Goal: Information Seeking & Learning: Learn about a topic

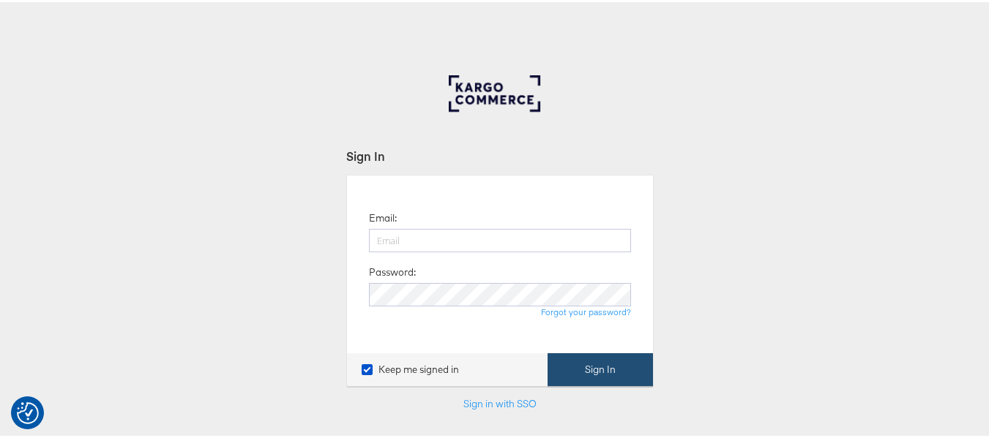
type input "aparna.doniparthi@kargo.com"
click at [566, 363] on button "Sign In" at bounding box center [600, 367] width 105 height 33
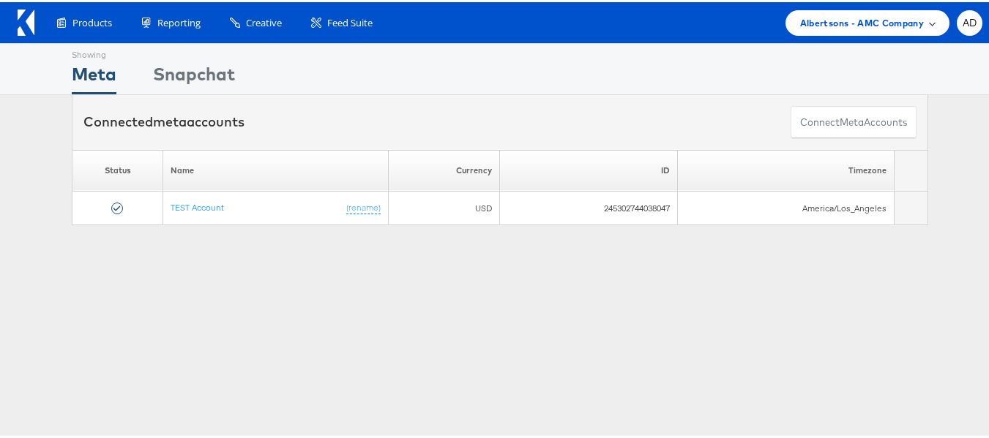
click at [867, 18] on span "Albertsons - AMC Company" at bounding box center [862, 20] width 124 height 15
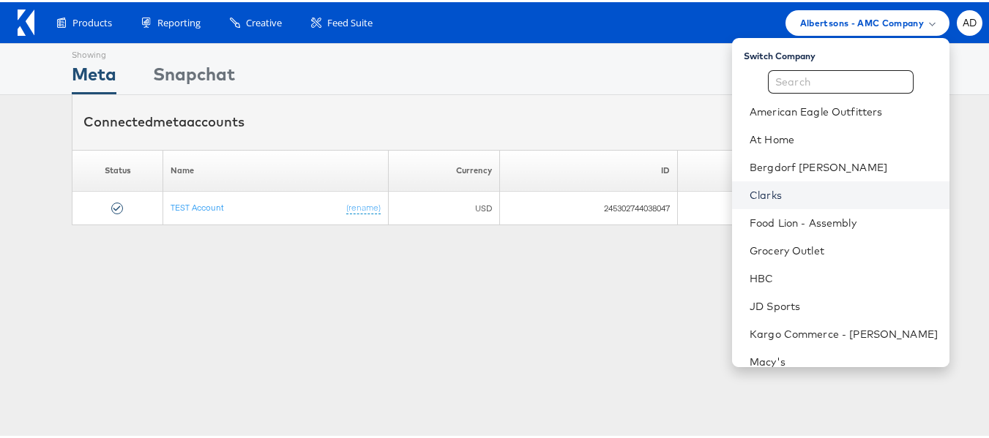
click at [750, 191] on link "Clarks" at bounding box center [844, 193] width 188 height 15
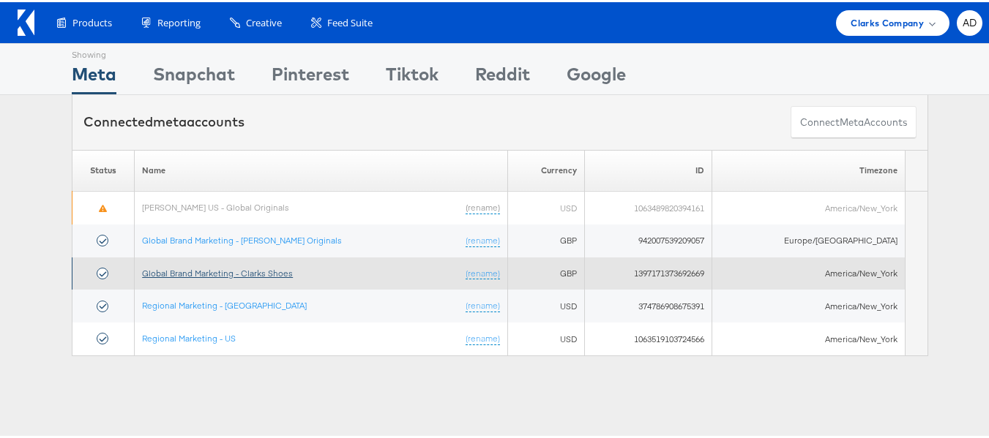
click at [274, 271] on link "Global Brand Marketing - Clarks Shoes" at bounding box center [217, 271] width 151 height 11
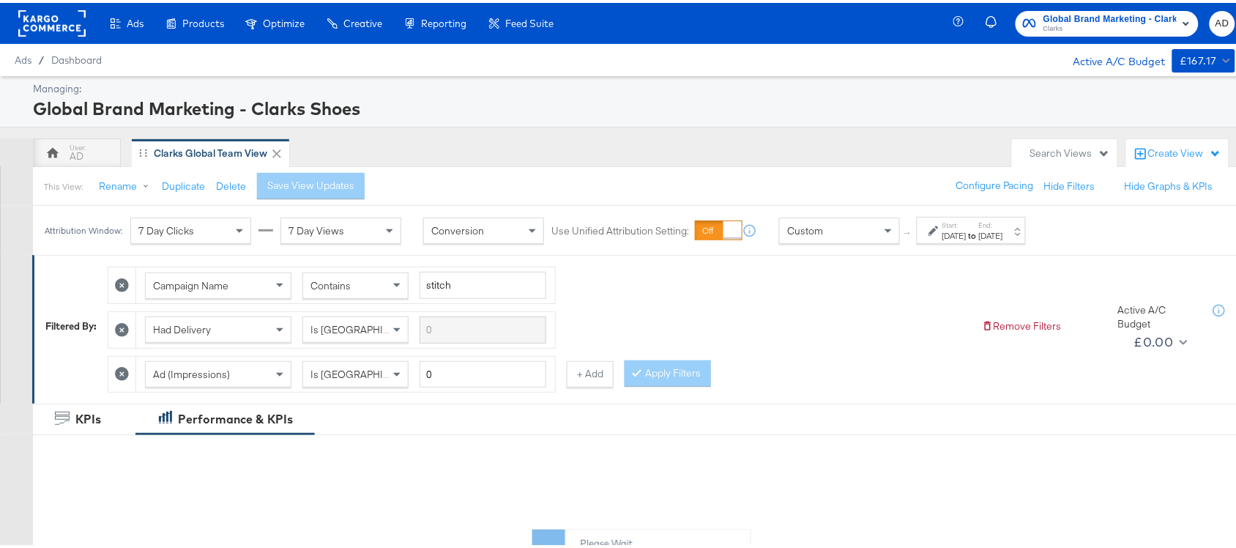
click at [979, 228] on strong "to" at bounding box center [972, 232] width 12 height 11
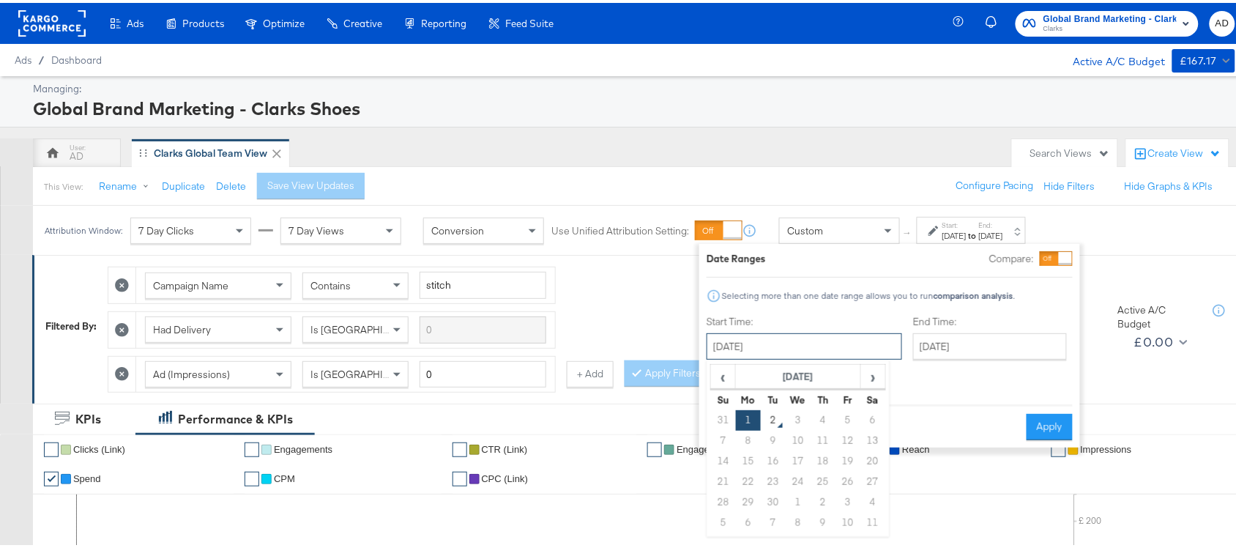
click at [789, 350] on input "[DATE]" at bounding box center [803, 343] width 195 height 26
click at [717, 374] on span "‹" at bounding box center [722, 373] width 23 height 22
click at [846, 414] on td "1" at bounding box center [847, 417] width 25 height 20
type input "[DATE]"
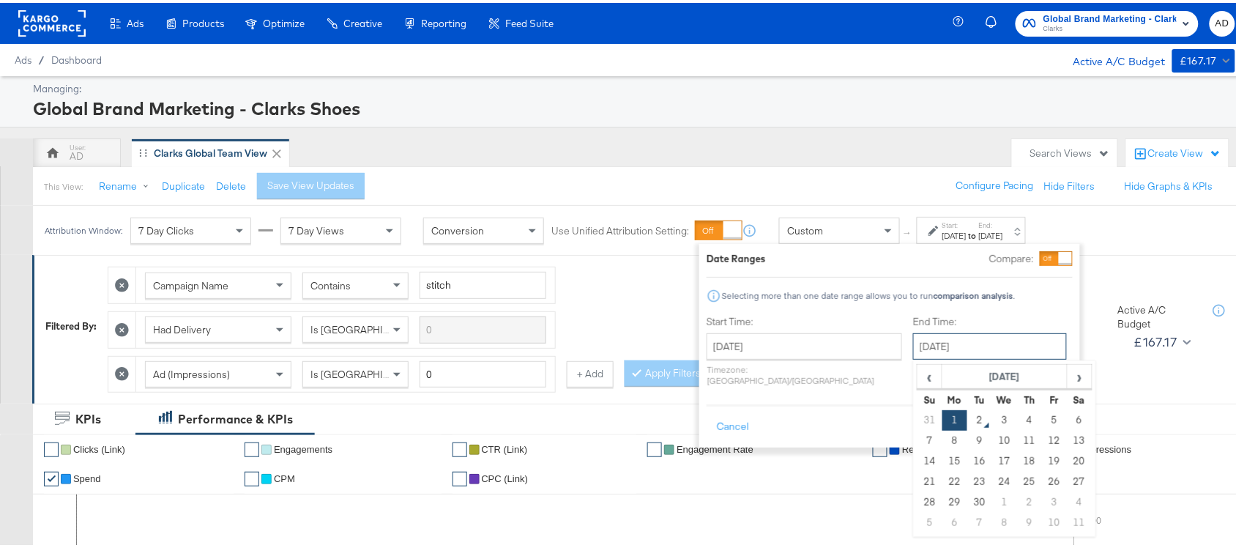
click at [941, 345] on input "[DATE]" at bounding box center [990, 343] width 154 height 26
click at [917, 425] on td "31" at bounding box center [929, 417] width 25 height 20
click at [938, 340] on input "[DATE]" at bounding box center [990, 343] width 154 height 26
click at [917, 523] on td "31" at bounding box center [929, 519] width 25 height 20
type input "[DATE]"
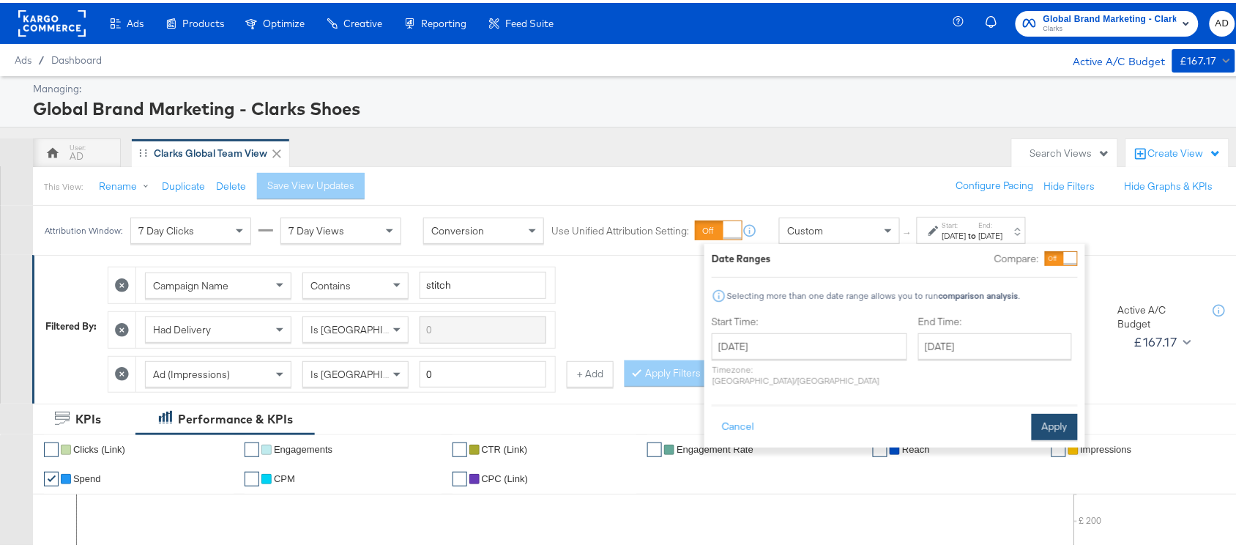
click at [1050, 411] on button "Apply" at bounding box center [1054, 424] width 46 height 26
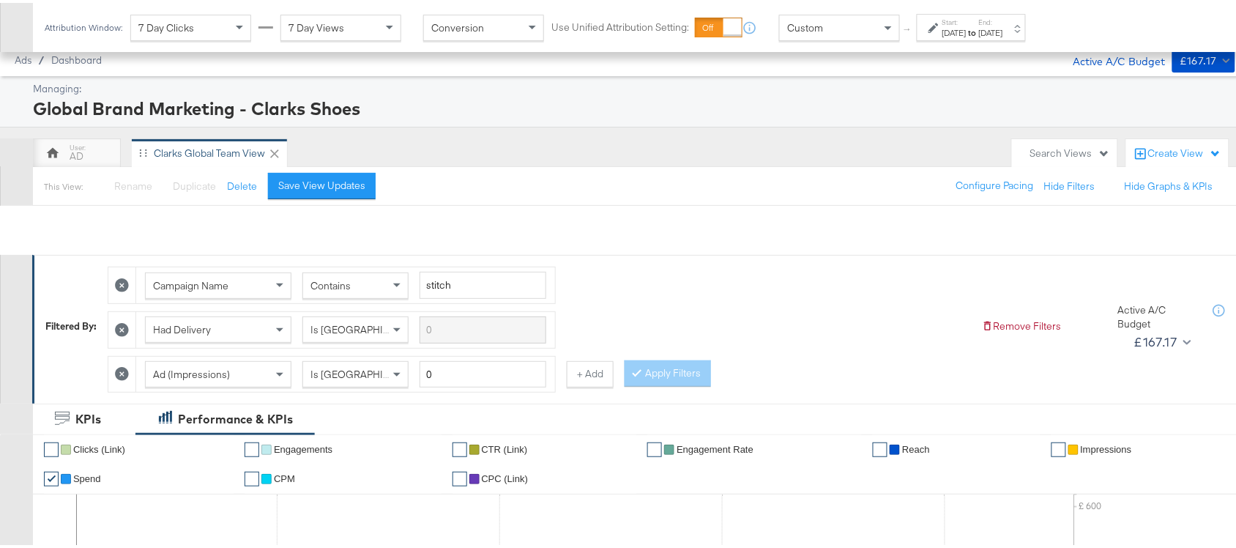
scroll to position [763, 0]
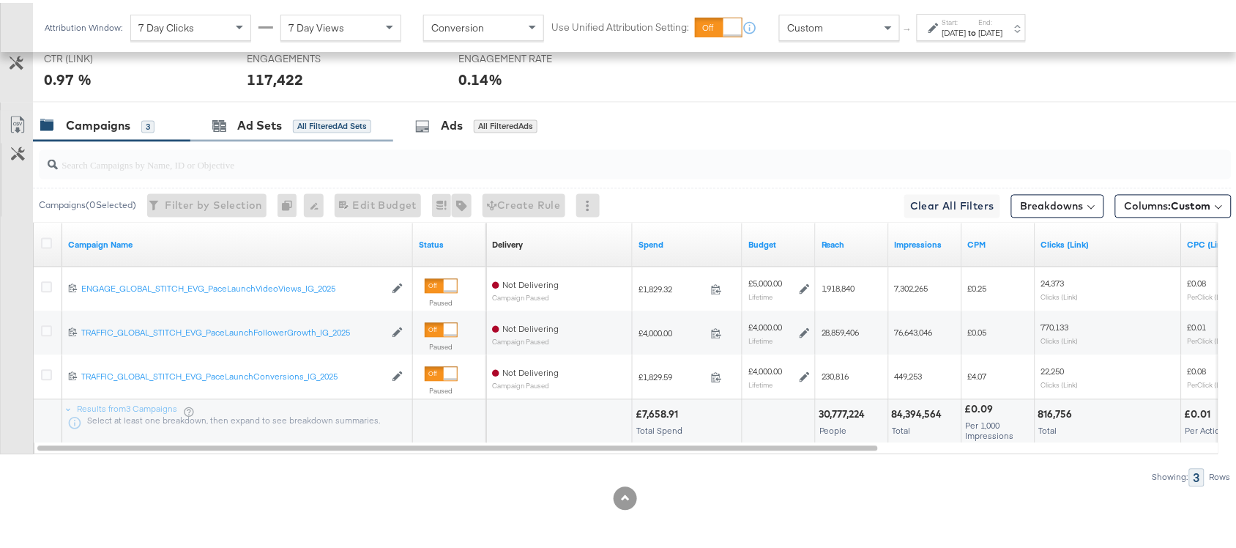
click at [255, 138] on div "Ad Sets All Filtered Ad Sets" at bounding box center [291, 123] width 203 height 31
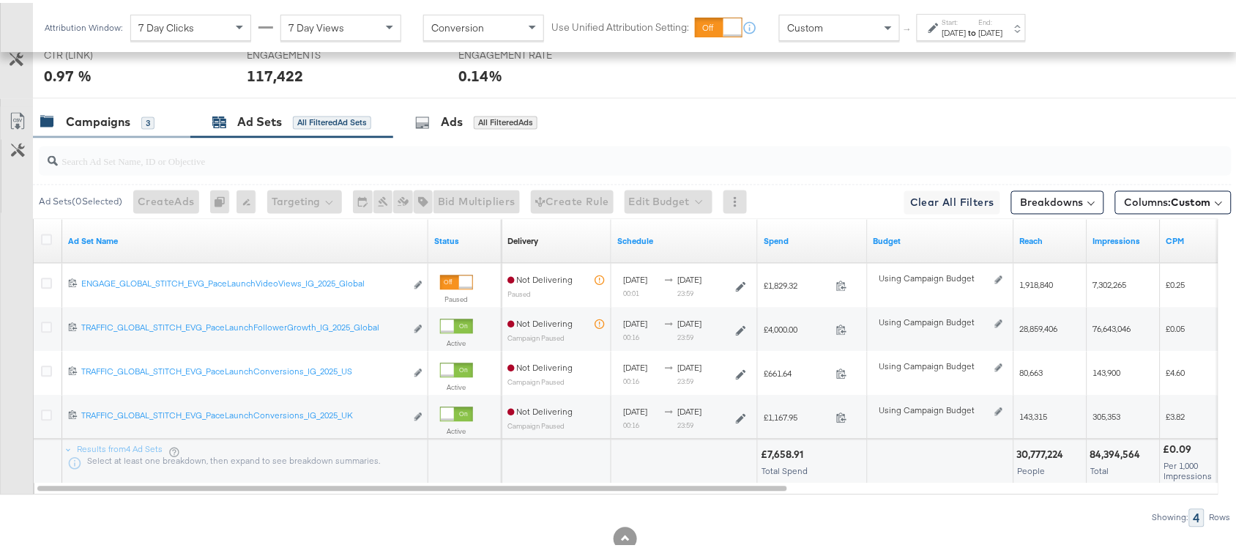
click at [114, 128] on div "Campaigns" at bounding box center [98, 119] width 64 height 17
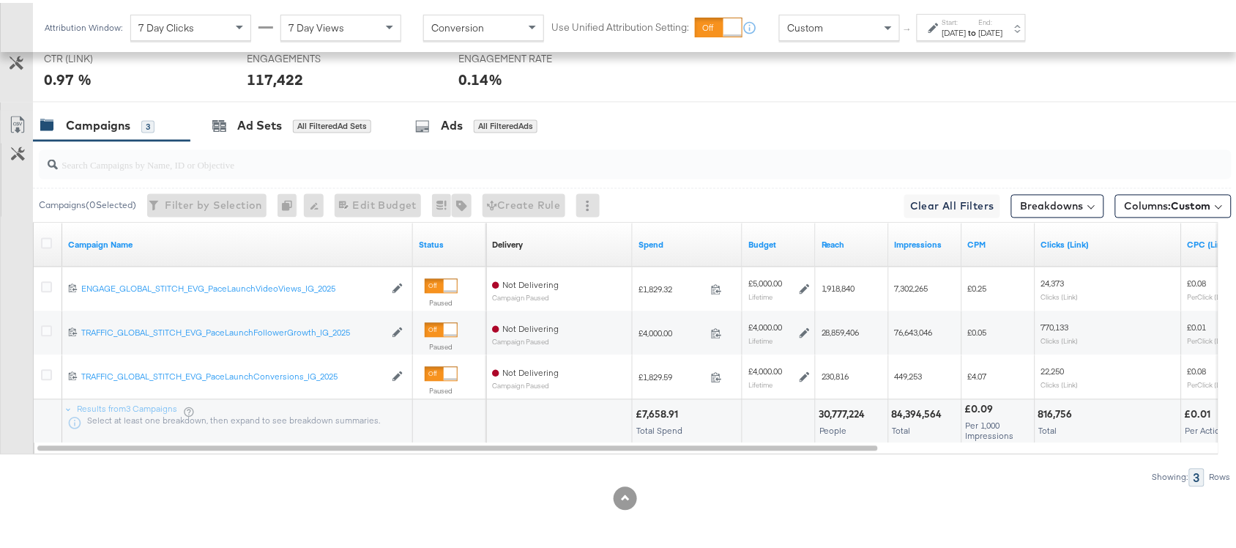
click at [653, 406] on div "£7,658.91" at bounding box center [658, 412] width 47 height 14
copy div "7,658.91"
click at [653, 406] on div "£7,658.91" at bounding box center [658, 412] width 47 height 14
click at [828, 418] on div "30,777,224" at bounding box center [843, 412] width 51 height 14
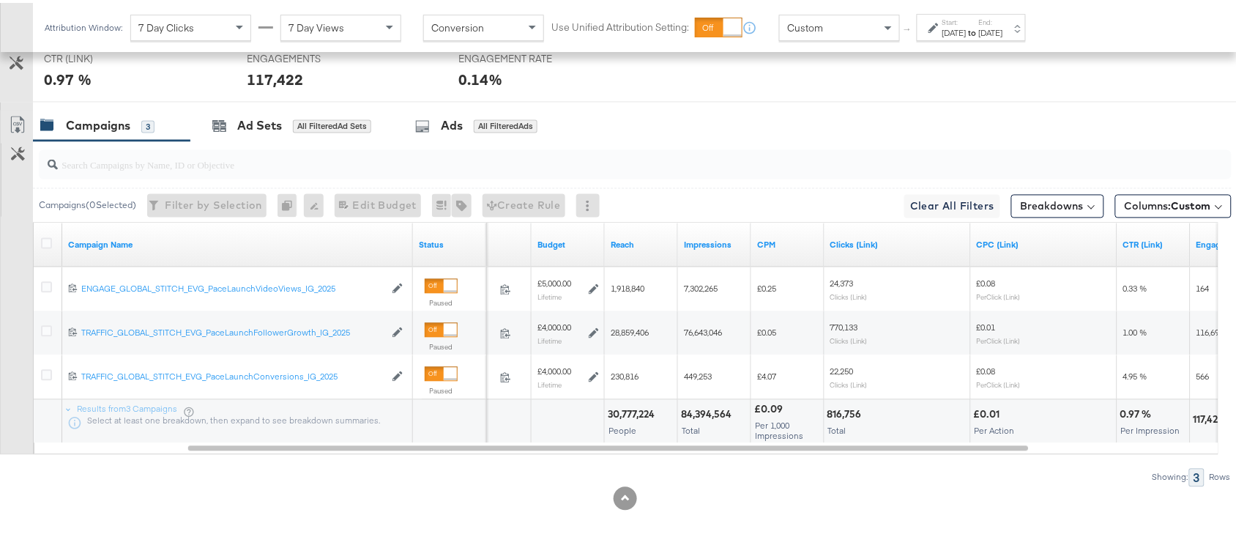
click at [708, 411] on div "84,394,564" at bounding box center [708, 412] width 55 height 14
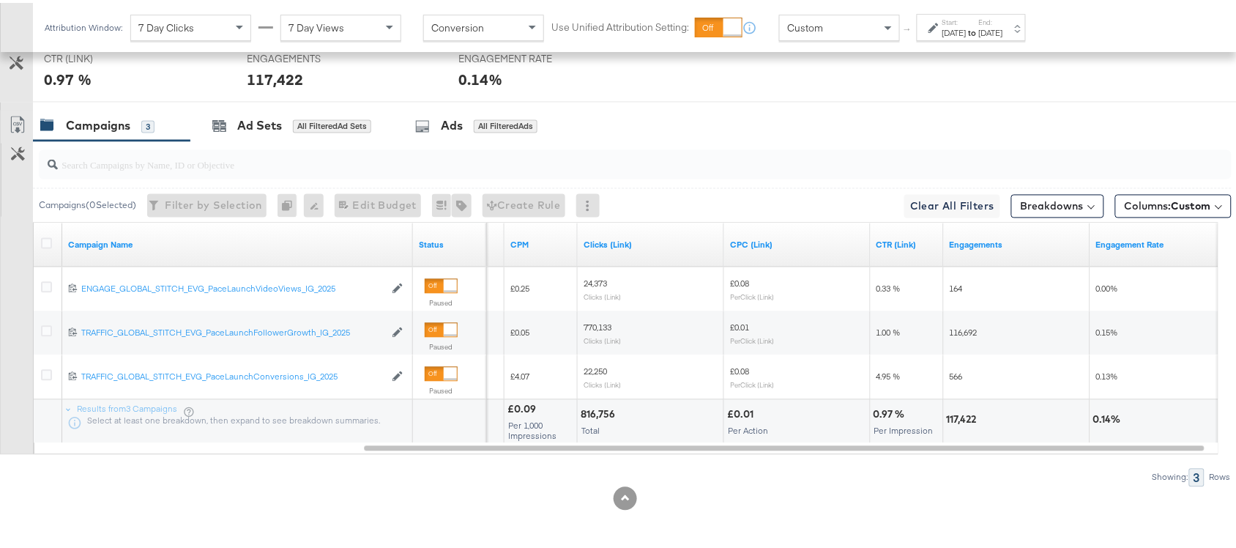
click at [597, 415] on div "816,756" at bounding box center [599, 412] width 39 height 14
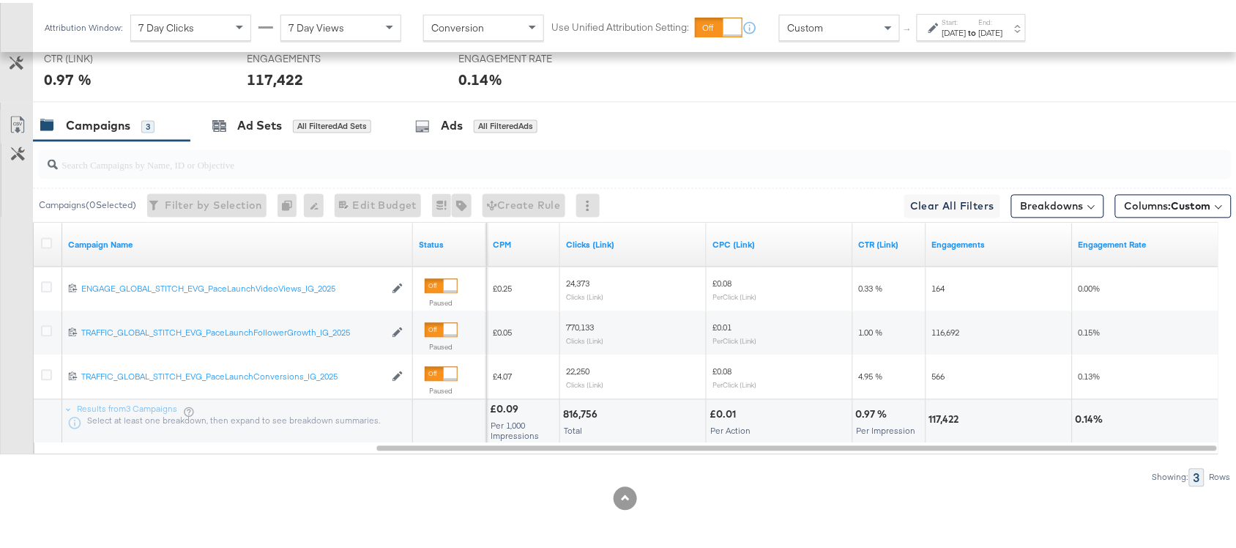
click at [938, 414] on div "117,422" at bounding box center [946, 417] width 34 height 14
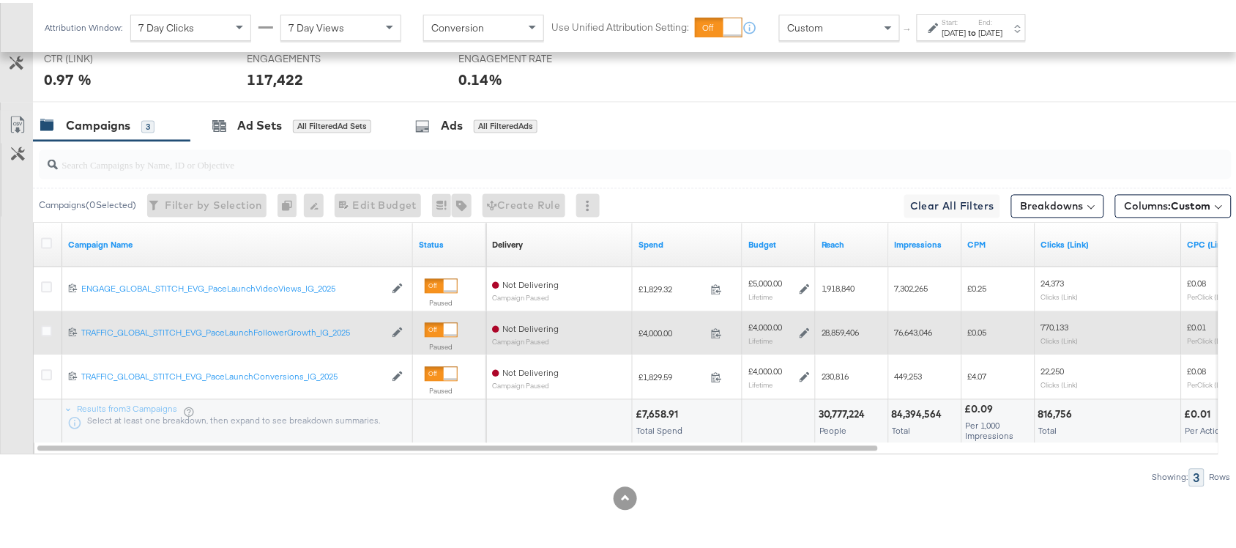
click at [722, 327] on span at bounding box center [720, 332] width 31 height 11
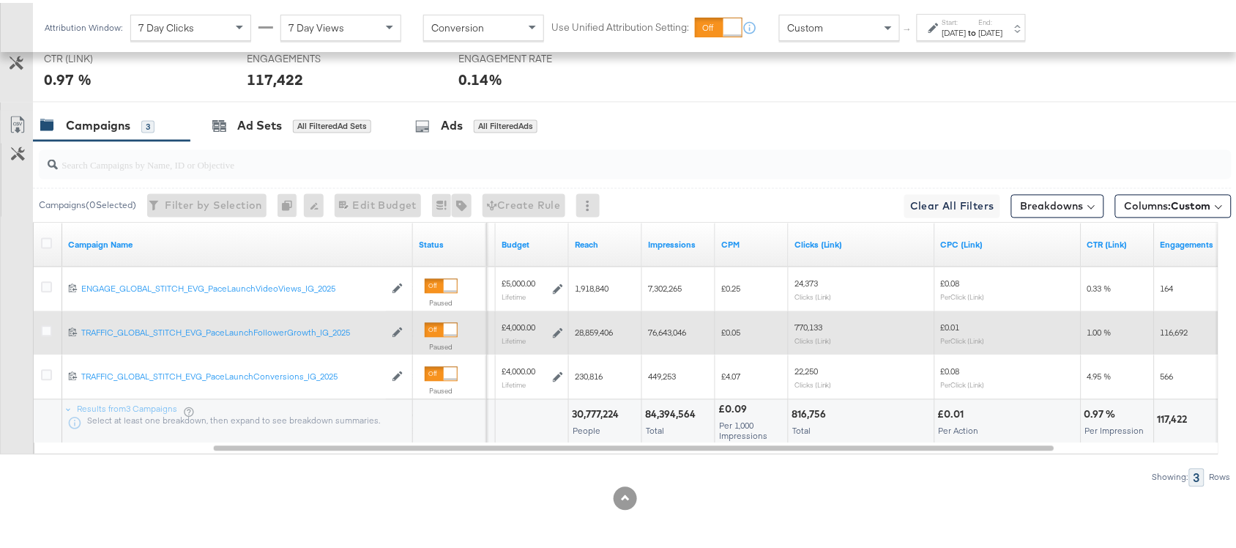
click at [597, 337] on div "28,859,406" at bounding box center [605, 329] width 73 height 23
copy span "28,859,406"
click at [597, 337] on div "28,859,406" at bounding box center [605, 329] width 73 height 23
click at [668, 334] on span "76,643,046" at bounding box center [667, 329] width 38 height 11
copy span "76,643,046"
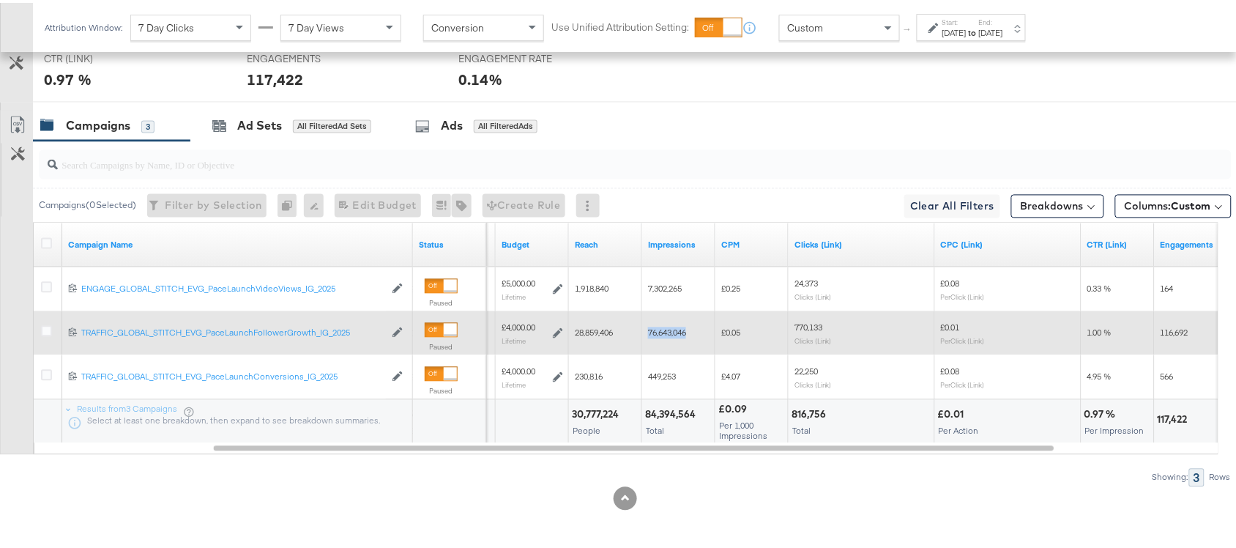
click at [668, 334] on span "76,643,046" at bounding box center [667, 329] width 38 height 11
click at [807, 330] on div "770,133 Clicks (Link)" at bounding box center [861, 330] width 135 height 23
copy span "770,133"
click at [807, 330] on div "770,133 Clicks (Link)" at bounding box center [861, 330] width 135 height 23
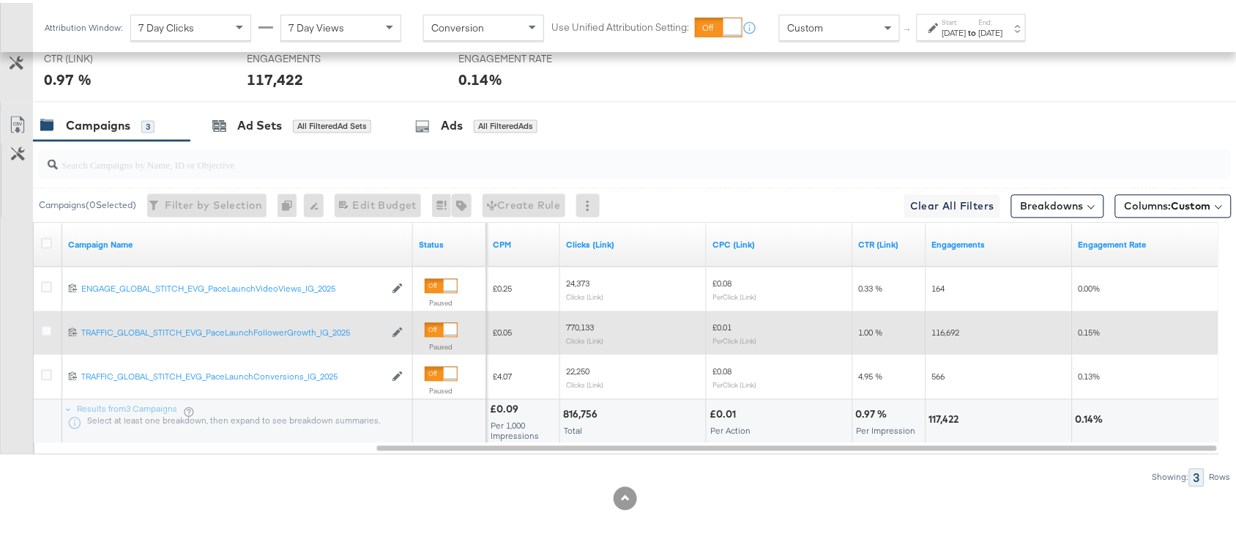
click at [941, 330] on span "116,692" at bounding box center [946, 329] width 28 height 11
click at [44, 331] on icon at bounding box center [46, 328] width 11 height 11
click at [0, 0] on input "checkbox" at bounding box center [0, 0] width 0 height 0
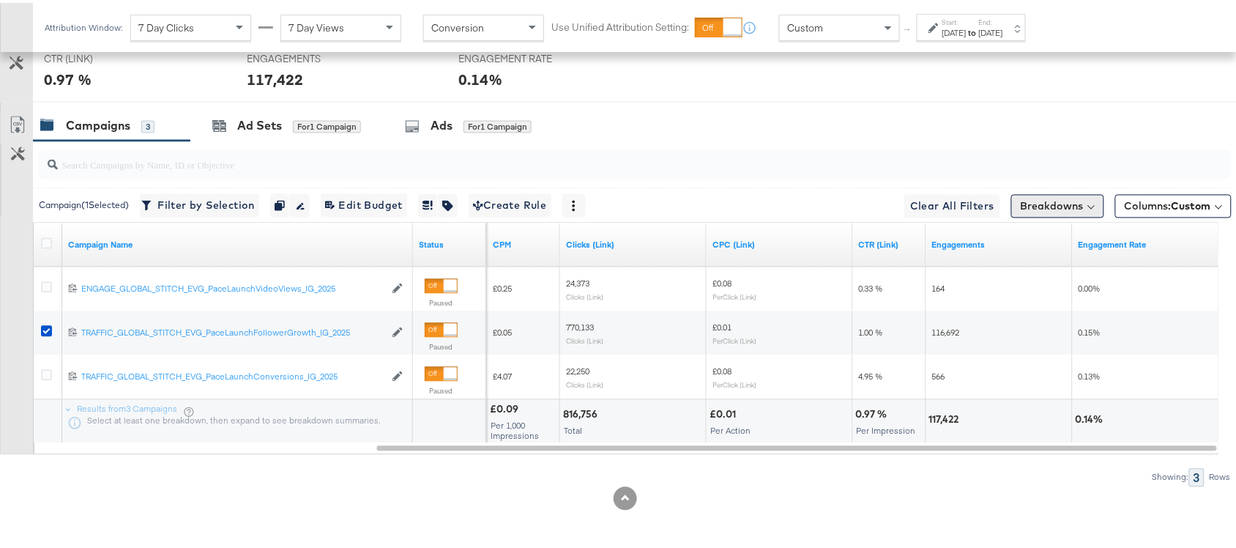
click at [1051, 206] on button "Breakdowns" at bounding box center [1057, 203] width 93 height 23
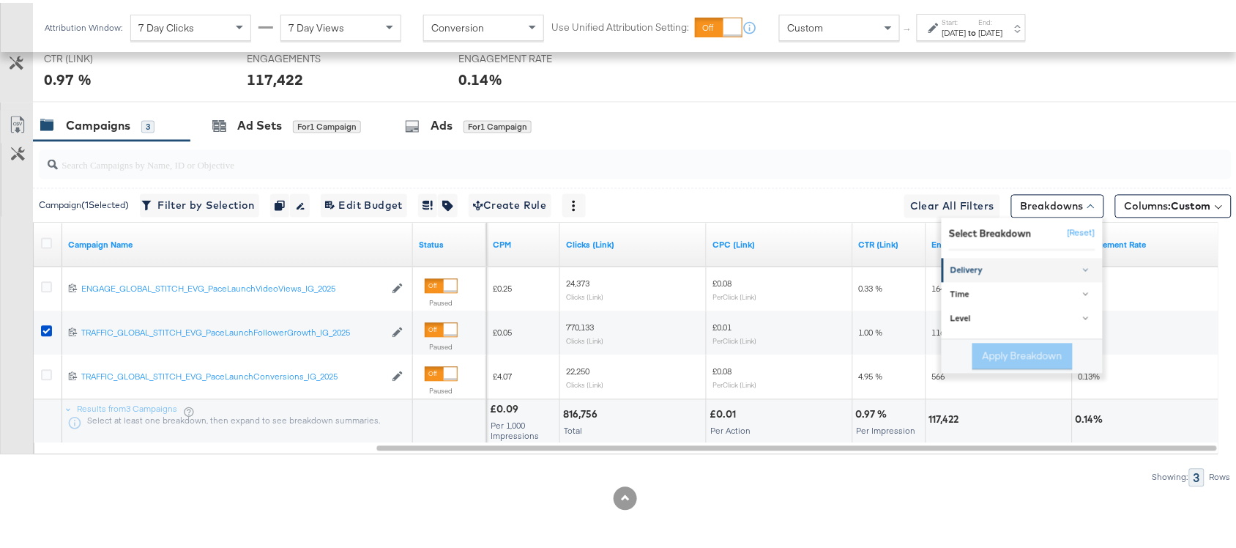
click at [998, 271] on div "Delivery" at bounding box center [1023, 268] width 146 height 12
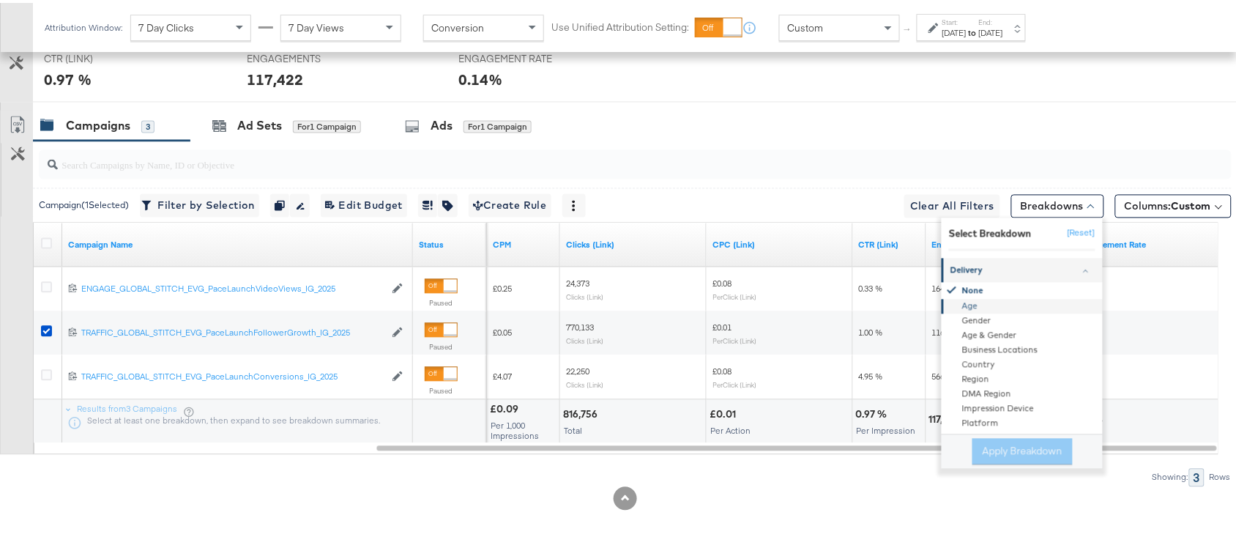
click at [957, 301] on div "Age" at bounding box center [1022, 303] width 159 height 15
click at [1001, 445] on button "Apply Breakdown" at bounding box center [1022, 449] width 100 height 26
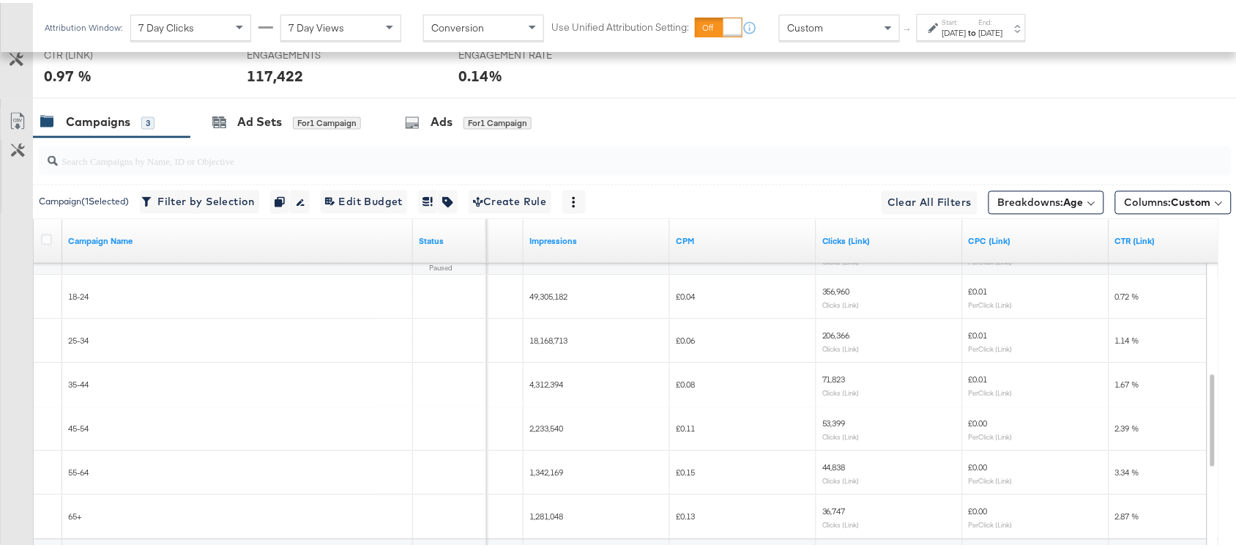
click at [557, 299] on span "49,305,182" at bounding box center [548, 293] width 38 height 11
copy span "49,305,182"
click at [558, 343] on span "18,168,713" at bounding box center [548, 337] width 38 height 11
copy span "18,168,713"
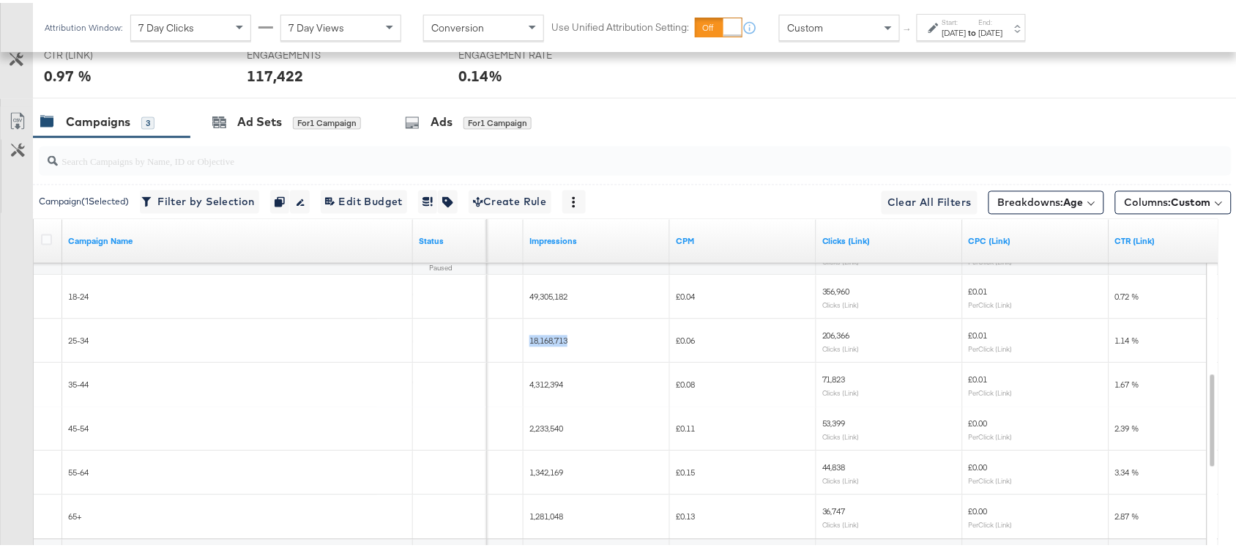
click at [558, 343] on span "18,168,713" at bounding box center [548, 337] width 38 height 11
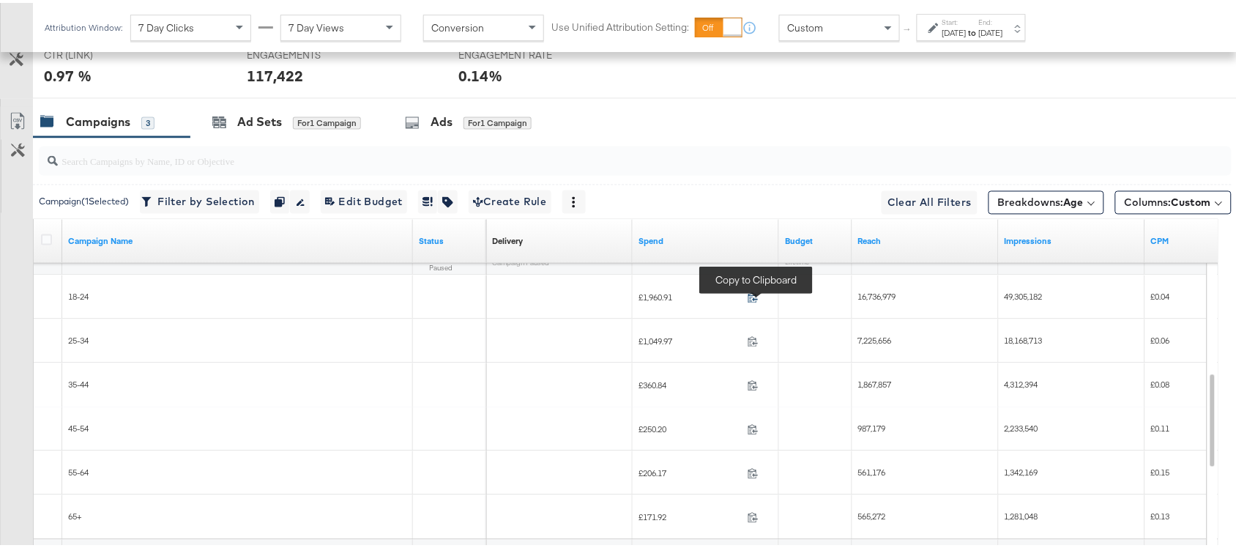
click at [752, 299] on icon at bounding box center [752, 294] width 11 height 11
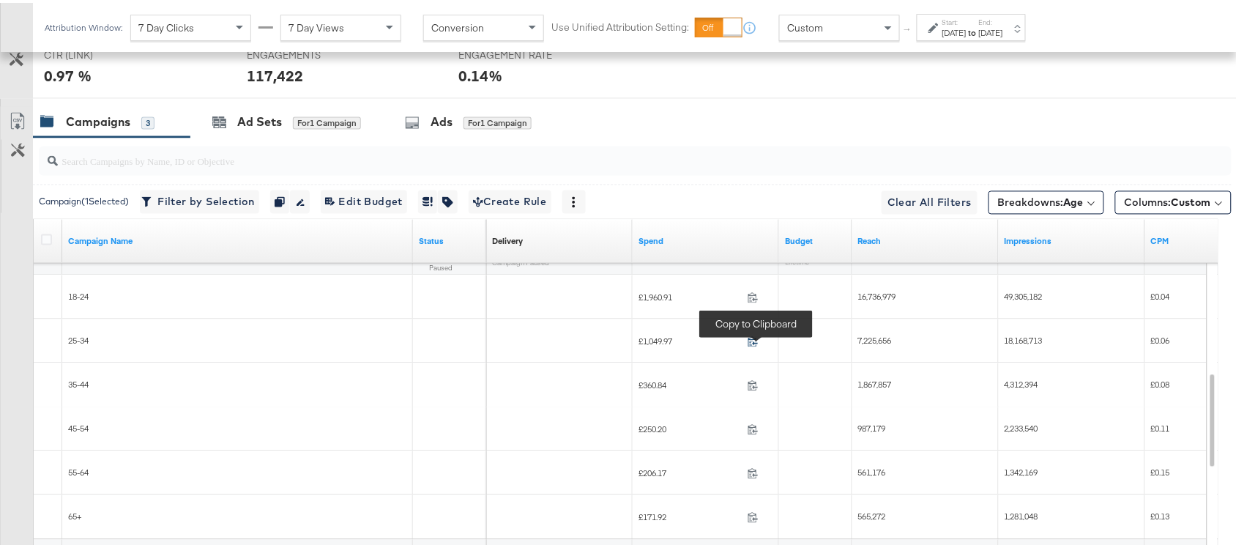
click at [751, 342] on icon at bounding box center [752, 338] width 11 height 11
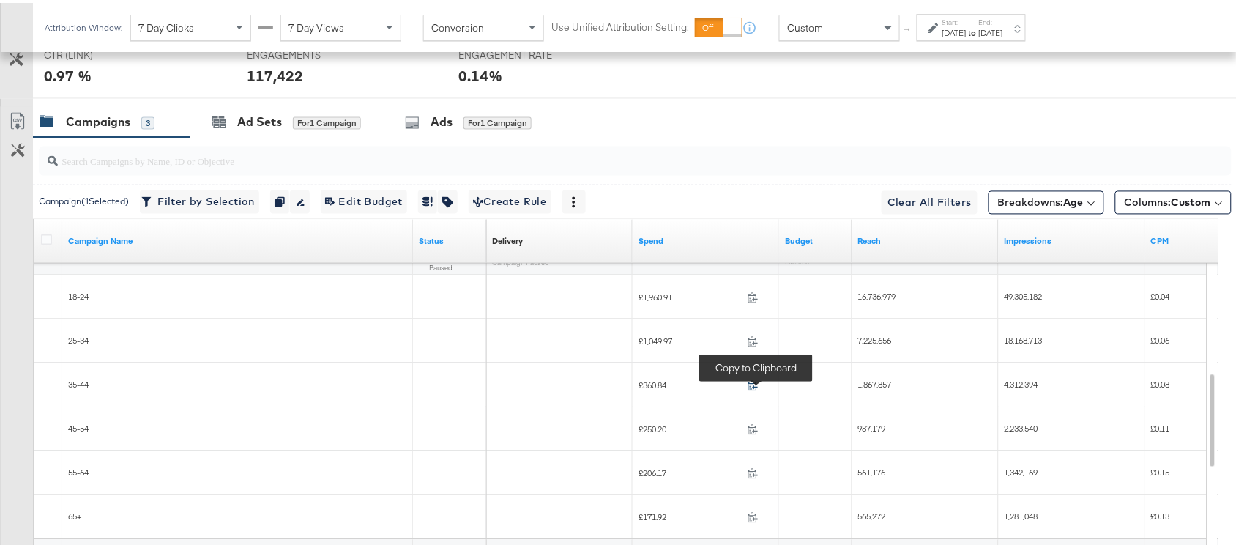
click at [754, 381] on icon at bounding box center [752, 382] width 11 height 11
click at [751, 428] on icon at bounding box center [752, 426] width 11 height 11
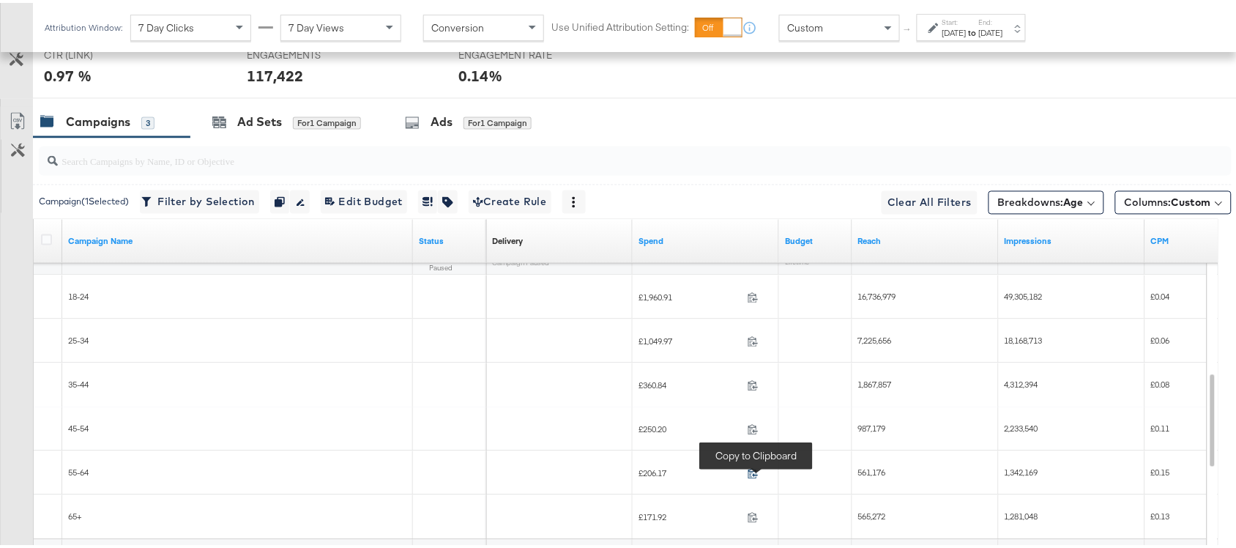
click at [756, 474] on icon at bounding box center [752, 470] width 11 height 11
click at [750, 517] on icon at bounding box center [752, 514] width 11 height 11
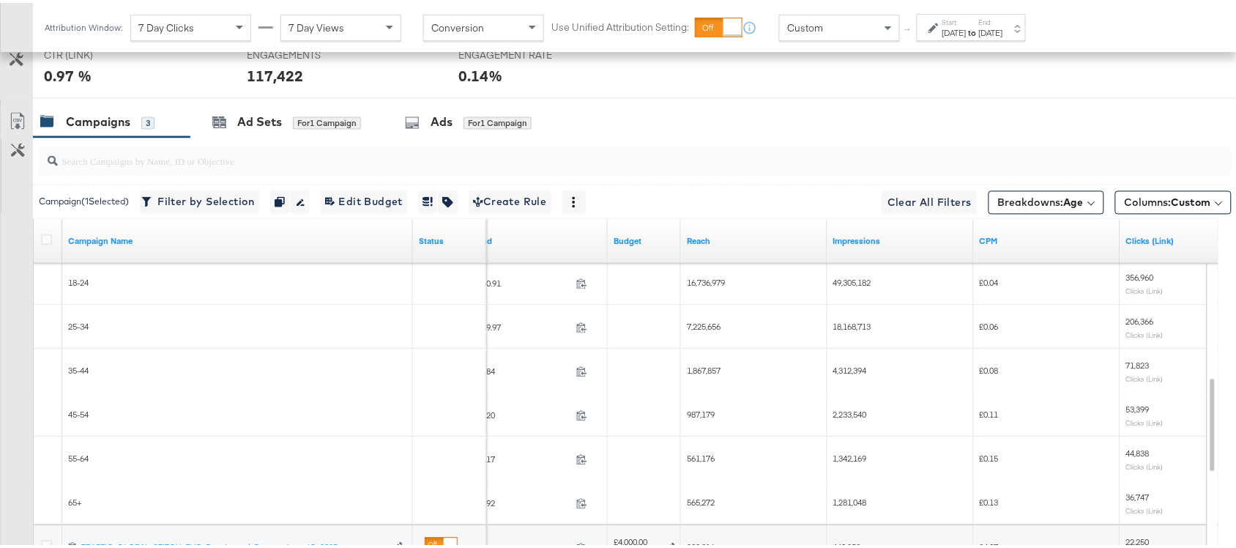
click at [704, 285] on span "16,736,979" at bounding box center [706, 279] width 38 height 11
copy span "16,736,979"
click at [704, 285] on span "16,736,979" at bounding box center [706, 279] width 38 height 11
click at [701, 315] on div "7,225,656" at bounding box center [754, 324] width 146 height 44
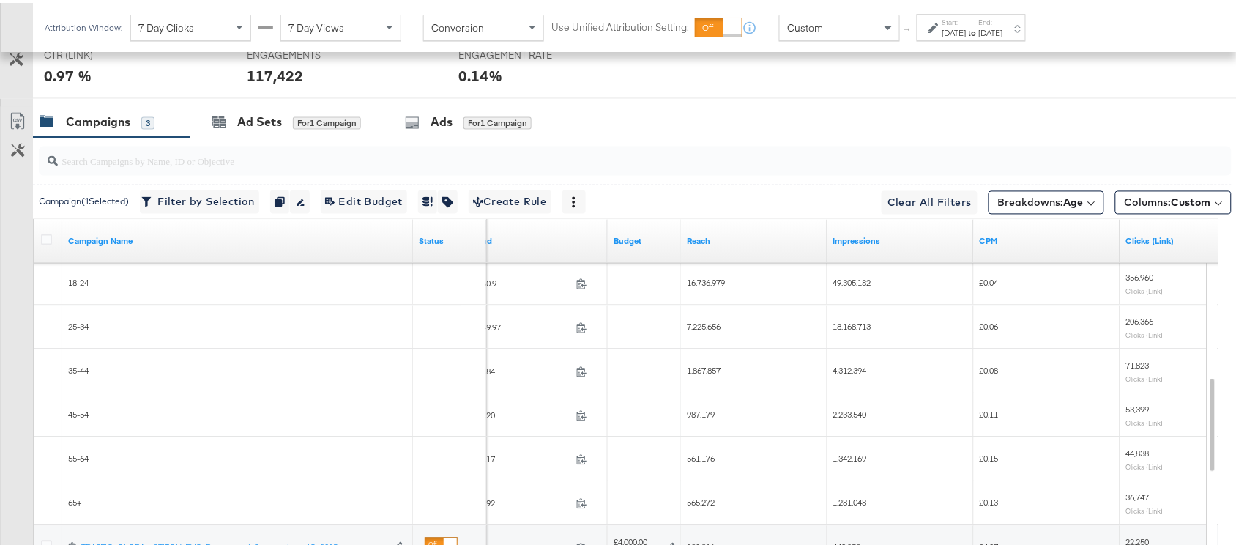
click at [701, 367] on span "1,867,857" at bounding box center [704, 367] width 34 height 11
click at [697, 414] on span "987,179" at bounding box center [701, 411] width 28 height 11
click at [699, 455] on span "561,176" at bounding box center [701, 455] width 28 height 11
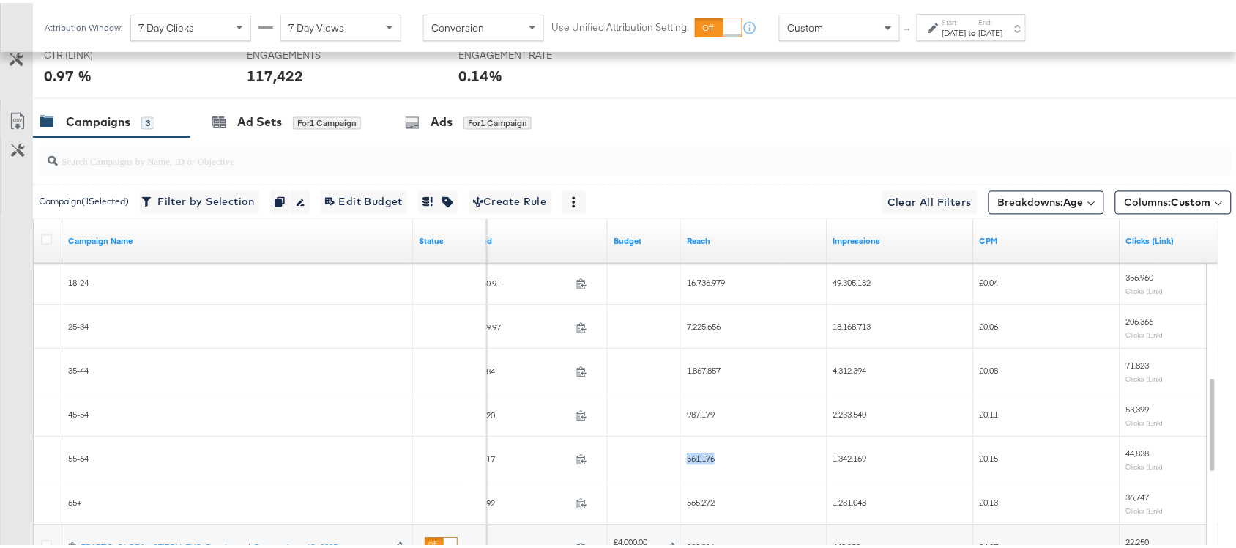
click at [699, 455] on span "561,176" at bounding box center [701, 455] width 28 height 11
click at [692, 505] on span "565,272" at bounding box center [701, 499] width 28 height 11
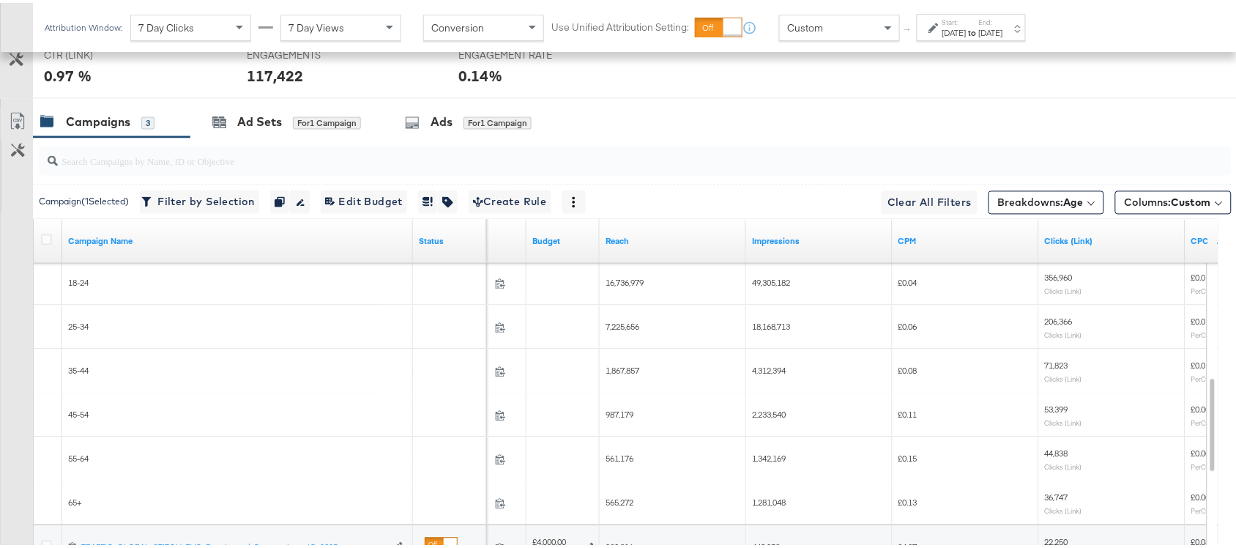
click at [766, 292] on div "49,305,182" at bounding box center [819, 280] width 146 height 23
copy span "49,305,182"
click at [766, 292] on div "49,305,182" at bounding box center [819, 280] width 146 height 23
click at [759, 336] on div "18,168,713" at bounding box center [819, 324] width 146 height 23
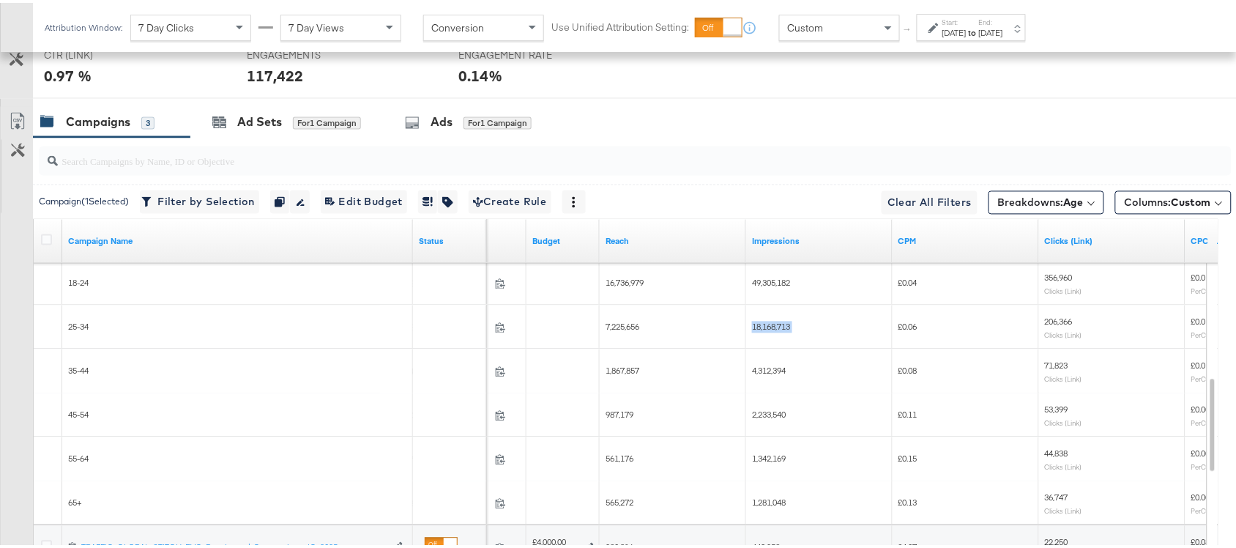
copy span "18,168,713"
click at [759, 336] on div "18,168,713" at bounding box center [819, 324] width 146 height 23
click at [767, 373] on span "4,312,394" at bounding box center [769, 367] width 34 height 11
click at [763, 414] on span "2,233,540" at bounding box center [769, 411] width 34 height 11
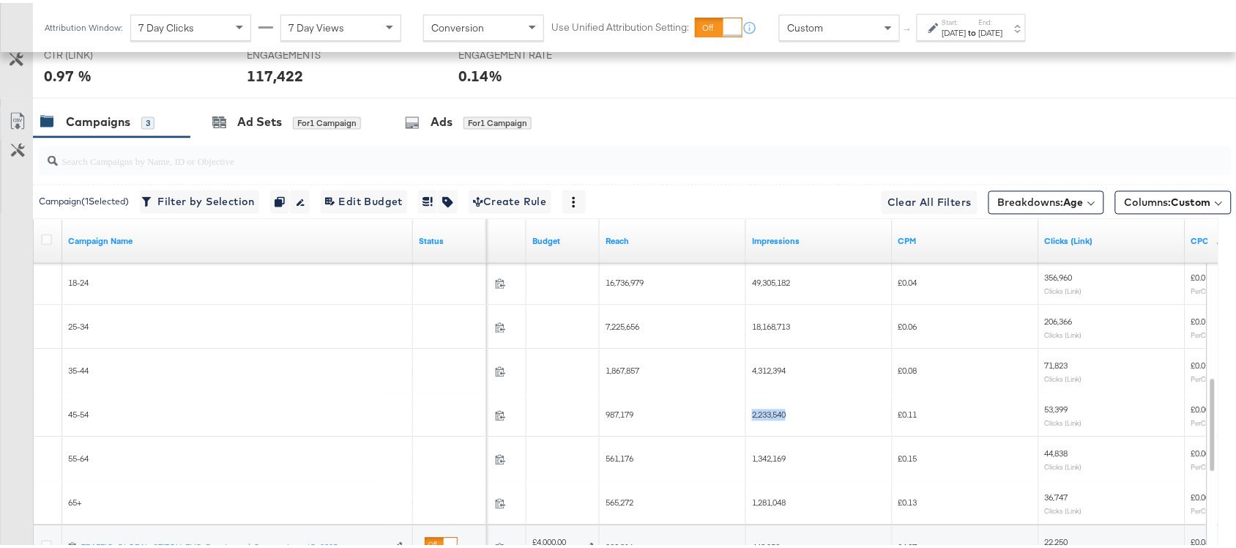
click at [763, 414] on span "2,233,540" at bounding box center [769, 411] width 34 height 11
click at [761, 461] on span "1,342,169" at bounding box center [769, 455] width 34 height 11
copy span "1,342,169"
click at [761, 461] on span "1,342,169" at bounding box center [769, 455] width 34 height 11
click at [761, 505] on span "1,281,048" at bounding box center [769, 499] width 34 height 11
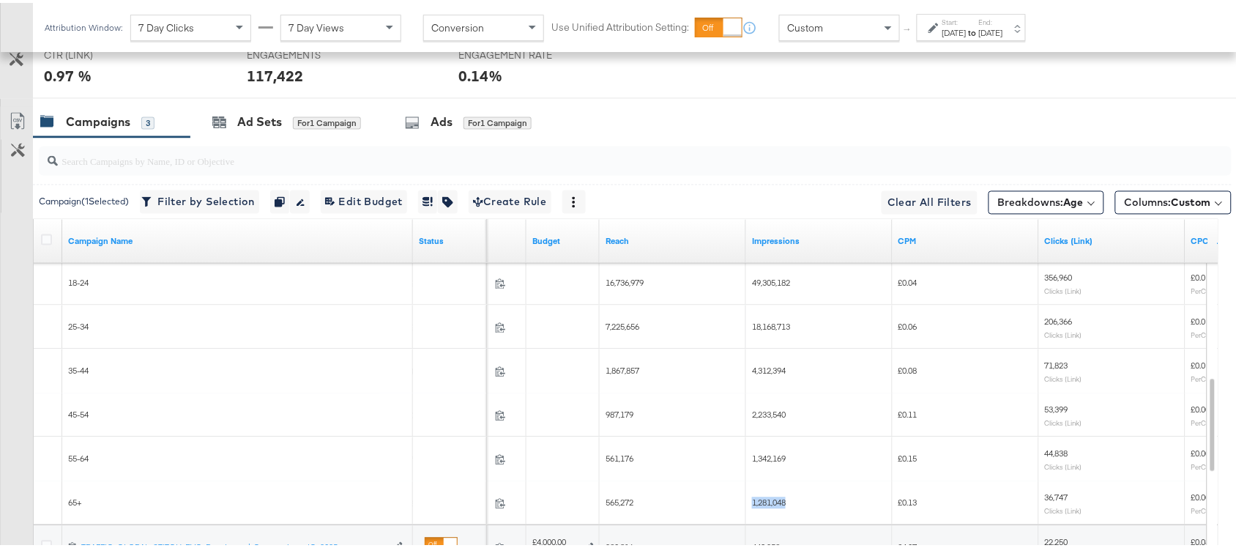
click at [761, 505] on span "1,281,048" at bounding box center [769, 499] width 34 height 11
click at [767, 370] on span "4,312,394" at bounding box center [769, 367] width 34 height 11
click at [771, 370] on span "4,312,394" at bounding box center [769, 367] width 34 height 11
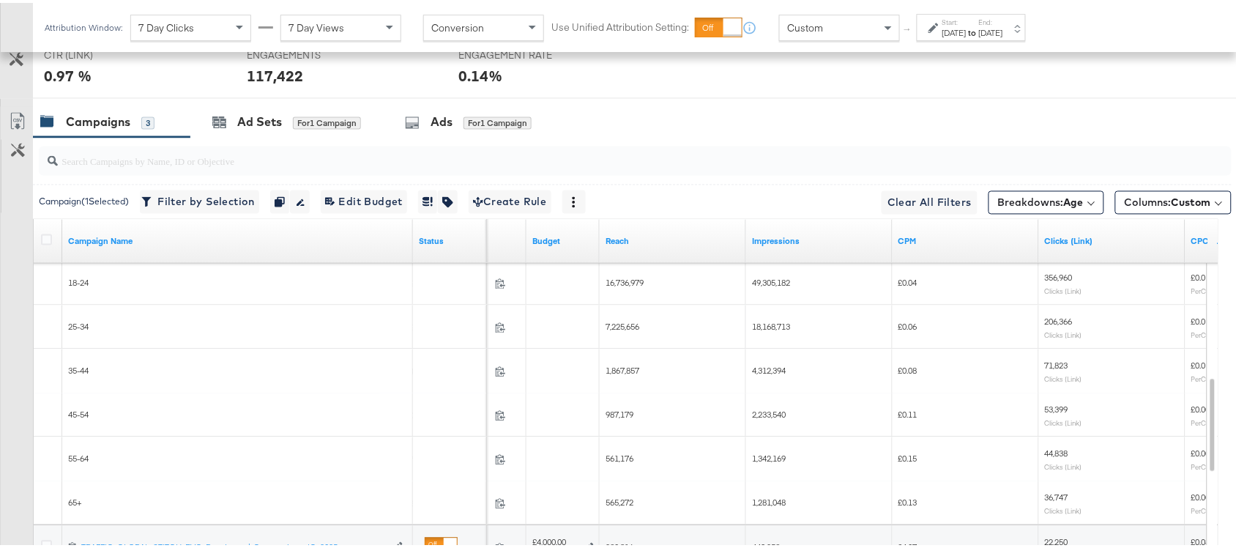
click at [762, 417] on span "2,233,540" at bounding box center [769, 411] width 34 height 11
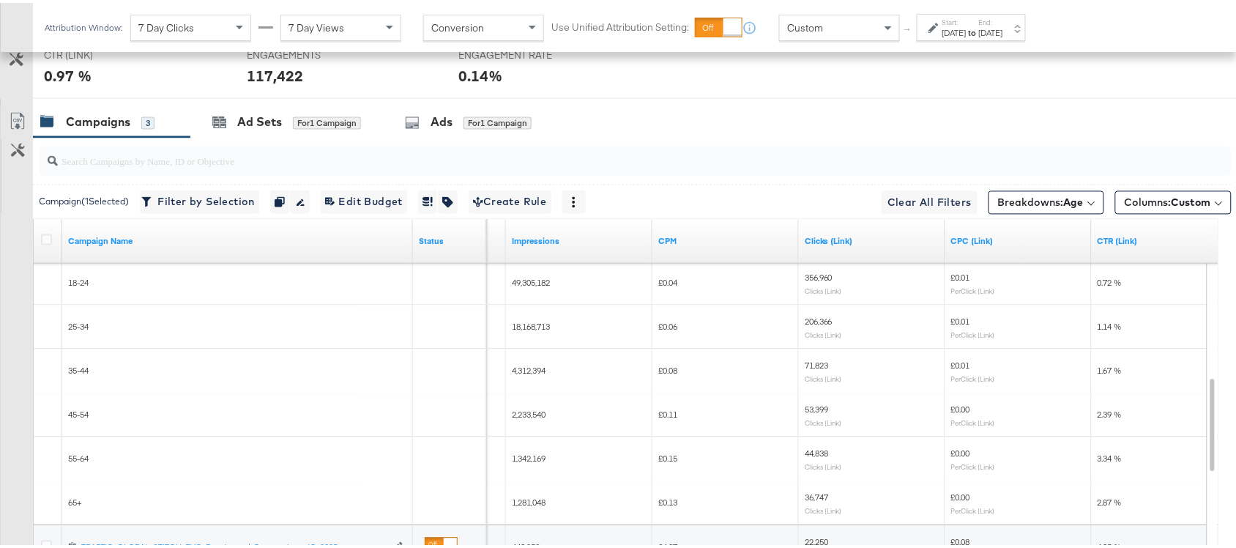
click at [815, 275] on span "356,960" at bounding box center [818, 274] width 28 height 11
click at [818, 324] on span "206,366" at bounding box center [818, 318] width 28 height 11
click at [818, 367] on span "71,823" at bounding box center [815, 362] width 23 height 11
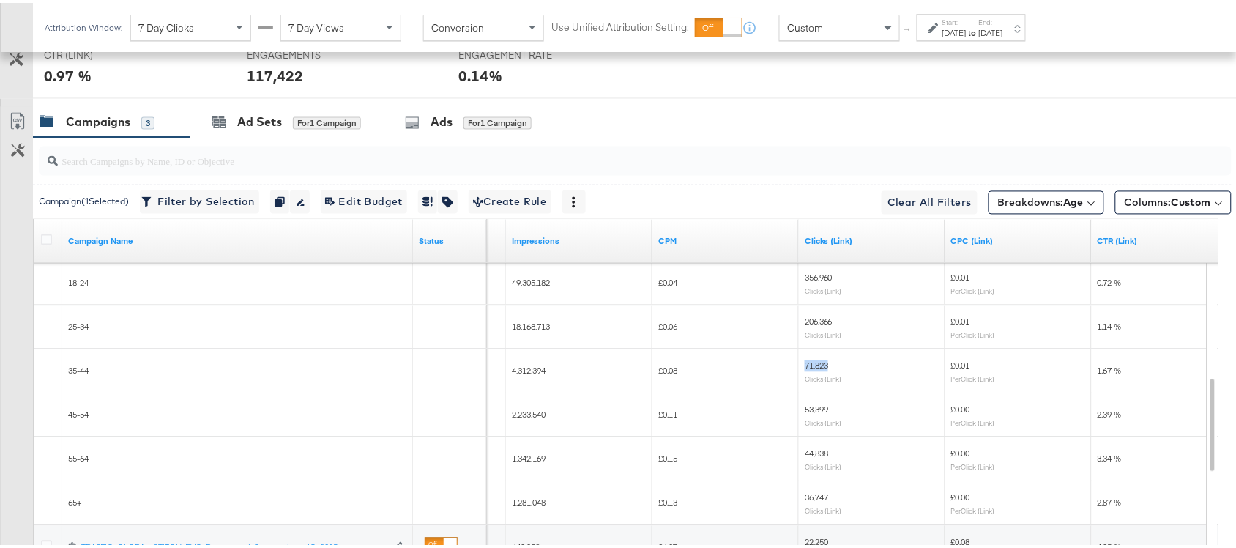
click at [818, 367] on span "71,823" at bounding box center [815, 362] width 23 height 11
click at [814, 408] on span "53,399" at bounding box center [815, 406] width 23 height 11
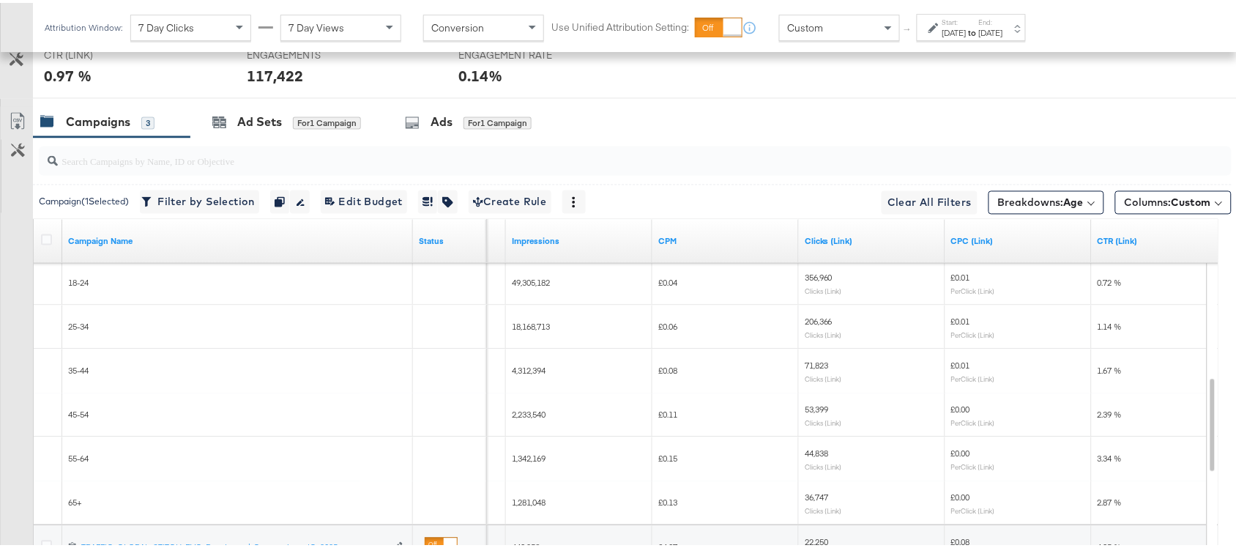
click at [809, 452] on span "44,838" at bounding box center [815, 450] width 23 height 11
click at [817, 498] on span "36,747" at bounding box center [815, 494] width 23 height 11
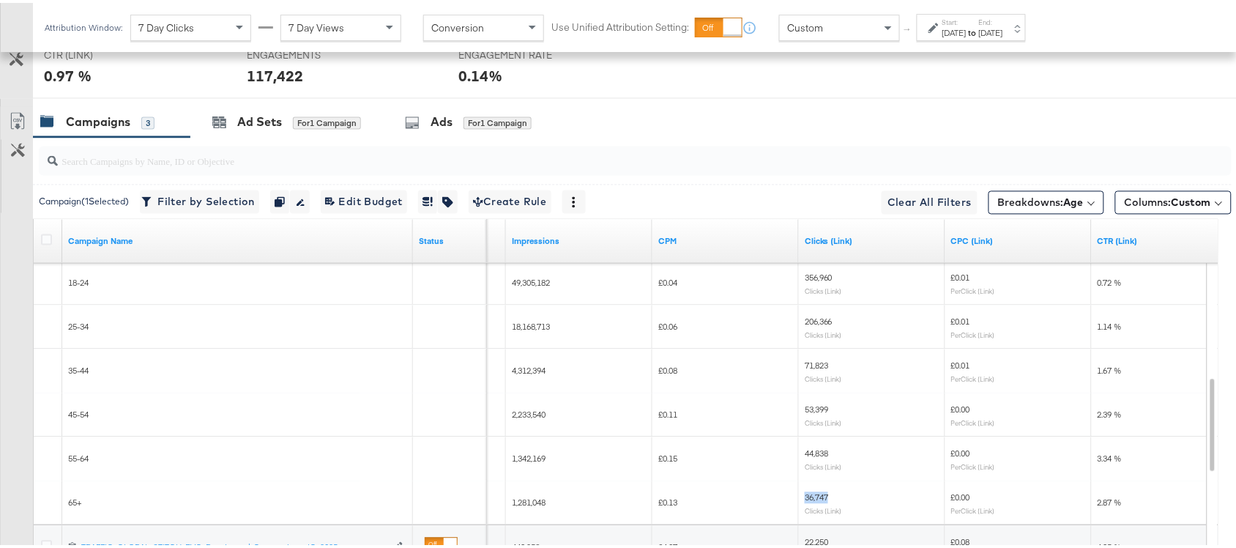
click at [817, 498] on span "36,747" at bounding box center [815, 494] width 23 height 11
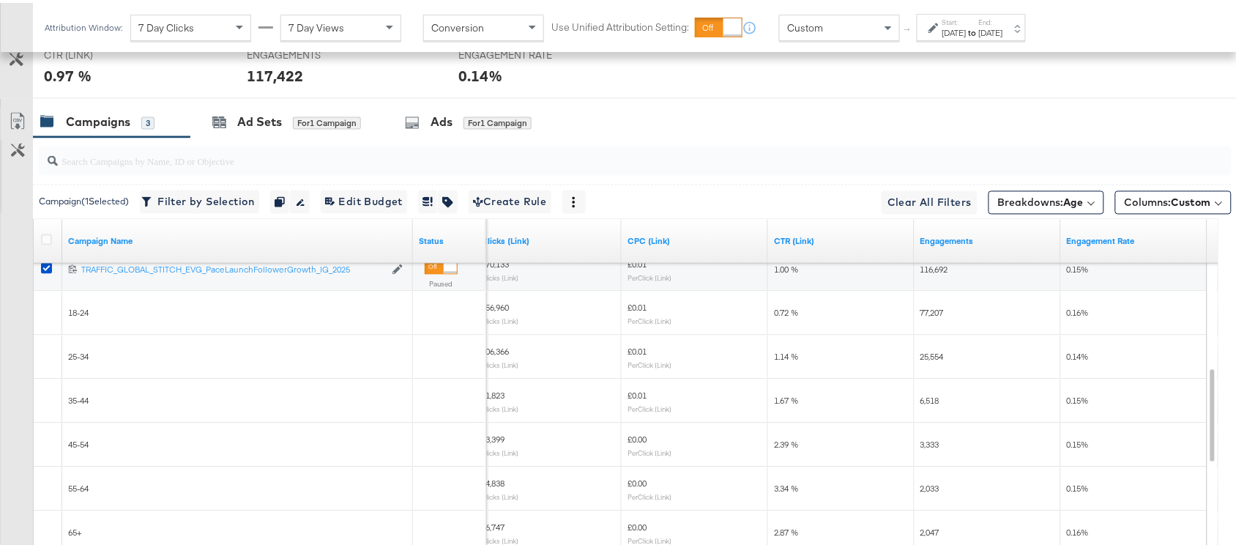
click at [943, 312] on span "77,207" at bounding box center [931, 309] width 23 height 11
click at [930, 313] on span "77,207" at bounding box center [931, 309] width 23 height 11
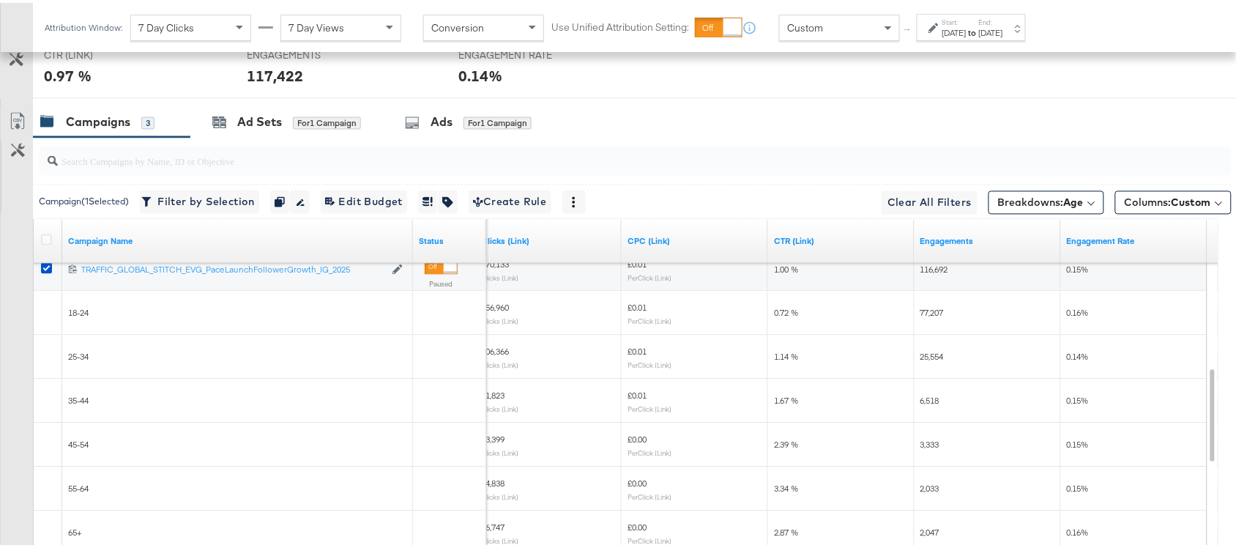
click at [938, 359] on span "25,554" at bounding box center [931, 353] width 23 height 11
click at [923, 397] on span "6,518" at bounding box center [929, 397] width 19 height 11
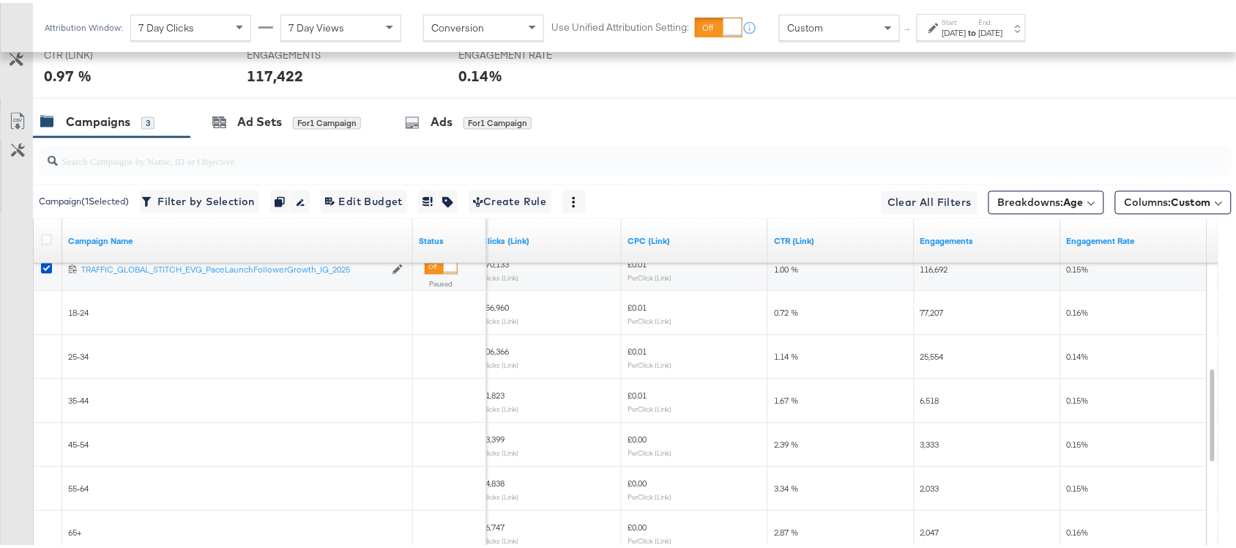
click at [924, 443] on span "3,333" at bounding box center [929, 441] width 19 height 11
click at [927, 485] on span "2,033" at bounding box center [929, 485] width 19 height 11
click at [930, 533] on span "2,047" at bounding box center [929, 529] width 19 height 11
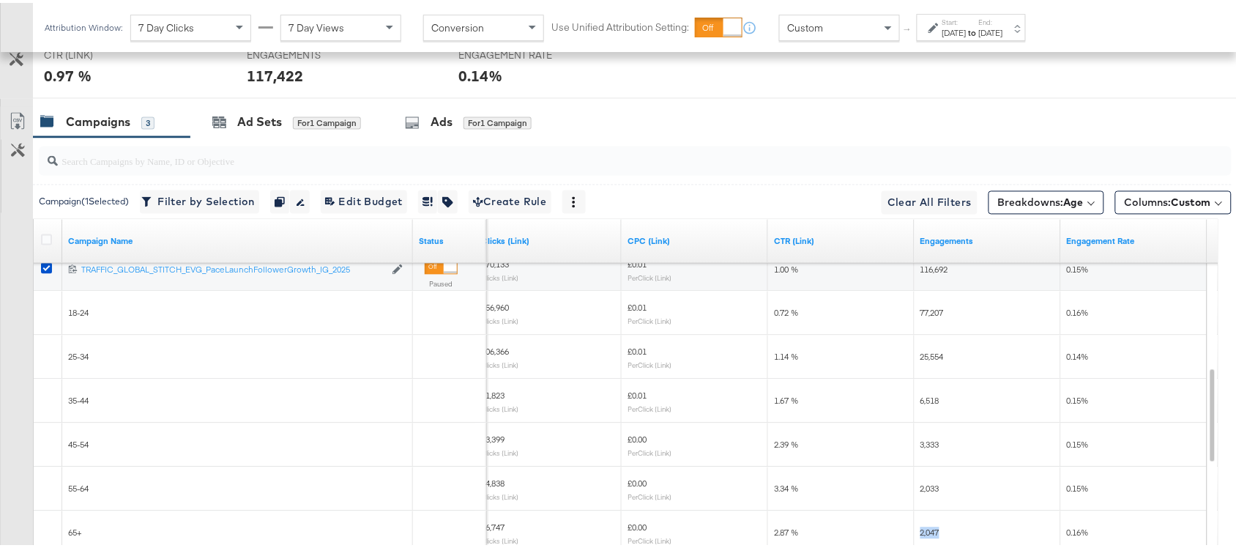
click at [930, 533] on span "2,047" at bounding box center [929, 529] width 19 height 11
click at [1064, 198] on b "Age" at bounding box center [1074, 199] width 20 height 13
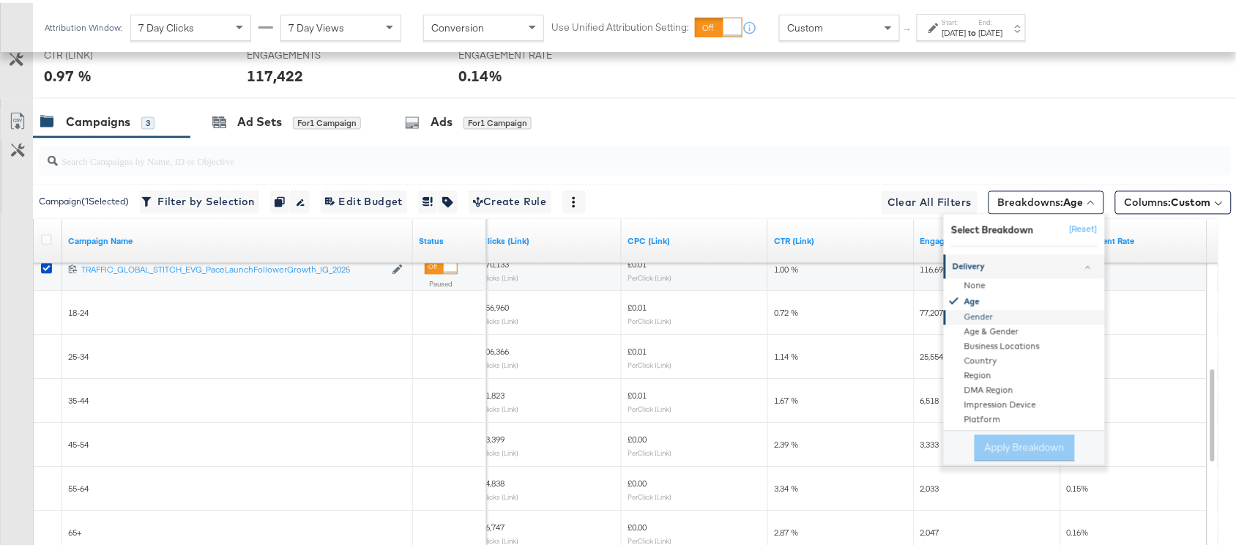
click at [949, 318] on div "Gender" at bounding box center [1025, 314] width 159 height 15
click at [982, 455] on button "Apply Breakdown" at bounding box center [1024, 445] width 100 height 26
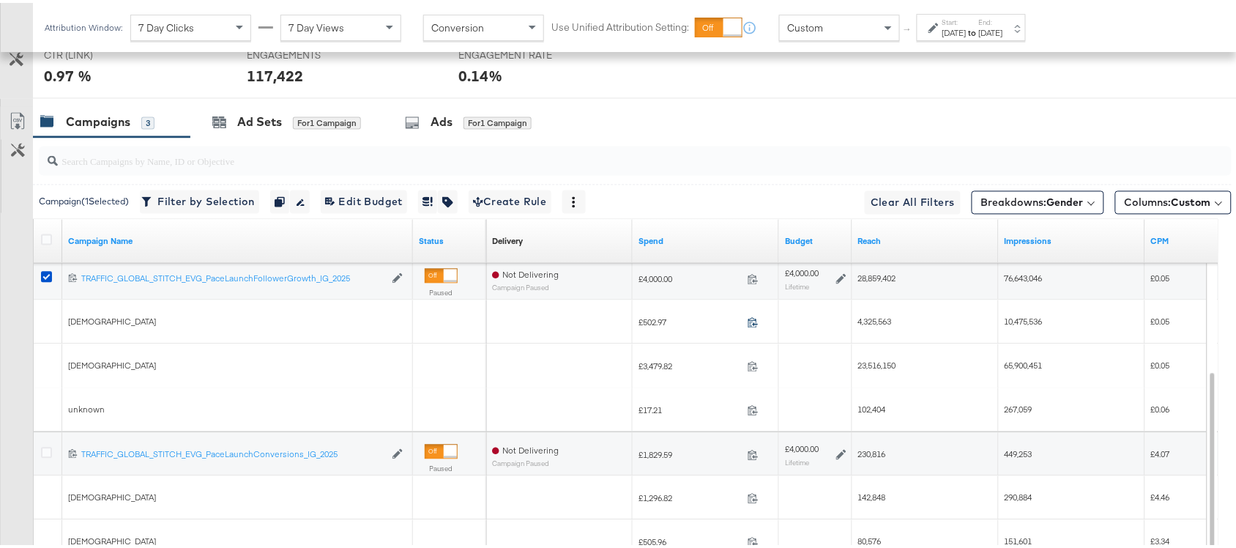
click at [752, 324] on icon at bounding box center [752, 319] width 11 height 11
click at [752, 366] on icon at bounding box center [752, 363] width 11 height 11
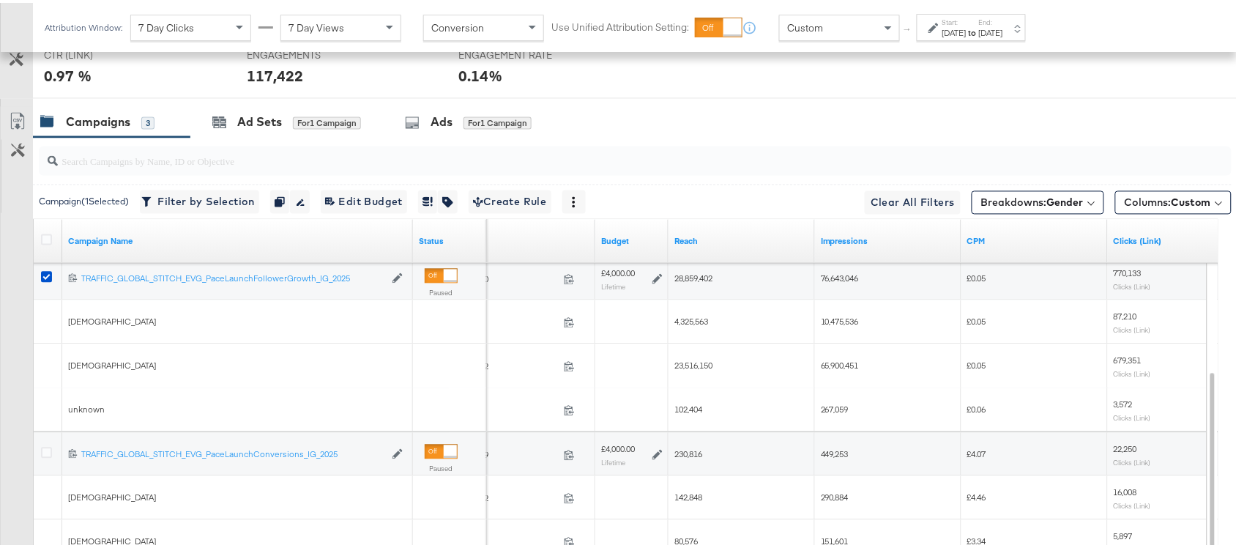
click at [690, 324] on span "4,325,563" at bounding box center [691, 318] width 34 height 11
click at [842, 324] on span "10,475,536" at bounding box center [840, 318] width 38 height 11
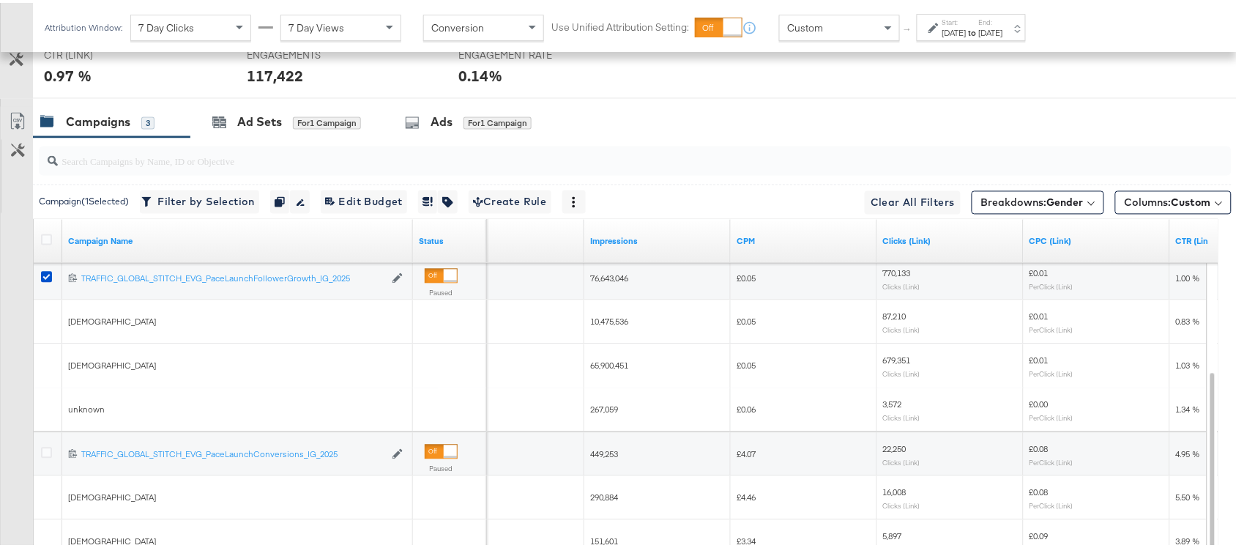
click at [891, 316] on span "87,210" at bounding box center [894, 313] width 23 height 11
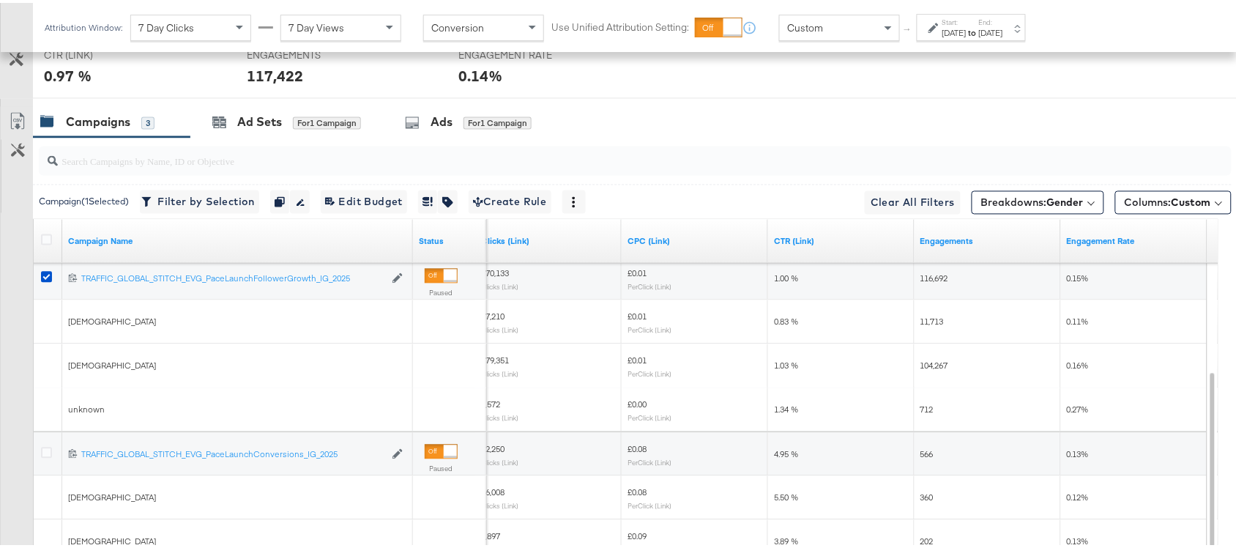
click at [930, 320] on span "11,713" at bounding box center [931, 318] width 23 height 11
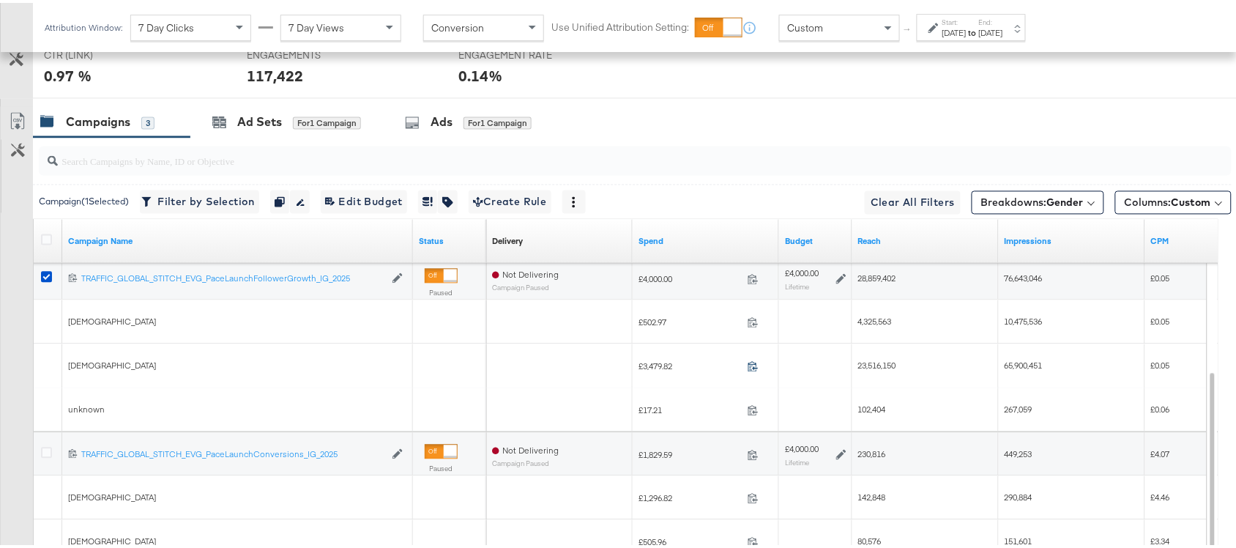
click at [752, 365] on icon at bounding box center [752, 363] width 11 height 11
click at [889, 368] on span "23,516,150" at bounding box center [877, 362] width 38 height 11
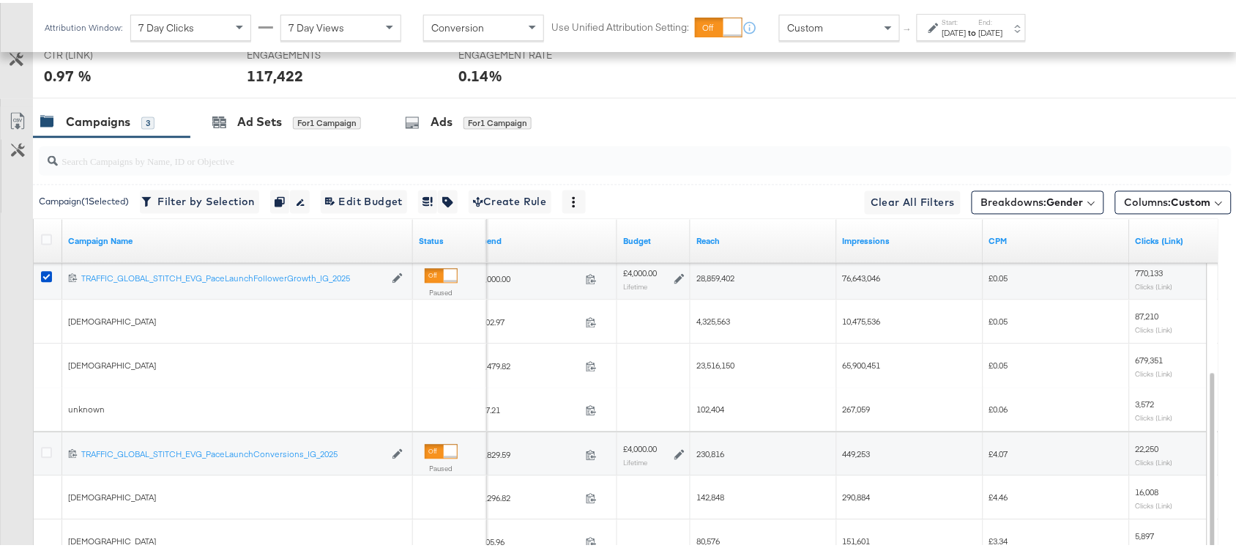
click at [861, 364] on span "65,900,451" at bounding box center [861, 362] width 38 height 11
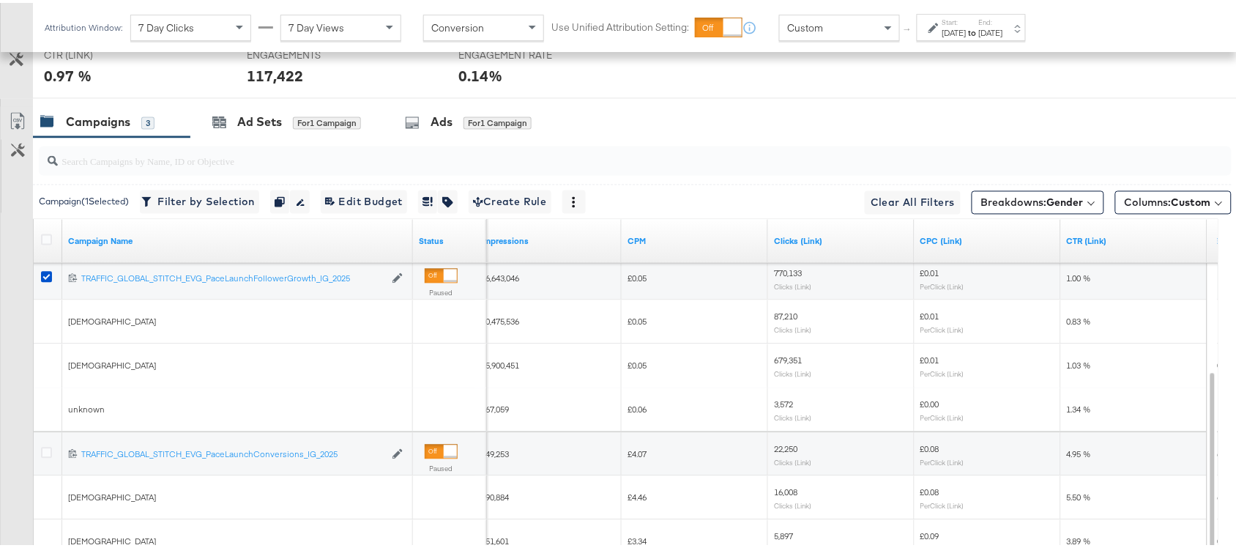
click at [788, 360] on span "679,351" at bounding box center [788, 357] width 28 height 11
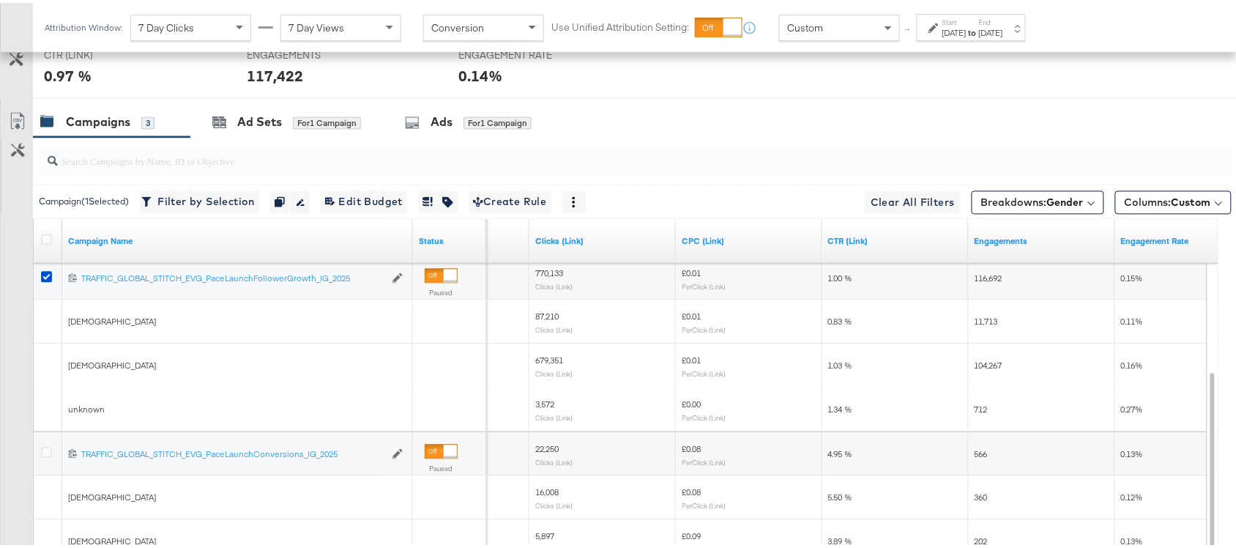
click at [990, 364] on span "104,267" at bounding box center [988, 362] width 28 height 11
click at [48, 278] on icon at bounding box center [46, 274] width 11 height 11
click at [0, 0] on input "checkbox" at bounding box center [0, 0] width 0 height 0
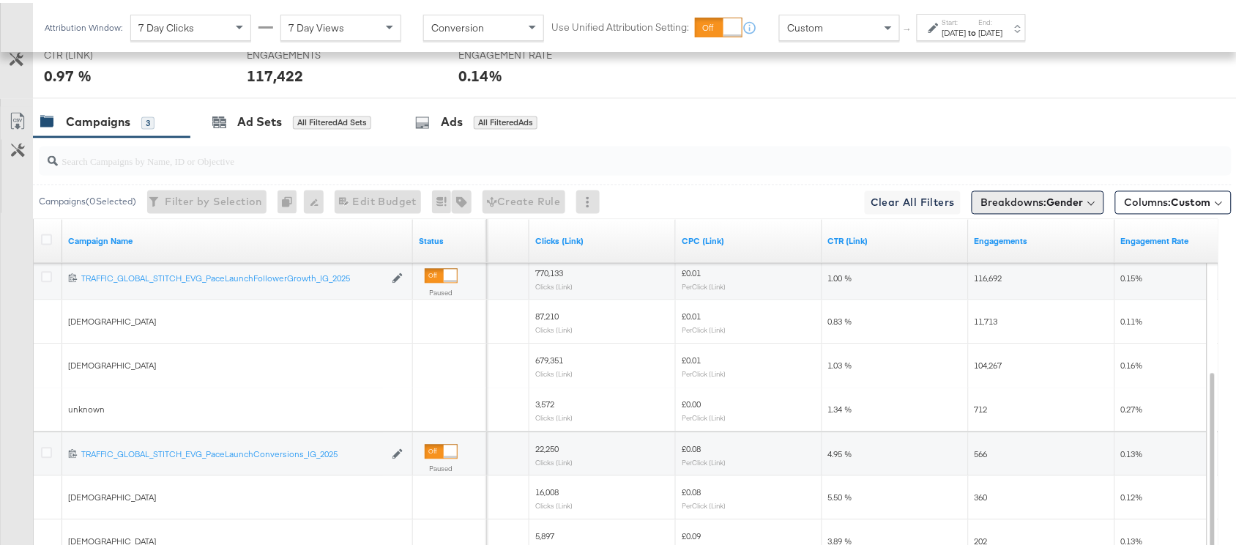
click at [984, 206] on span "Breakdowns: Gender" at bounding box center [1032, 200] width 102 height 15
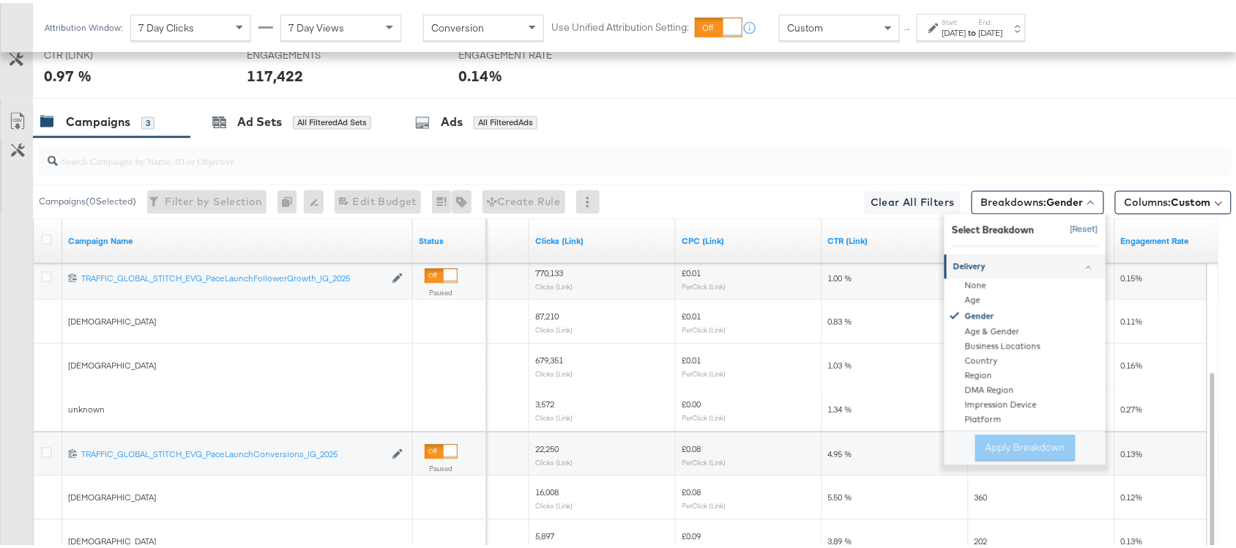
click at [1061, 233] on button "[Reset]" at bounding box center [1079, 226] width 37 height 23
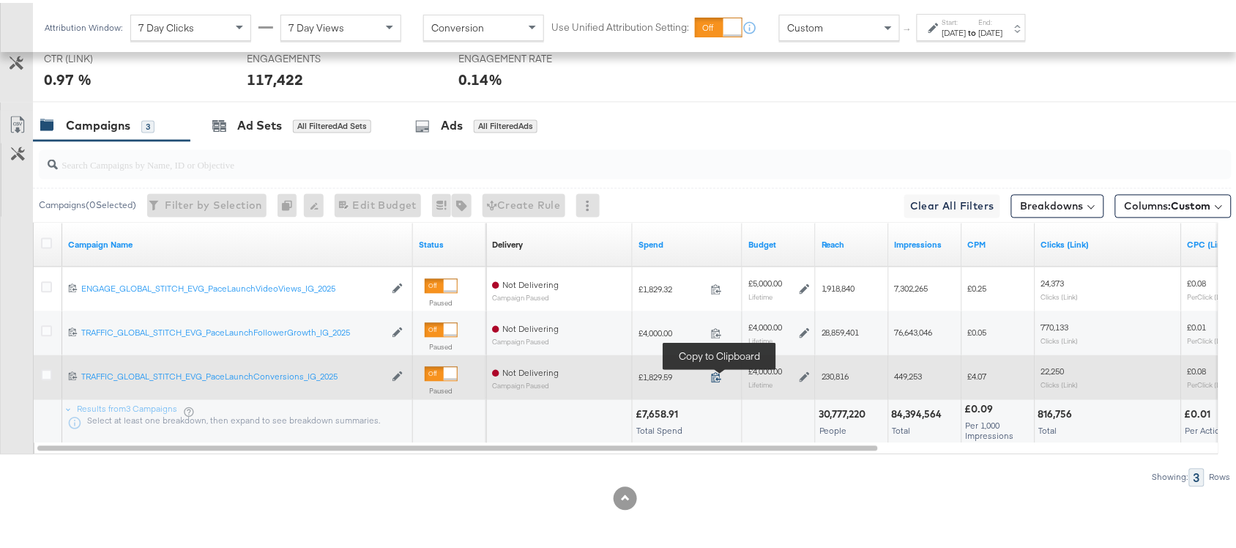
click at [714, 373] on icon at bounding box center [716, 374] width 11 height 11
click at [832, 375] on span "230,816" at bounding box center [835, 373] width 28 height 11
click at [908, 377] on span "449,253" at bounding box center [908, 373] width 28 height 11
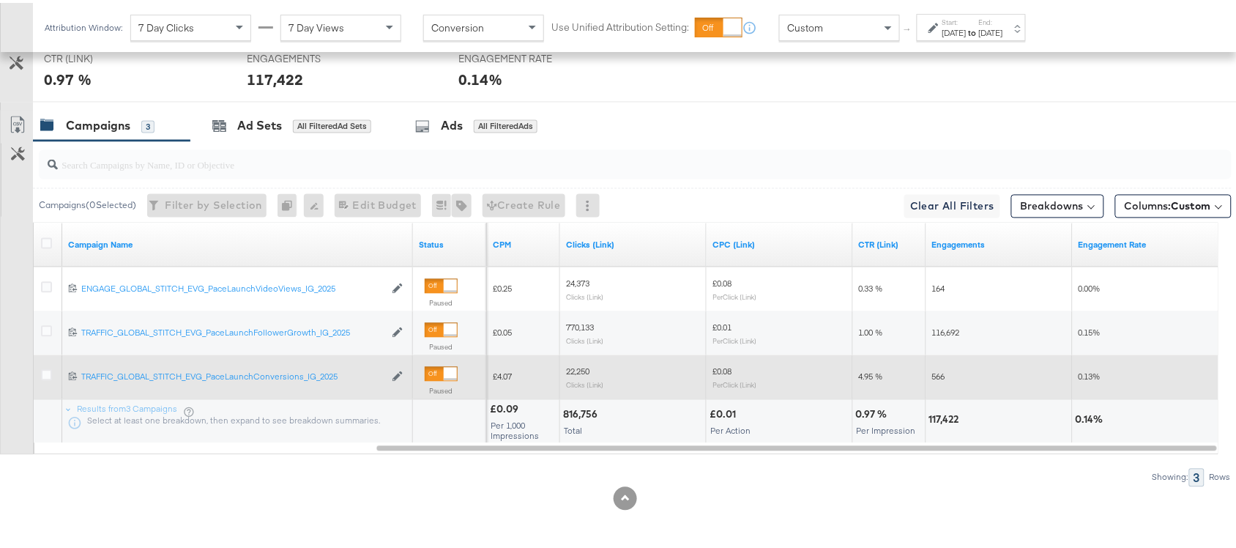
click at [569, 371] on span "22,250" at bounding box center [577, 368] width 23 height 11
click at [941, 378] on span "566" at bounding box center [938, 373] width 13 height 11
click at [937, 378] on span "566" at bounding box center [938, 373] width 13 height 11
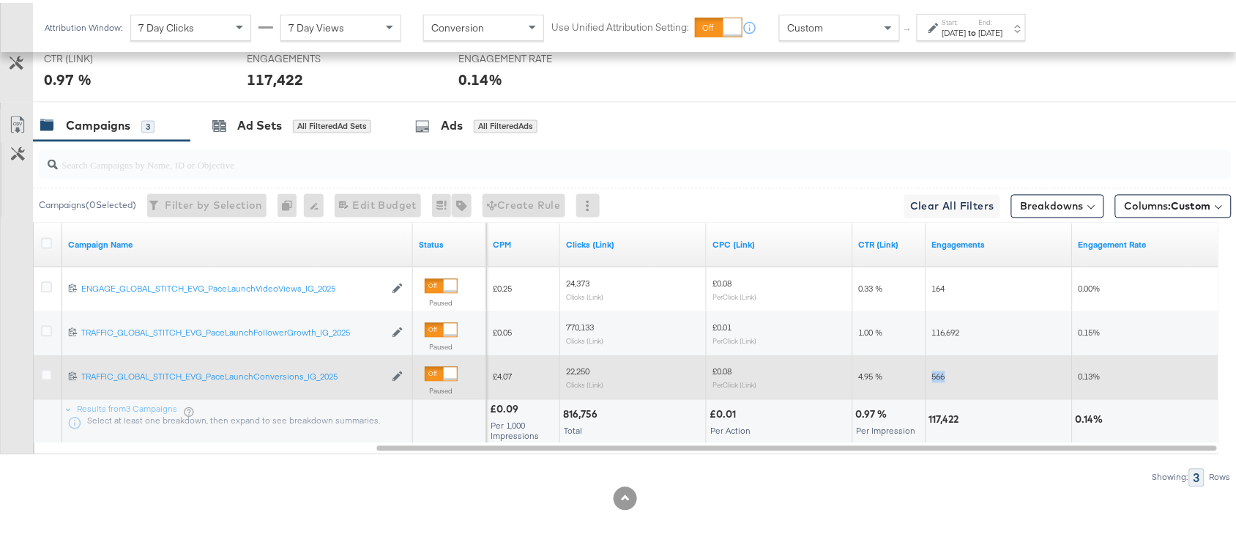
click at [937, 378] on span "566" at bounding box center [938, 373] width 13 height 11
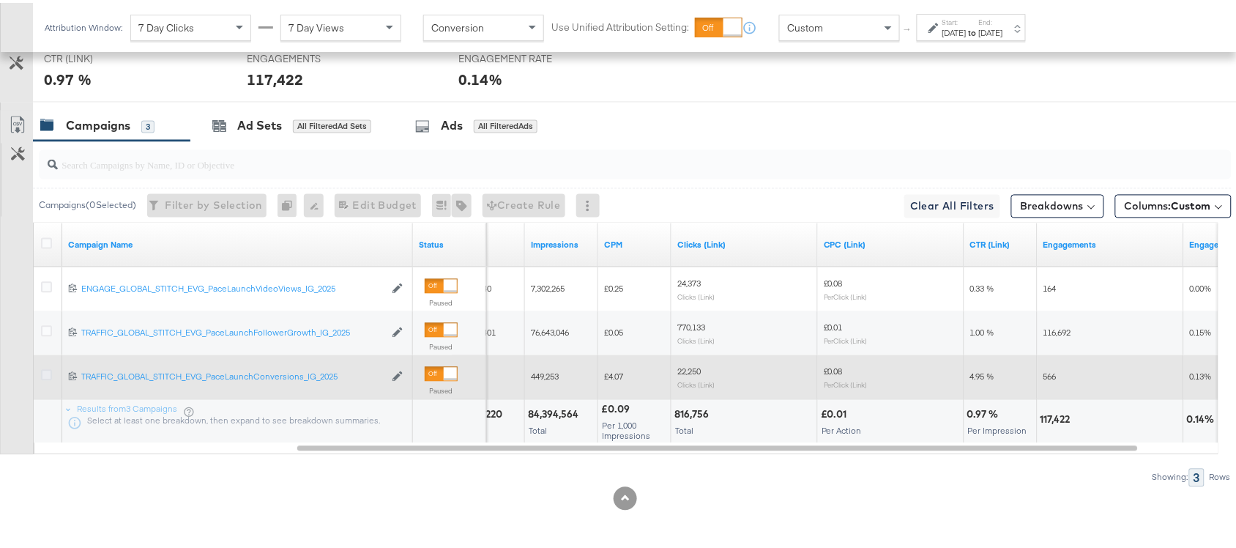
click at [44, 375] on icon at bounding box center [46, 372] width 11 height 11
click at [0, 0] on input "checkbox" at bounding box center [0, 0] width 0 height 0
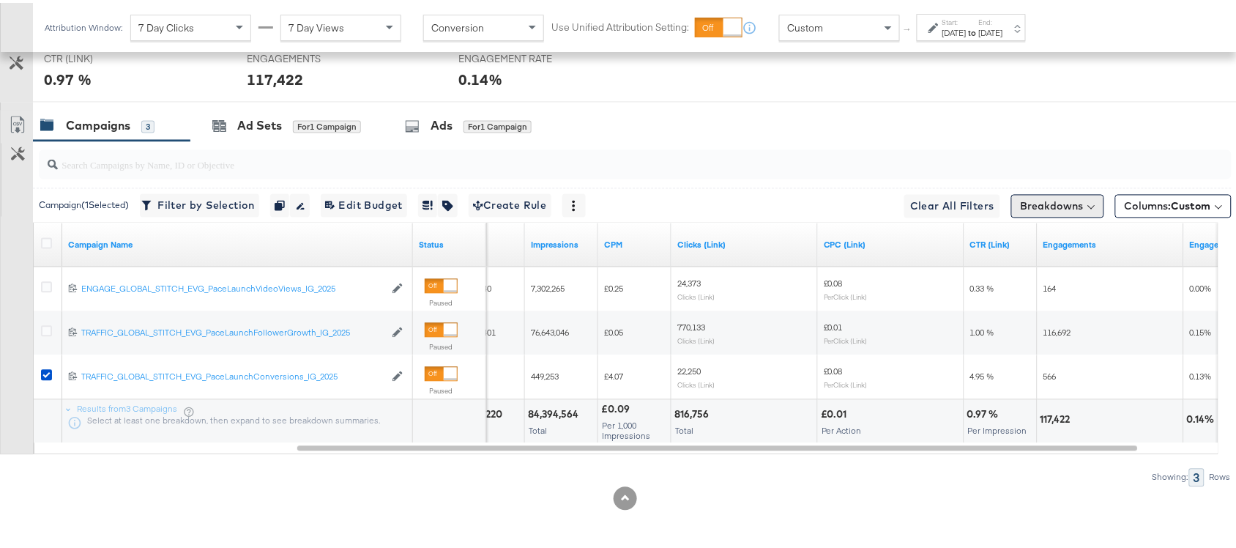
click at [1062, 210] on button "Breakdowns" at bounding box center [1057, 203] width 93 height 23
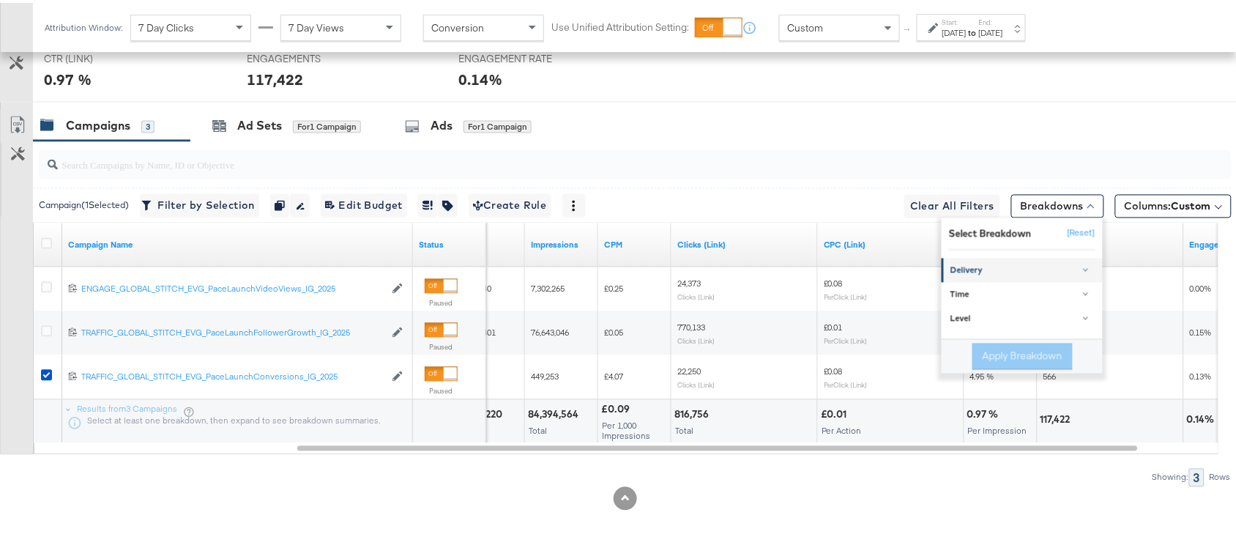
click at [952, 276] on link "Delivery" at bounding box center [1021, 267] width 161 height 24
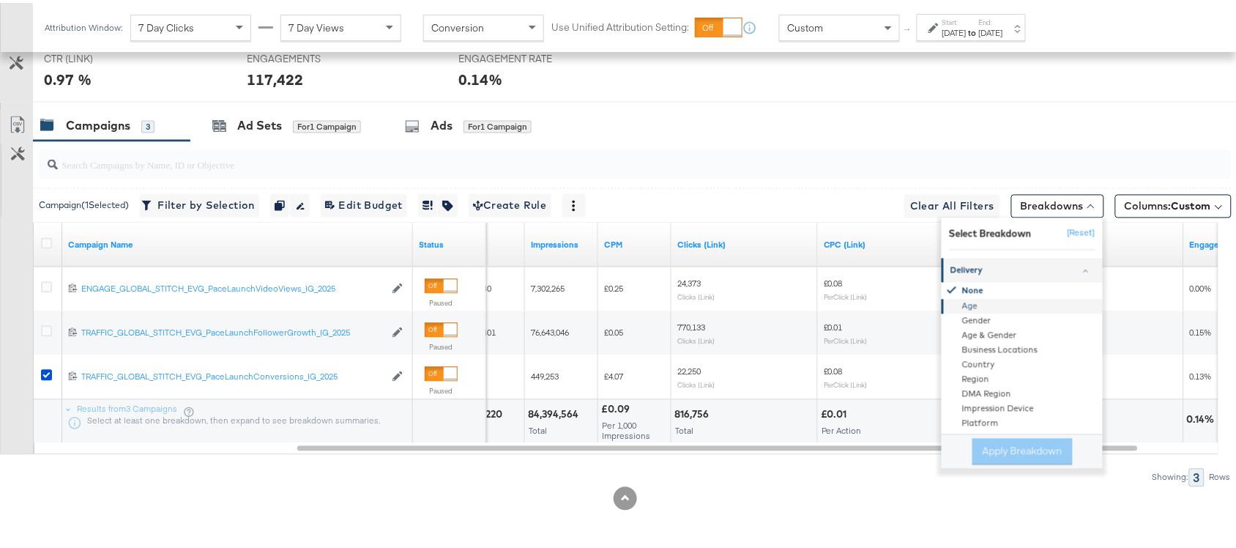
click at [957, 302] on div "Age" at bounding box center [1022, 303] width 159 height 15
click at [975, 444] on button "Apply Breakdown" at bounding box center [1022, 449] width 100 height 26
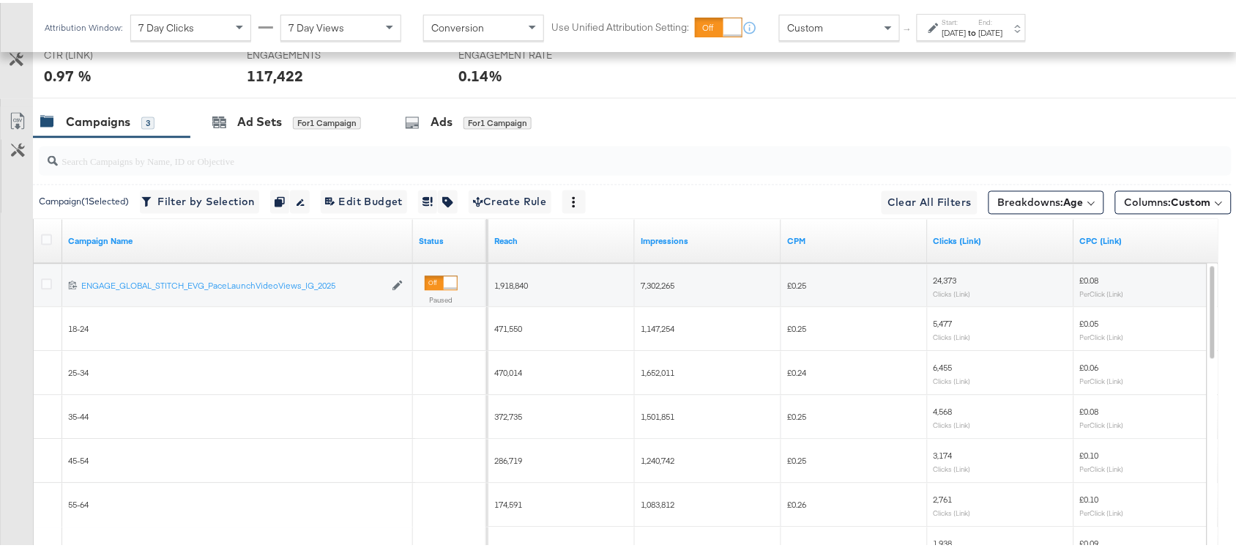
scroll to position [938, 0]
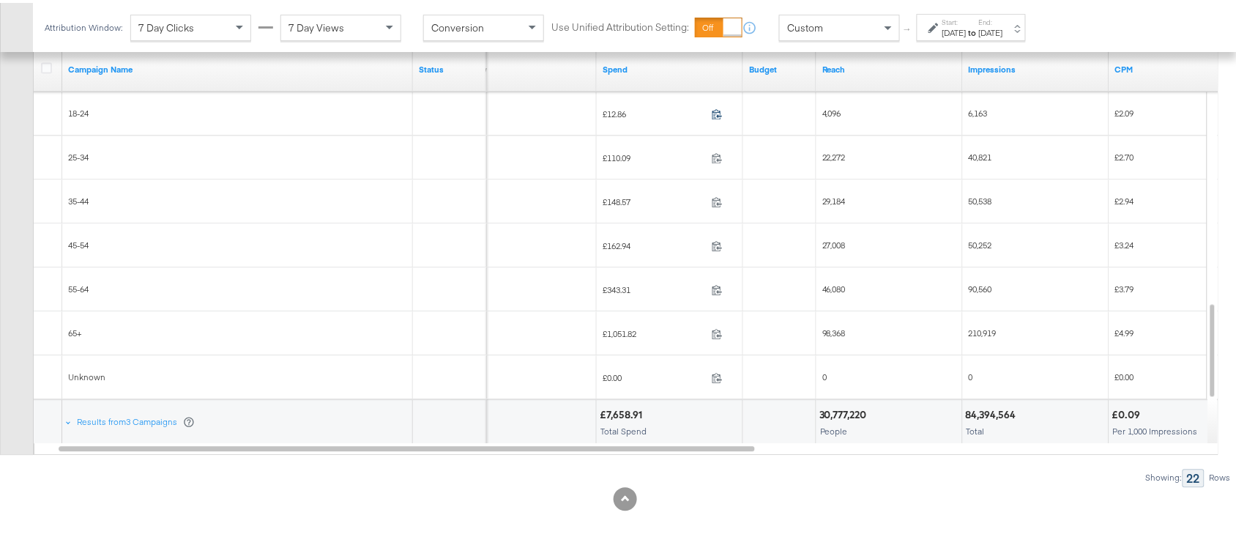
click at [715, 115] on icon at bounding box center [716, 110] width 11 height 11
click at [717, 156] on icon at bounding box center [716, 154] width 11 height 11
click at [718, 199] on icon at bounding box center [716, 198] width 11 height 11
click at [714, 242] on icon at bounding box center [716, 242] width 11 height 11
click at [714, 291] on icon at bounding box center [716, 286] width 11 height 11
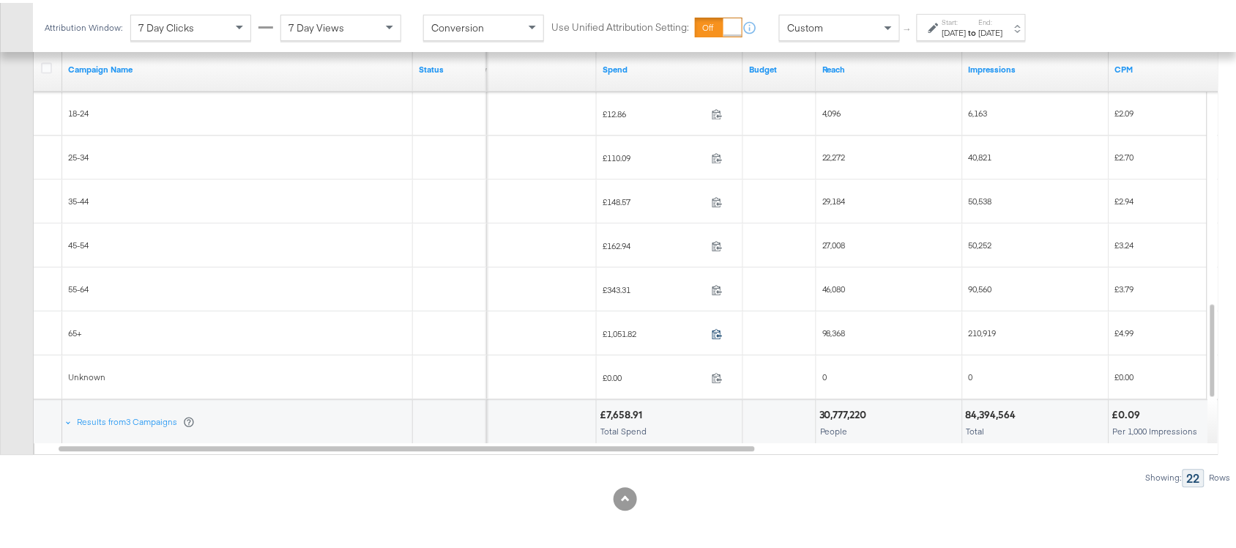
click at [712, 331] on icon at bounding box center [716, 330] width 11 height 11
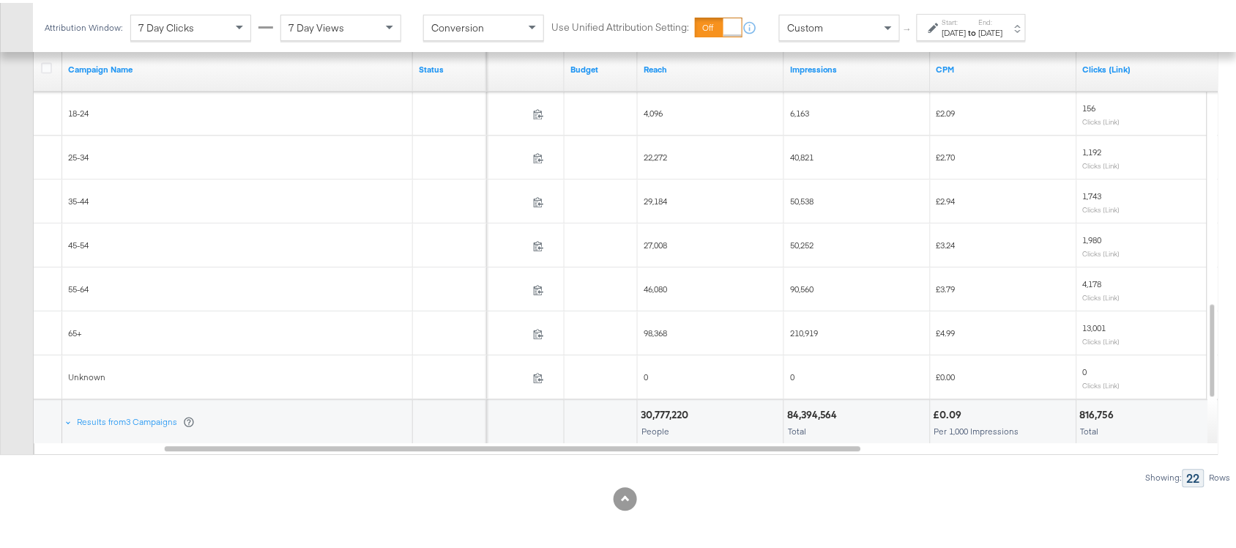
click at [657, 111] on span "4,096" at bounding box center [652, 110] width 19 height 11
click at [655, 147] on div "22,272" at bounding box center [711, 154] width 146 height 23
click at [651, 201] on span "29,184" at bounding box center [654, 198] width 23 height 11
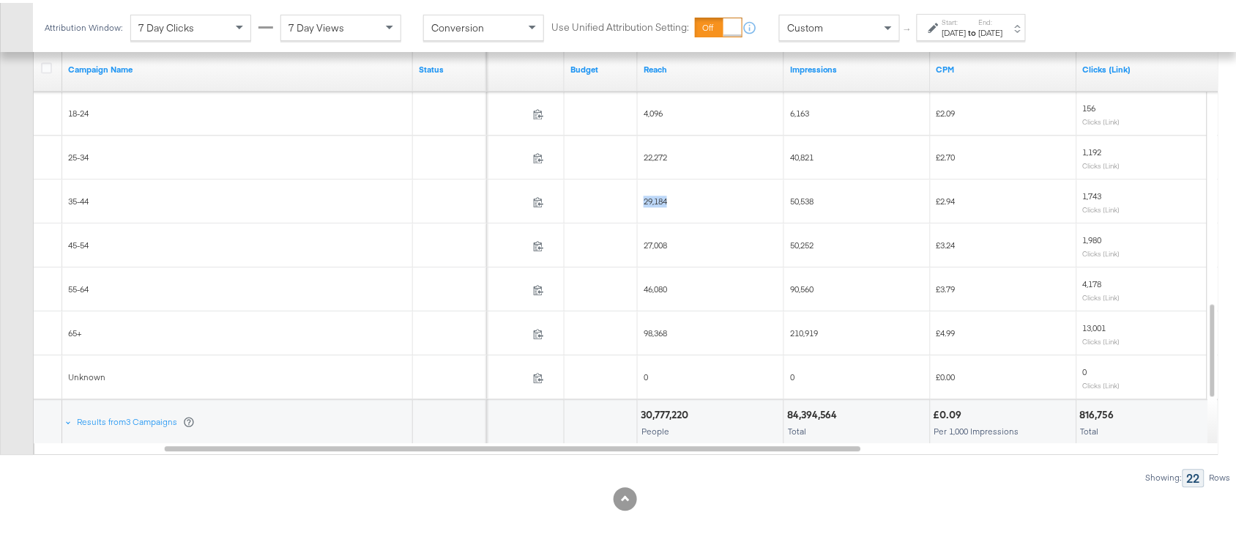
click at [651, 201] on span "29,184" at bounding box center [654, 198] width 23 height 11
click at [643, 244] on span "27,008" at bounding box center [654, 241] width 23 height 11
click at [654, 294] on div "46,080" at bounding box center [711, 285] width 146 height 23
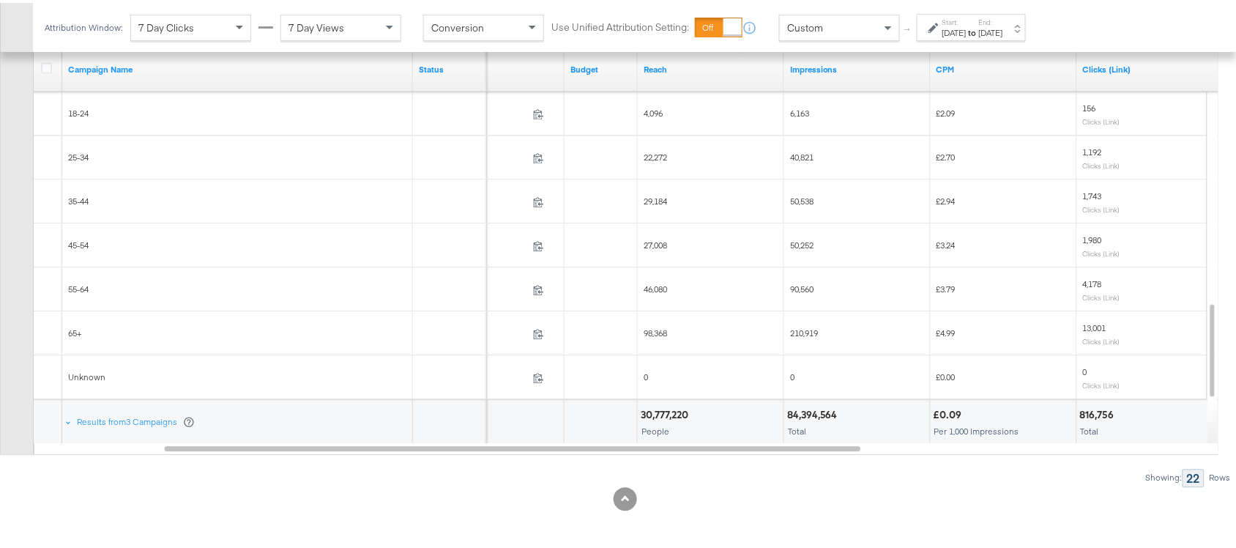
click at [643, 334] on span "98,368" at bounding box center [654, 329] width 23 height 11
click at [807, 100] on div "6,163" at bounding box center [857, 110] width 146 height 23
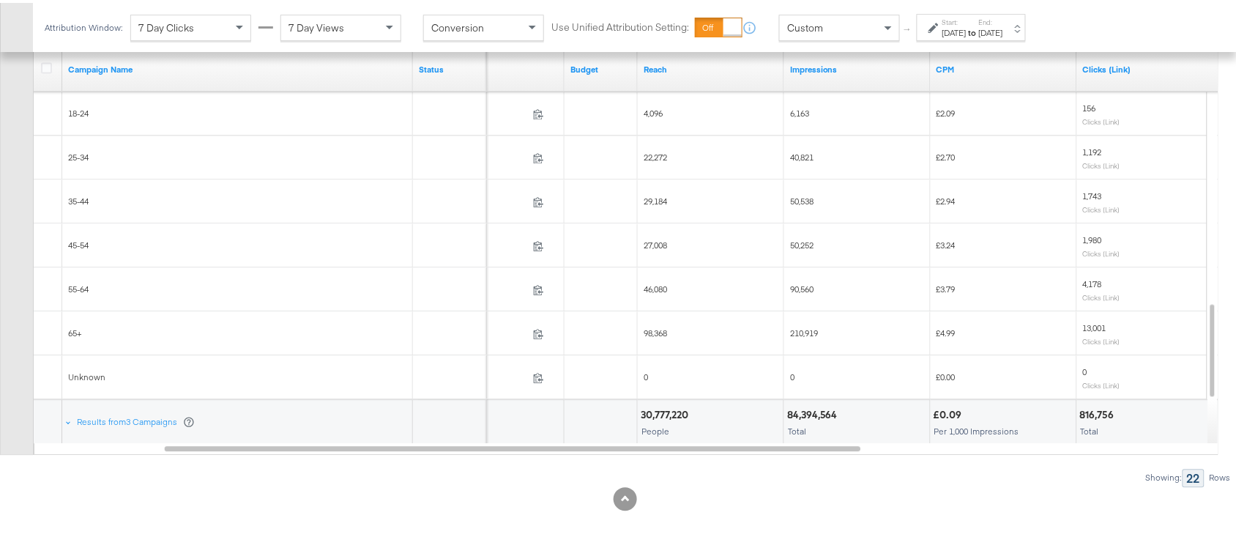
click at [791, 158] on span "40,821" at bounding box center [801, 154] width 23 height 11
click at [790, 202] on span "50,538" at bounding box center [801, 198] width 23 height 11
click at [799, 245] on span "50,252" at bounding box center [801, 241] width 23 height 11
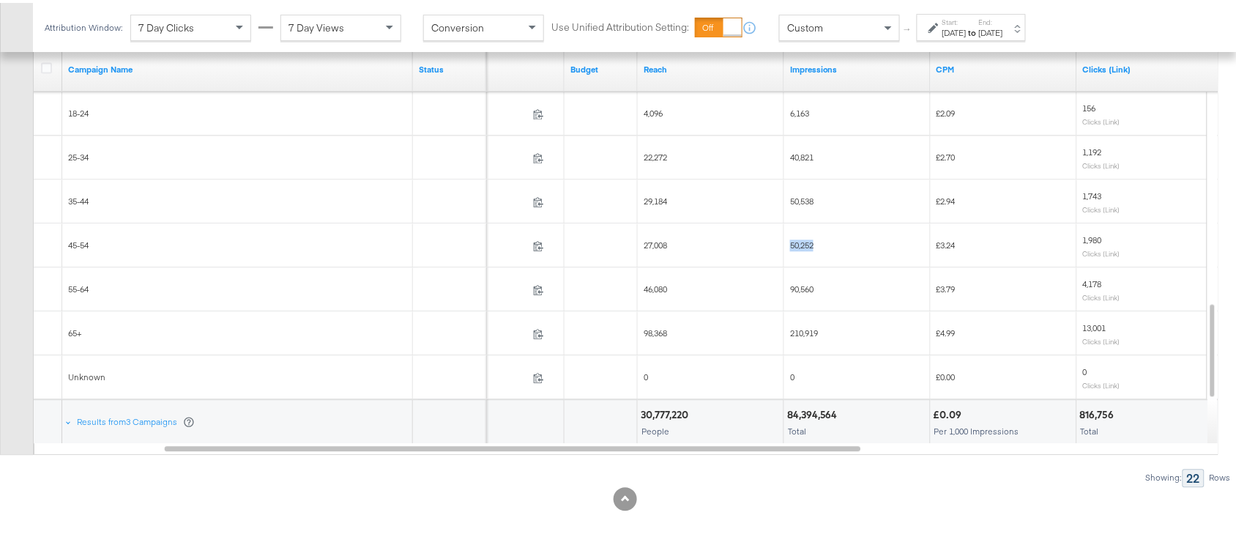
click at [799, 245] on span "50,252" at bounding box center [801, 241] width 23 height 11
click at [799, 283] on span "90,560" at bounding box center [801, 285] width 23 height 11
click at [795, 330] on span "210,919" at bounding box center [804, 329] width 28 height 11
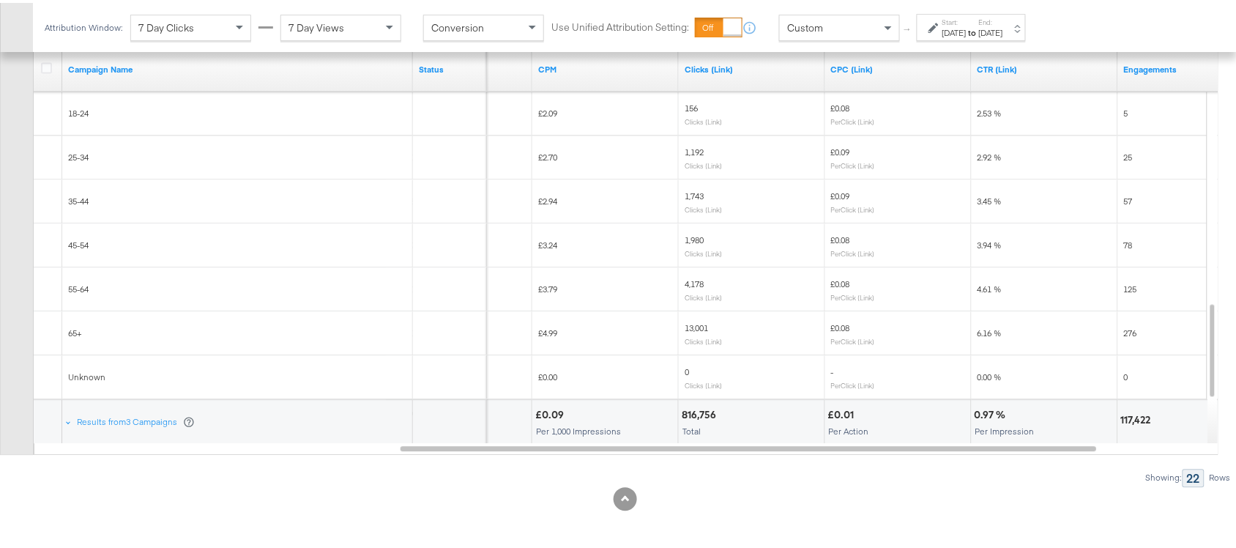
click at [690, 103] on span "156" at bounding box center [690, 105] width 13 height 11
click at [696, 152] on span "1,192" at bounding box center [693, 148] width 19 height 11
click at [695, 198] on div "1,743 Clicks (Link)" at bounding box center [751, 198] width 135 height 23
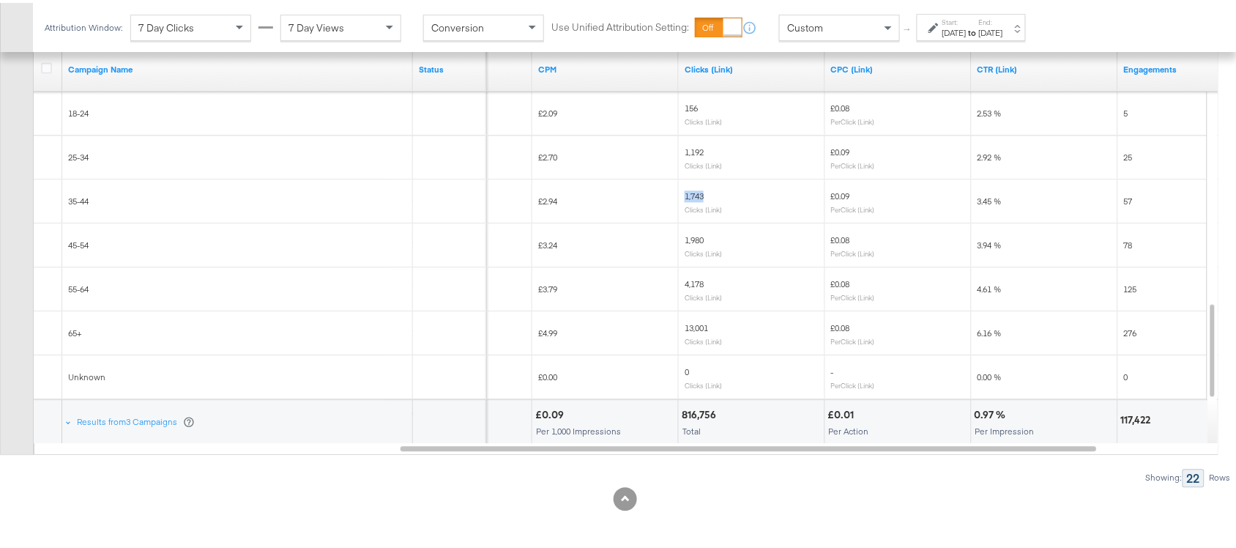
click at [695, 198] on div "1,743 Clicks (Link)" at bounding box center [751, 198] width 135 height 23
click at [692, 231] on span "1,980" at bounding box center [693, 236] width 19 height 11
click at [690, 275] on span "4,178" at bounding box center [693, 280] width 19 height 11
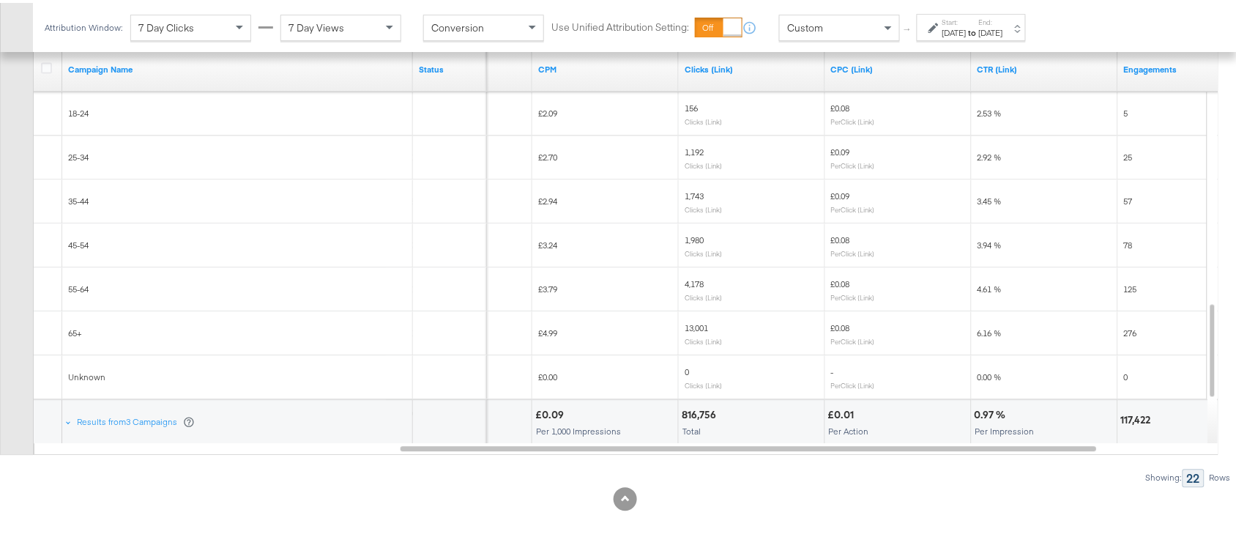
click at [690, 324] on span "13,001" at bounding box center [695, 324] width 23 height 11
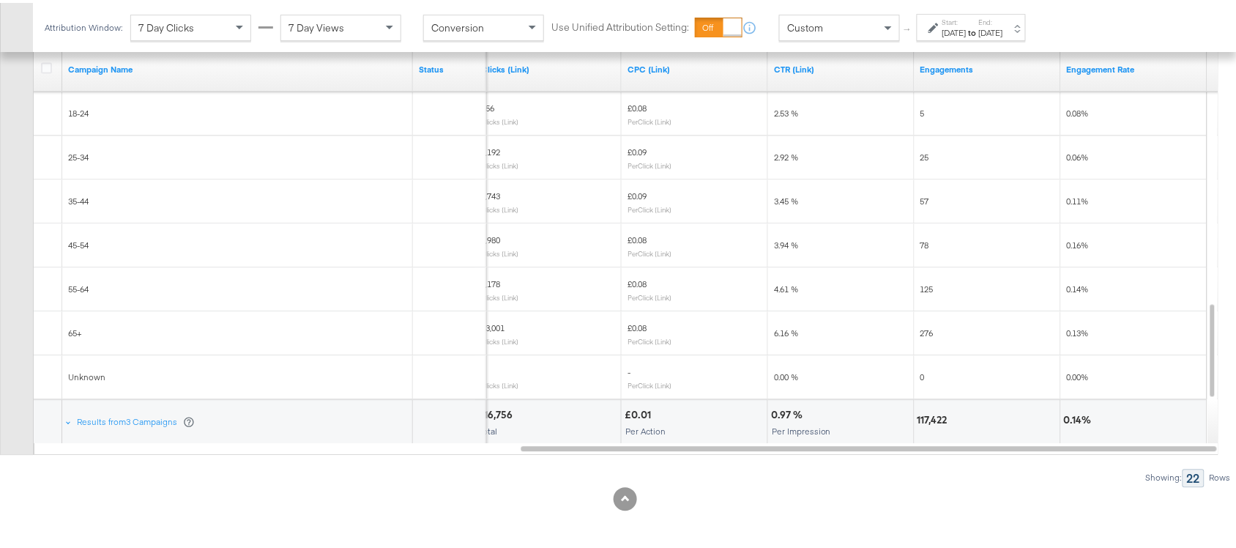
click at [923, 112] on span "5" at bounding box center [922, 110] width 4 height 11
click at [924, 154] on span "25" at bounding box center [924, 154] width 9 height 11
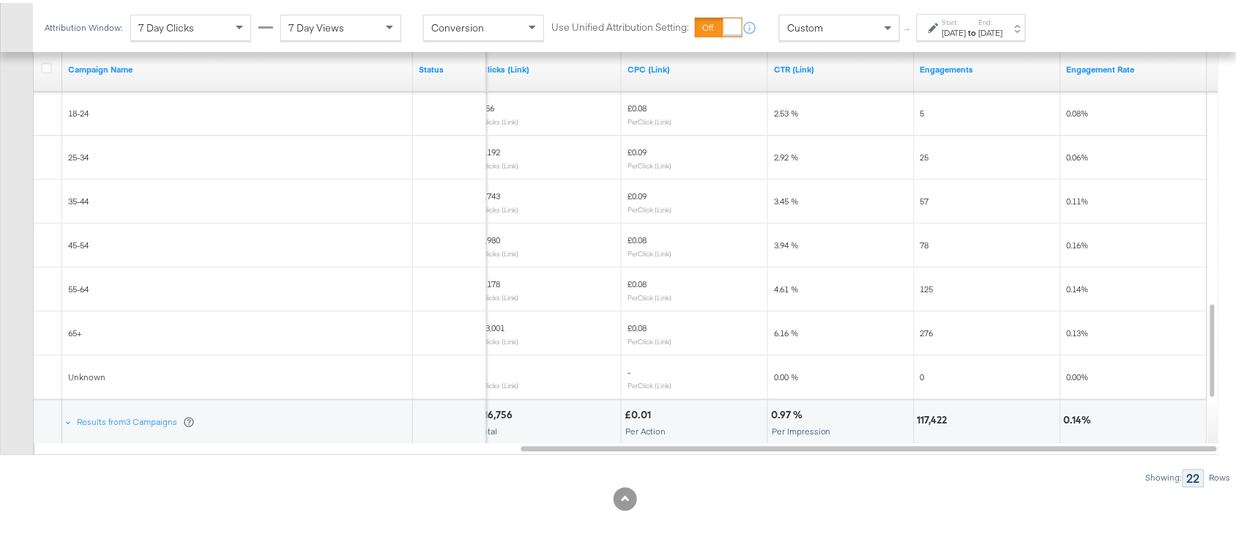
click at [924, 245] on span "78" at bounding box center [924, 241] width 9 height 11
click at [920, 287] on span "125" at bounding box center [926, 285] width 13 height 11
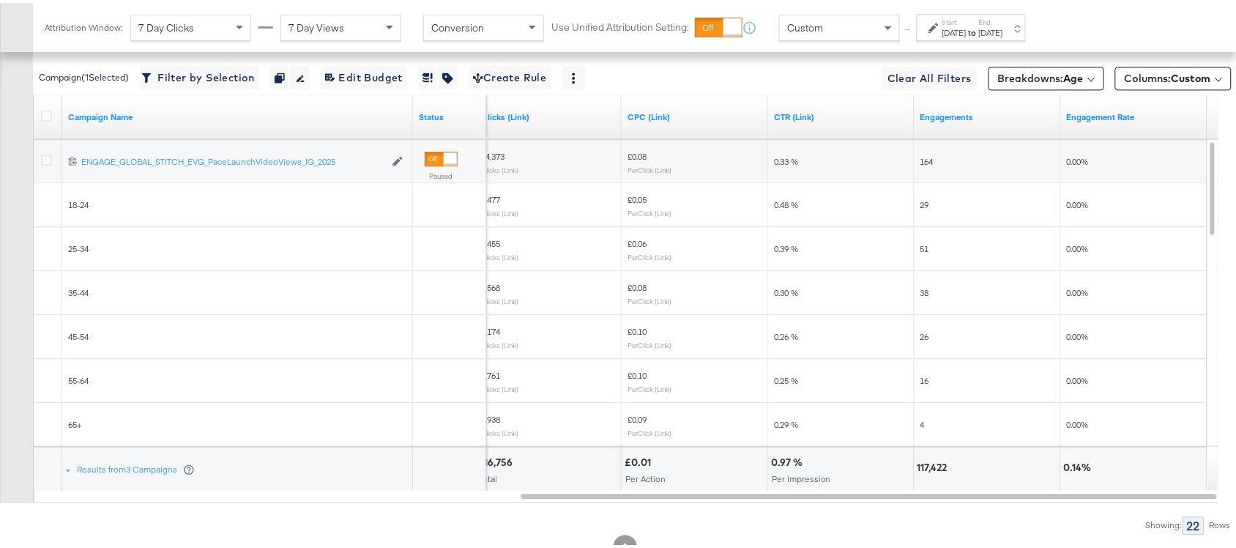
scroll to position [886, 0]
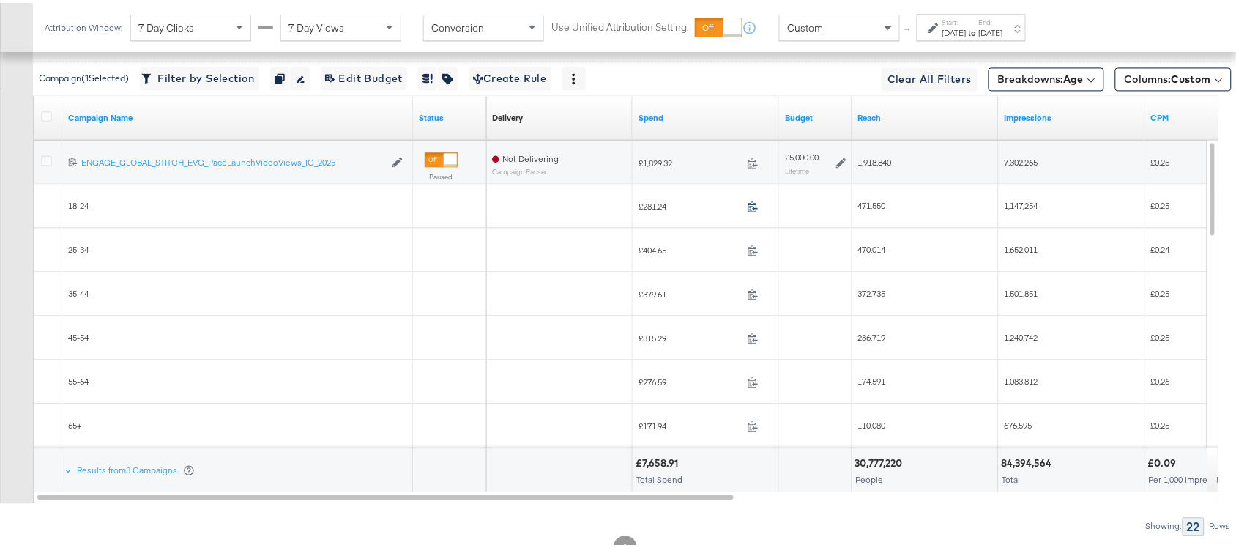
click at [752, 209] on icon at bounding box center [752, 203] width 11 height 11
click at [758, 253] on icon at bounding box center [752, 247] width 11 height 11
click at [755, 294] on icon at bounding box center [752, 290] width 11 height 11
click at [747, 335] on icon at bounding box center [752, 334] width 11 height 11
click at [754, 383] on icon at bounding box center [752, 378] width 11 height 11
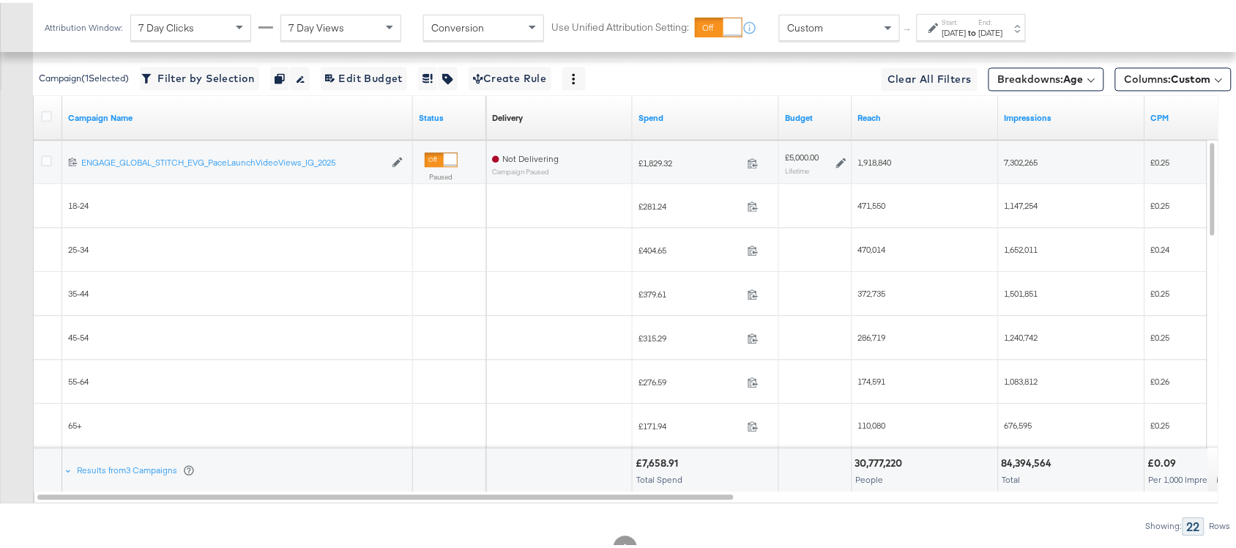
click at [873, 198] on div "471,550" at bounding box center [925, 202] width 146 height 23
click at [864, 251] on span "470,014" at bounding box center [872, 246] width 28 height 11
click at [872, 302] on div "372,735" at bounding box center [925, 290] width 146 height 23
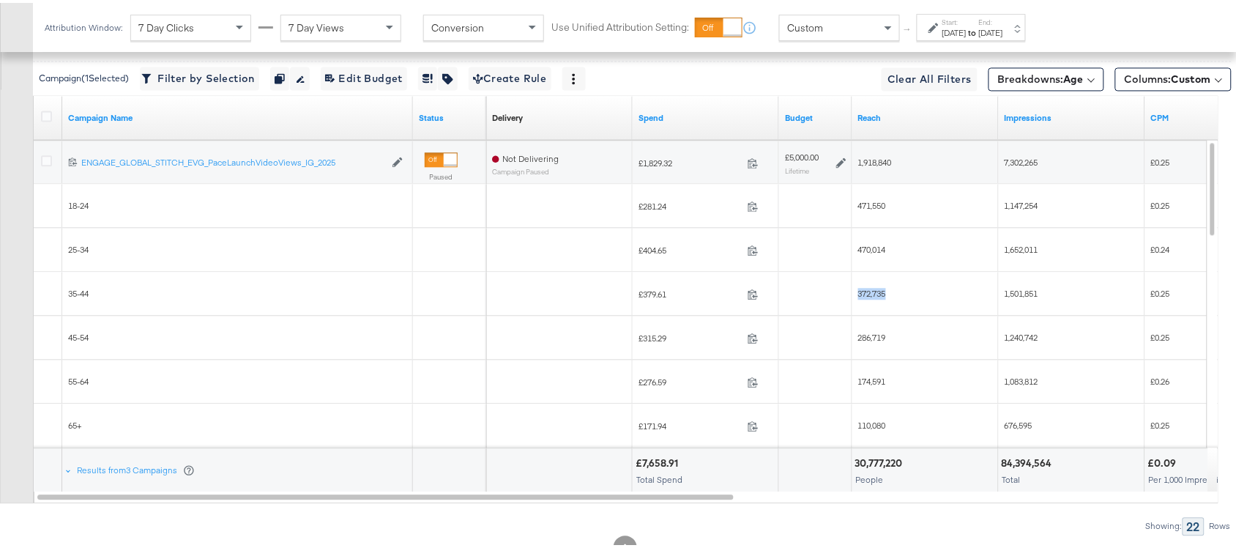
click at [872, 302] on div "372,735" at bounding box center [925, 290] width 146 height 23
click at [873, 339] on span "286,719" at bounding box center [872, 334] width 28 height 11
click at [865, 382] on span "174,591" at bounding box center [872, 378] width 28 height 11
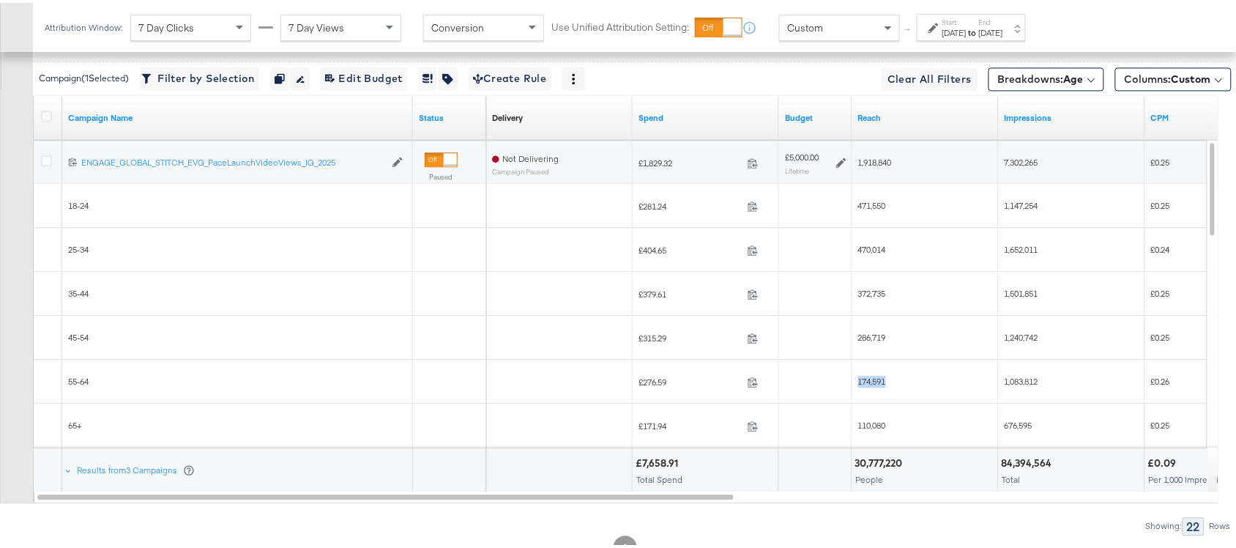
click at [865, 382] on span "174,591" at bounding box center [872, 378] width 28 height 11
click at [877, 422] on span "110,080" at bounding box center [872, 421] width 28 height 11
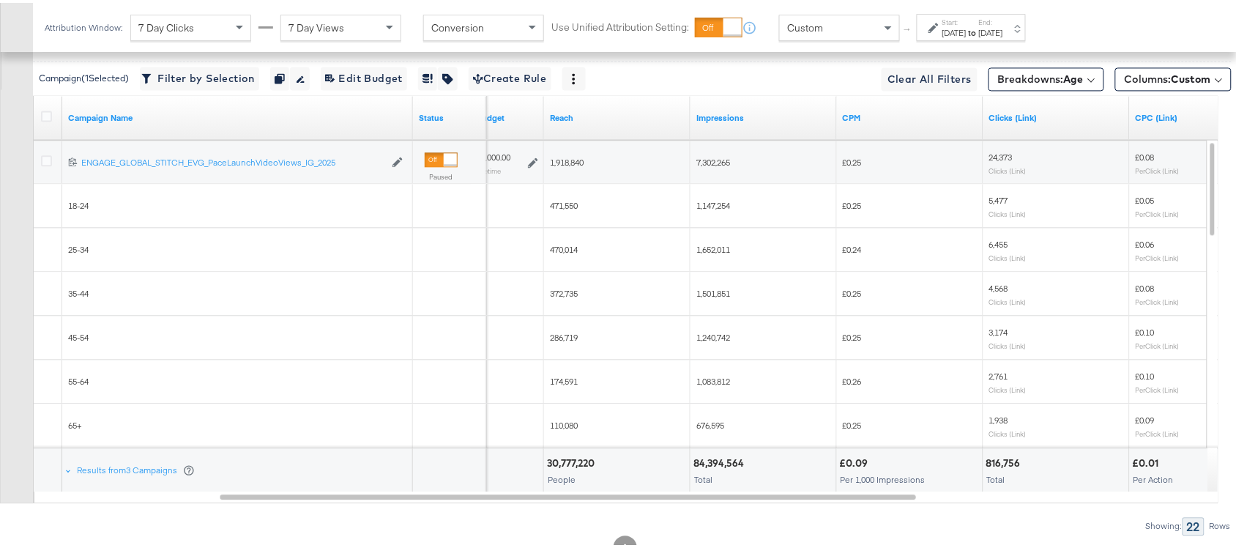
click at [714, 207] on span "1,147,254" at bounding box center [713, 202] width 34 height 11
click at [712, 249] on span "1,652,011" at bounding box center [713, 246] width 34 height 11
click at [705, 301] on div "1,501,851" at bounding box center [763, 290] width 146 height 23
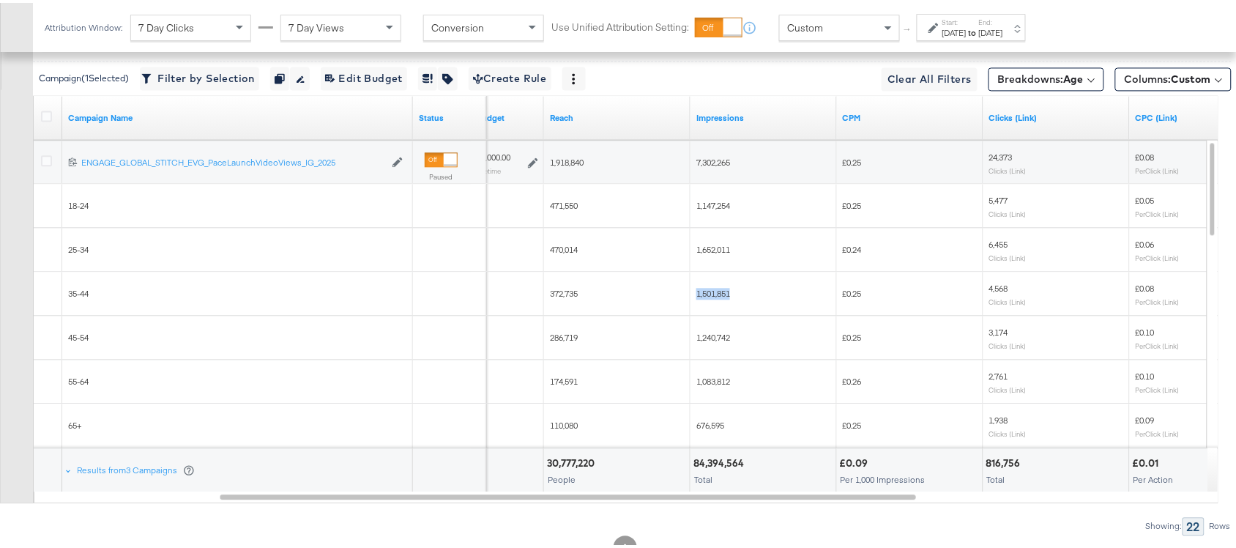
click at [705, 301] on div "1,501,851" at bounding box center [763, 290] width 146 height 23
click at [717, 345] on div "1,240,742" at bounding box center [763, 334] width 146 height 23
click at [712, 390] on div "1,083,812" at bounding box center [763, 378] width 146 height 23
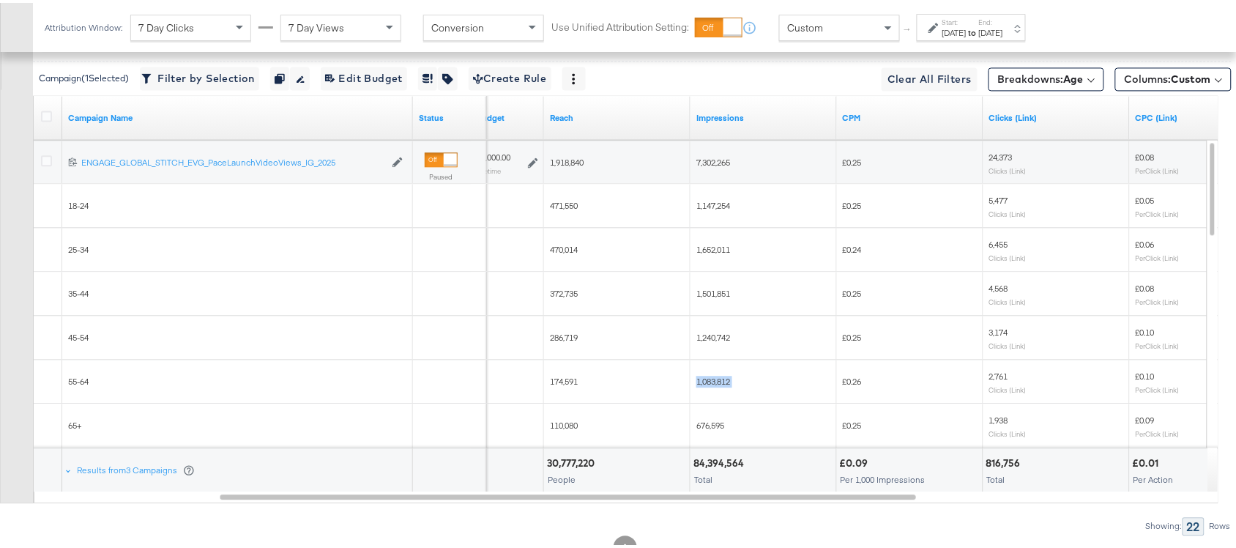
click at [712, 390] on div "1,083,812" at bounding box center [763, 378] width 146 height 23
click at [709, 425] on span "676,595" at bounding box center [710, 421] width 28 height 11
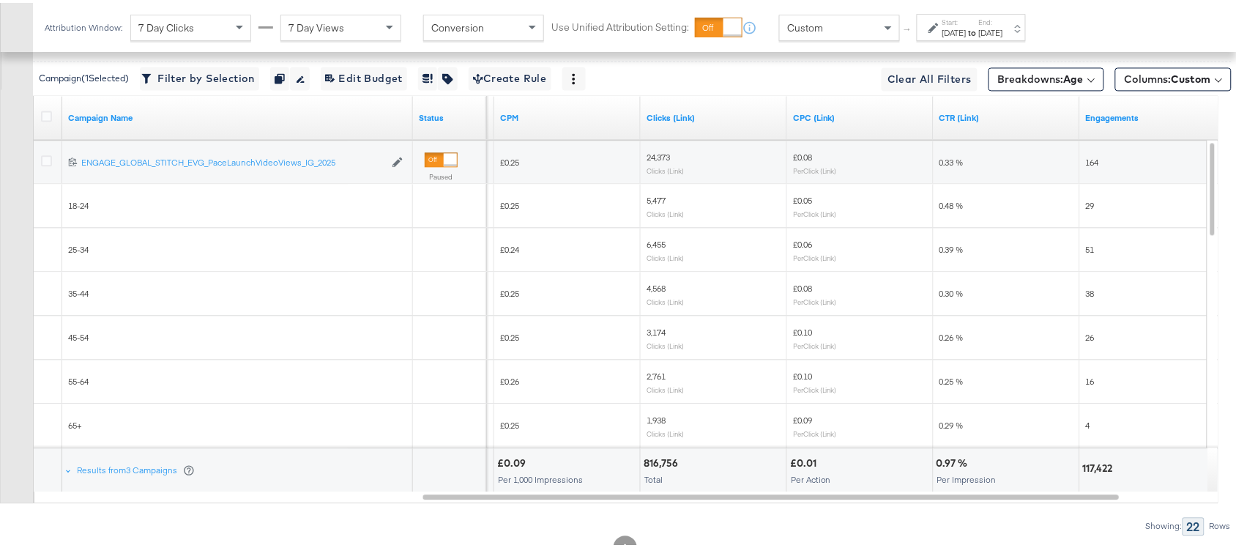
click at [655, 203] on span "5,477" at bounding box center [655, 197] width 19 height 11
click at [655, 240] on span "6,455" at bounding box center [655, 241] width 19 height 11
click at [646, 291] on span "4,568" at bounding box center [655, 285] width 19 height 11
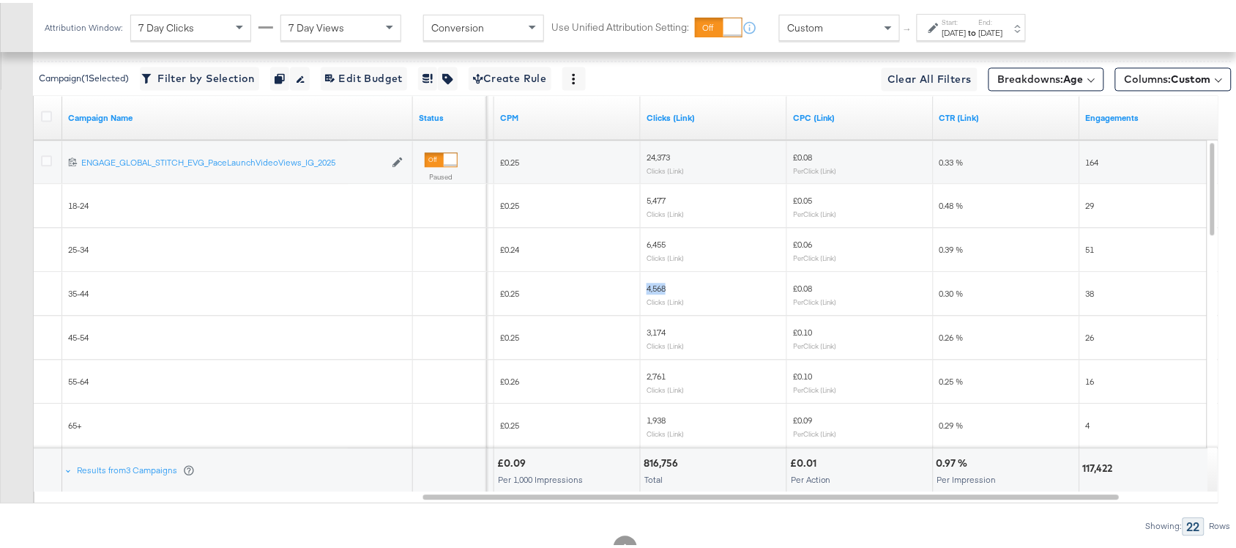
click at [646, 291] on span "4,568" at bounding box center [655, 285] width 19 height 11
click at [655, 332] on span "3,174" at bounding box center [655, 329] width 19 height 11
click at [655, 378] on span "2,761" at bounding box center [655, 372] width 19 height 11
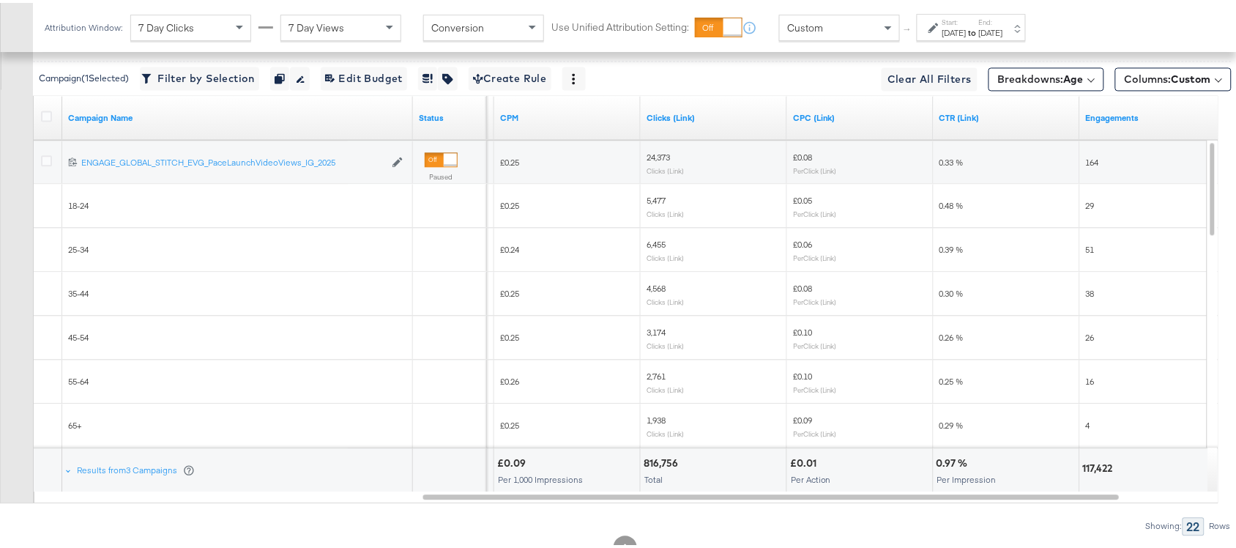
click at [655, 419] on span "1,938" at bounding box center [655, 416] width 19 height 11
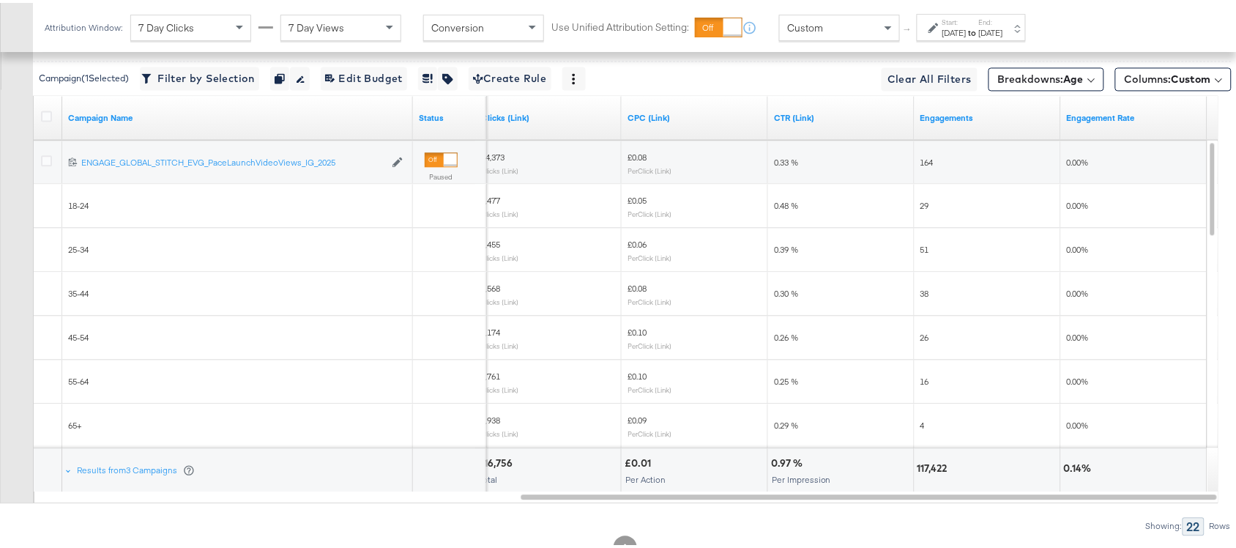
click at [927, 198] on div "29" at bounding box center [987, 202] width 146 height 23
click at [922, 249] on span "51" at bounding box center [924, 246] width 9 height 11
click at [924, 296] on span "38" at bounding box center [924, 290] width 9 height 11
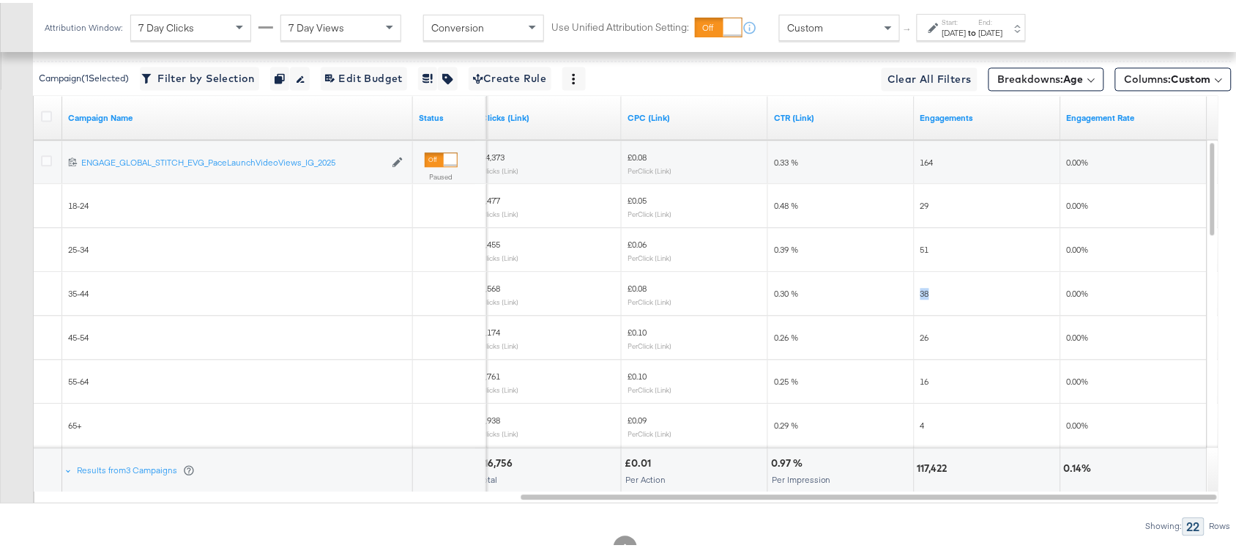
click at [924, 296] on span "38" at bounding box center [924, 290] width 9 height 11
click at [920, 337] on span "26" at bounding box center [924, 334] width 9 height 11
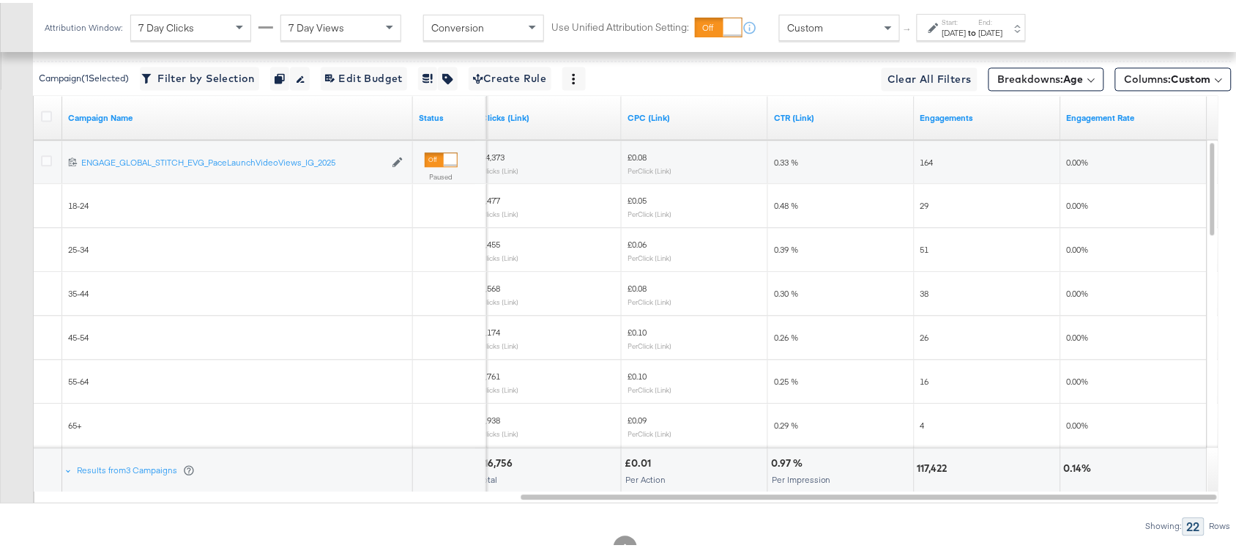
click at [924, 389] on div "16" at bounding box center [987, 378] width 146 height 23
click at [924, 425] on span "4" at bounding box center [922, 421] width 4 height 11
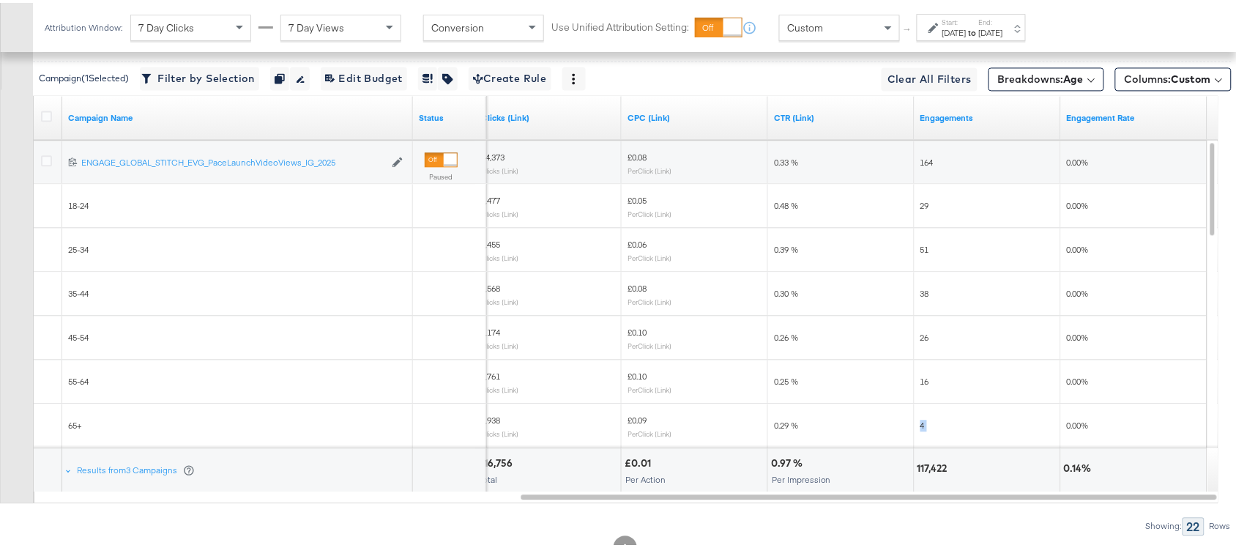
click at [924, 425] on span "4" at bounding box center [922, 421] width 4 height 11
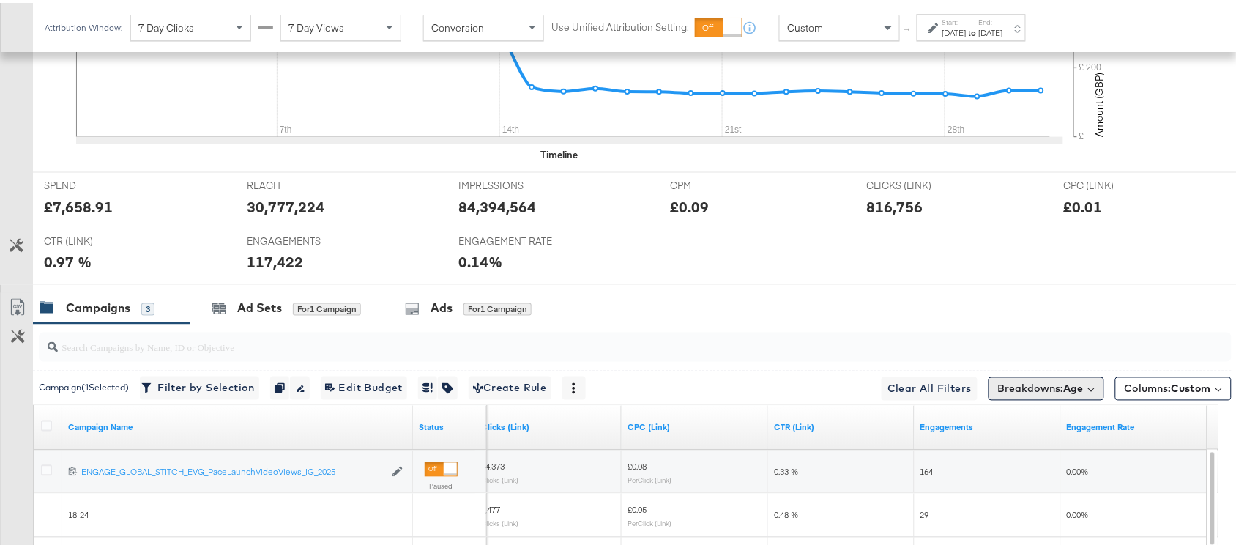
click at [1049, 381] on button "Breakdowns: Age" at bounding box center [1046, 385] width 116 height 23
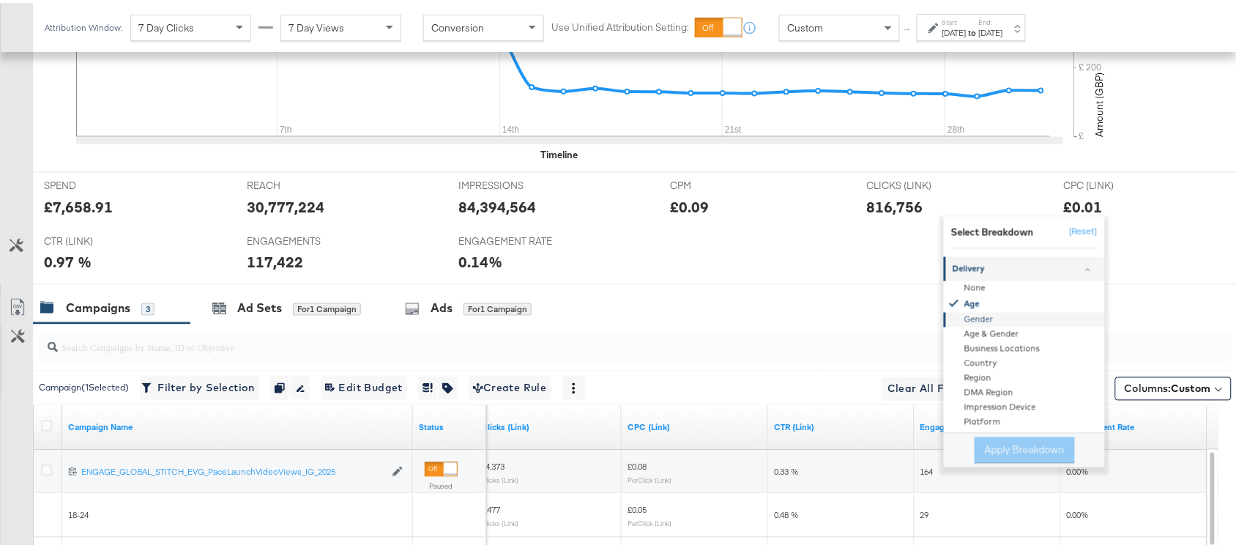
click at [970, 320] on div "Gender" at bounding box center [1025, 317] width 159 height 15
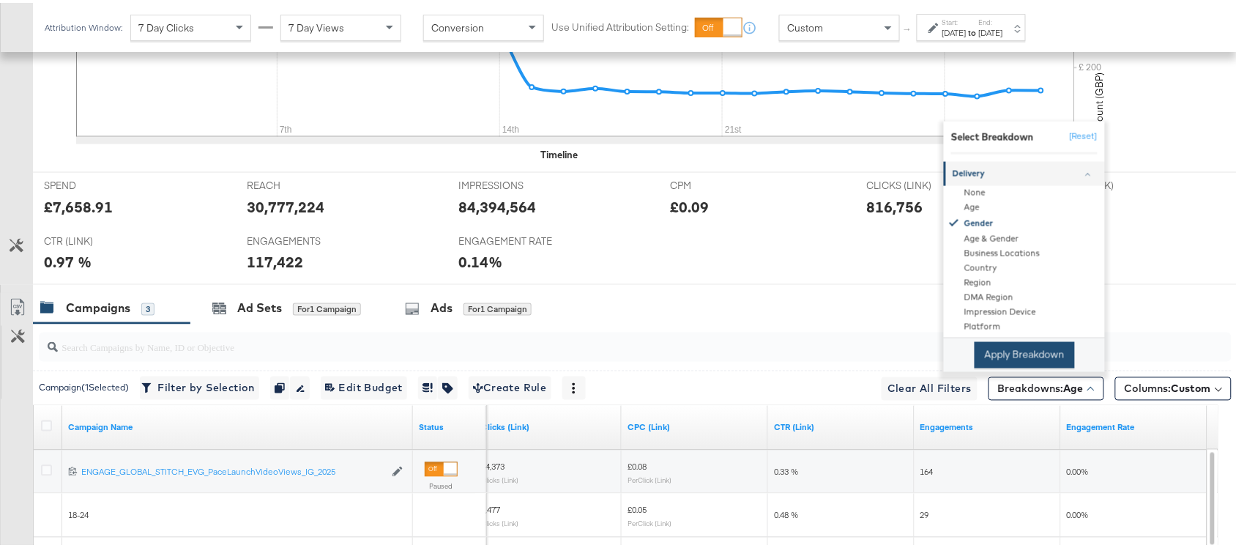
click at [990, 348] on button "Apply Breakdown" at bounding box center [1024, 352] width 100 height 26
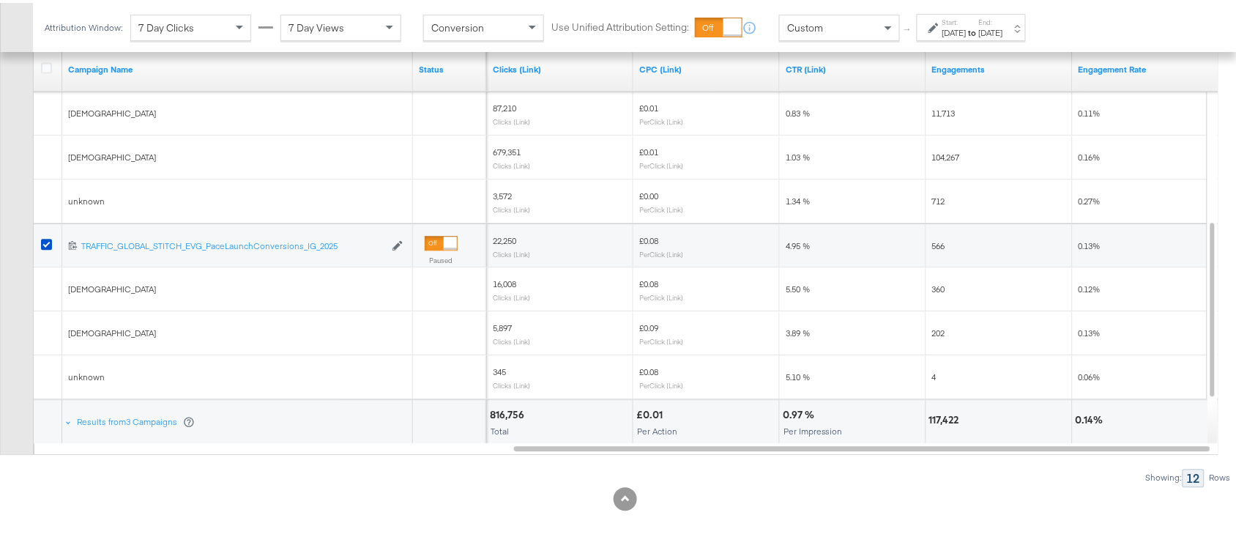
scroll to position [938, 0]
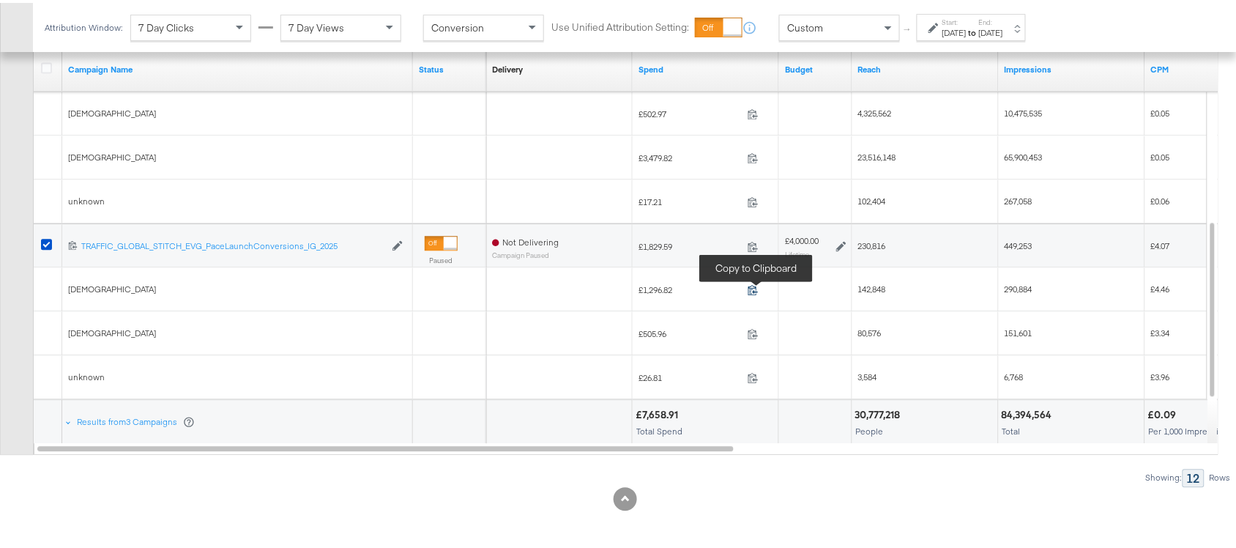
click at [755, 281] on icon at bounding box center [752, 286] width 11 height 11
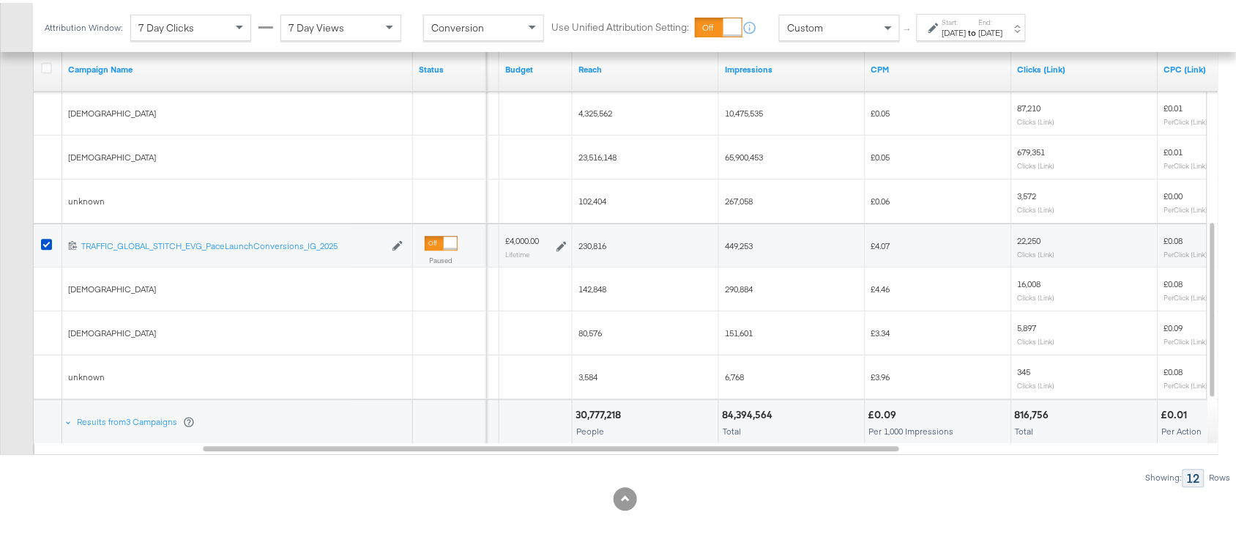
click at [593, 286] on span "142,848" at bounding box center [592, 285] width 28 height 11
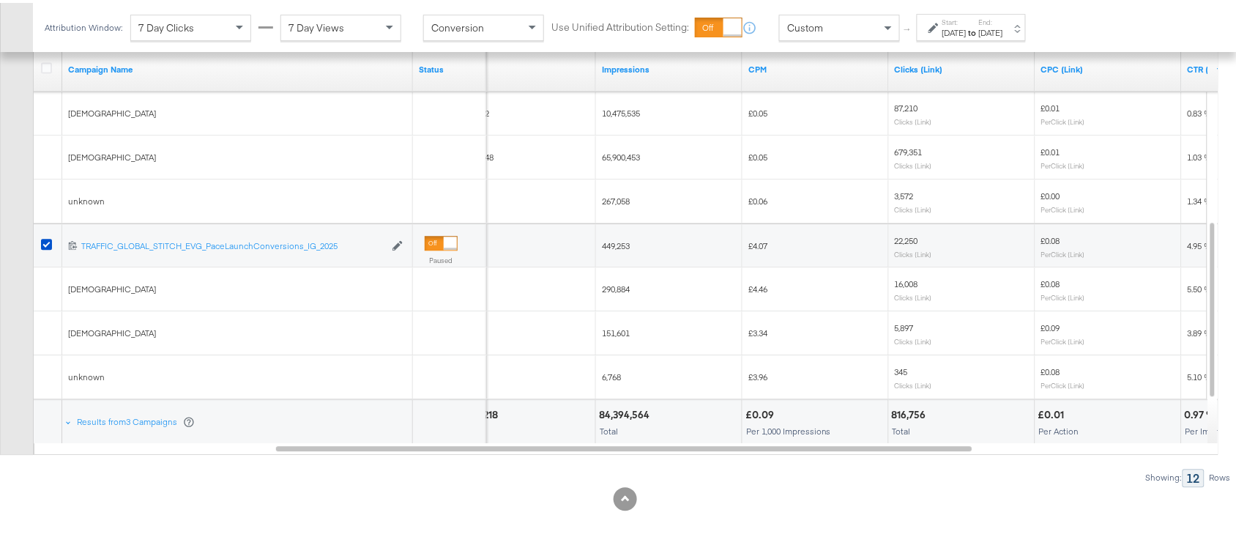
click at [611, 284] on span "290,884" at bounding box center [616, 285] width 28 height 11
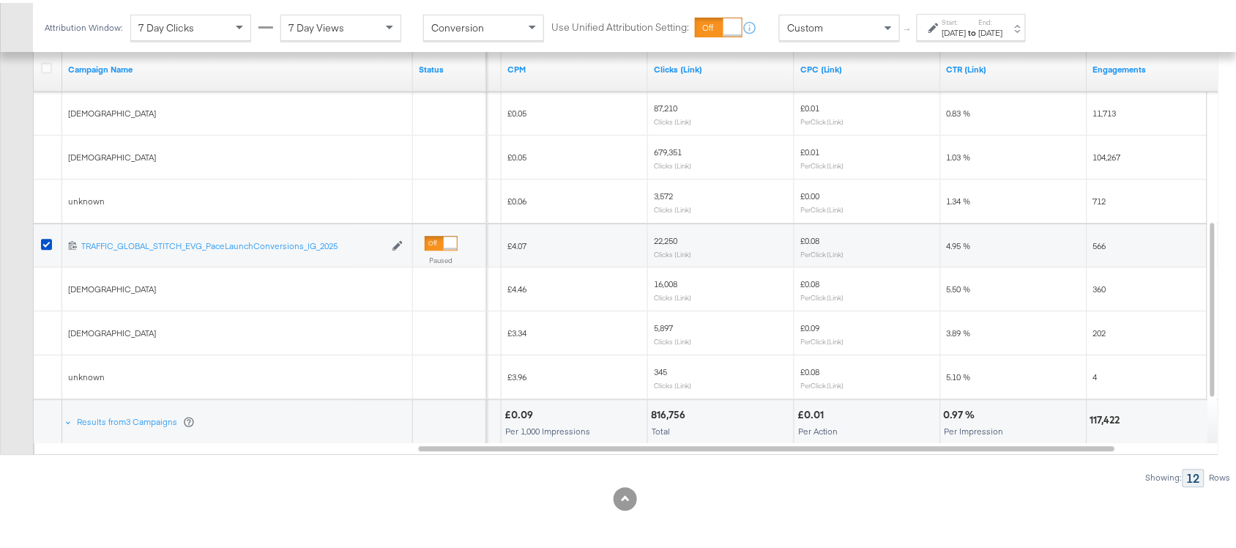
click at [663, 279] on span "16,008" at bounding box center [665, 280] width 23 height 11
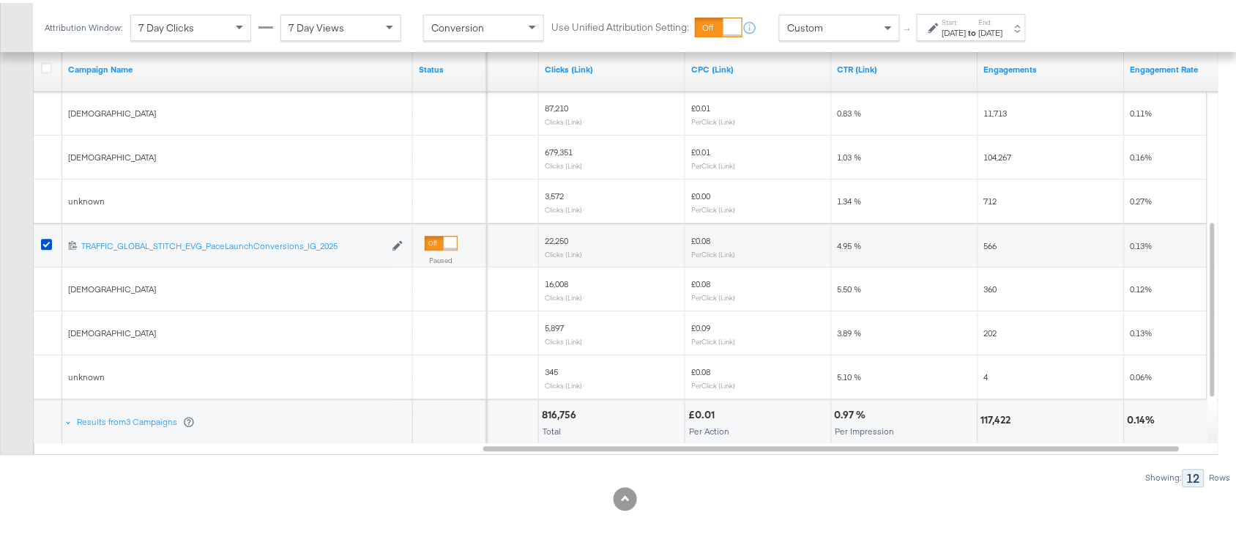
click at [990, 283] on span "360" at bounding box center [990, 285] width 13 height 11
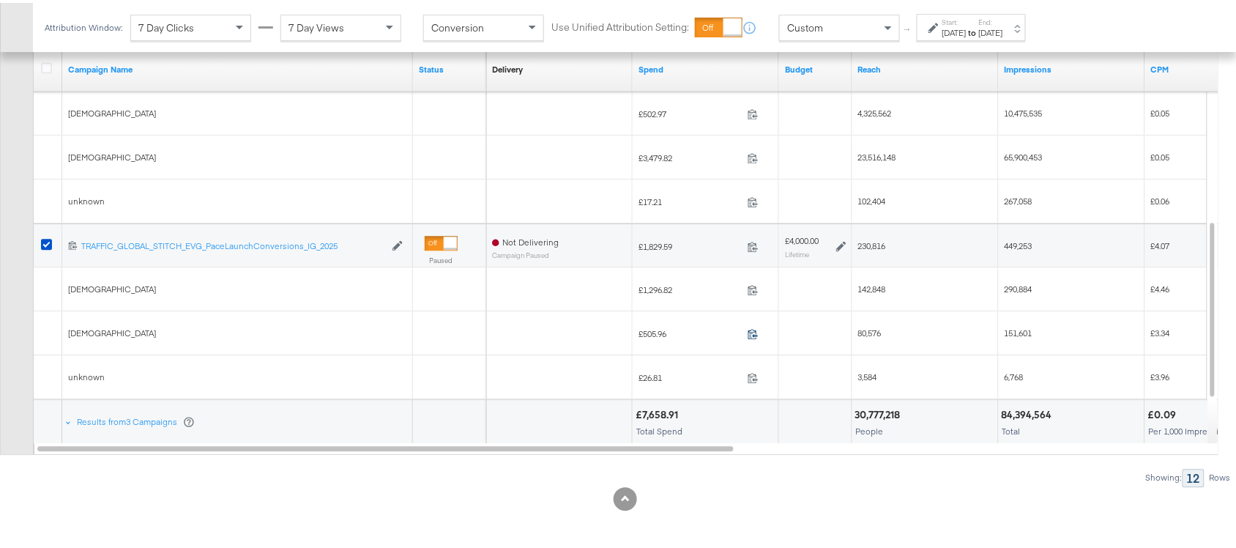
click at [755, 334] on icon at bounding box center [752, 330] width 11 height 11
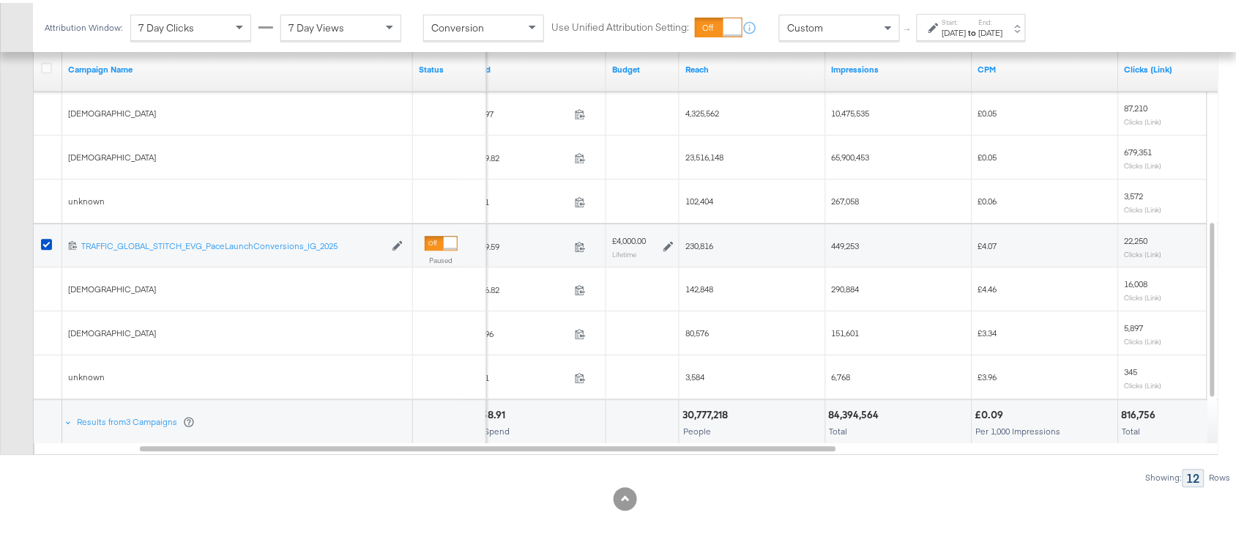
click at [697, 330] on span "80,576" at bounding box center [696, 329] width 23 height 11
click at [846, 332] on span "151,601" at bounding box center [846, 329] width 28 height 11
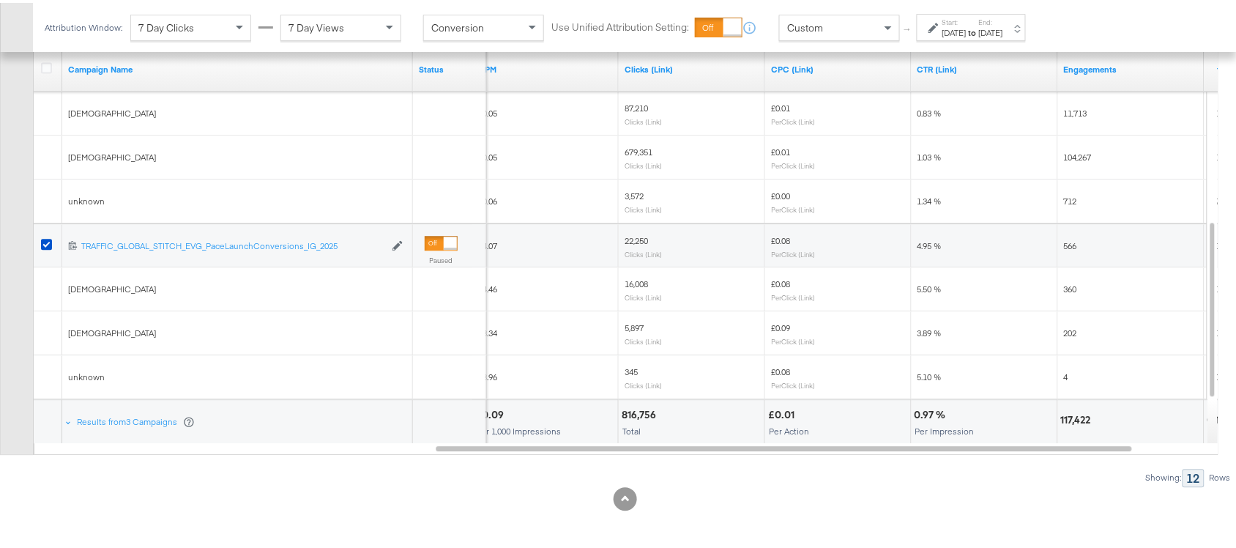
click at [633, 324] on span "5,897" at bounding box center [633, 324] width 19 height 11
click at [923, 330] on span "202" at bounding box center [926, 329] width 13 height 11
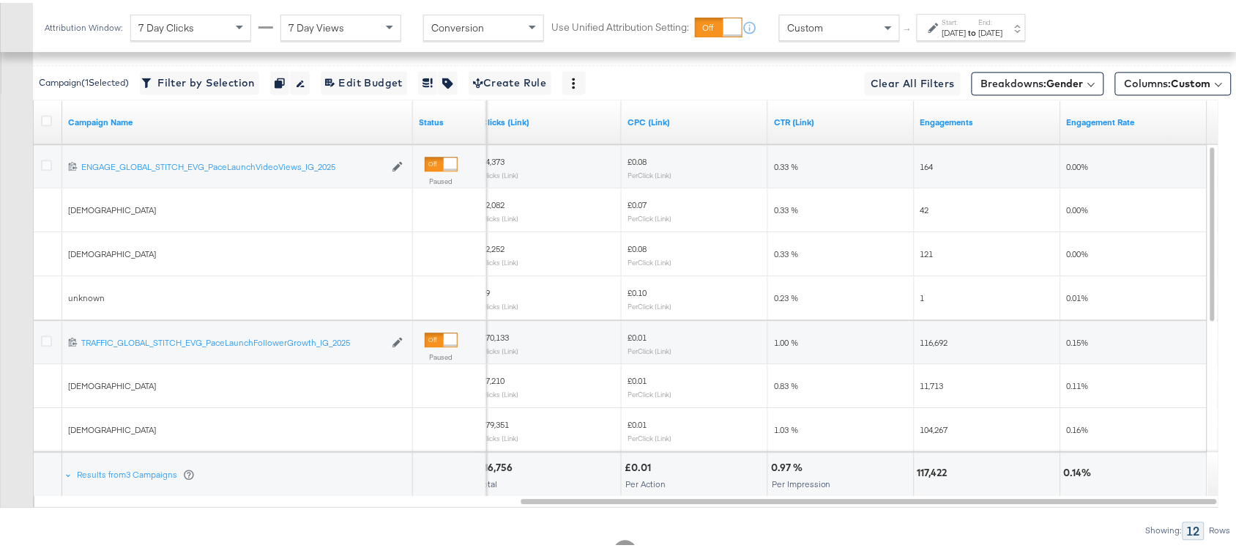
scroll to position [858, 0]
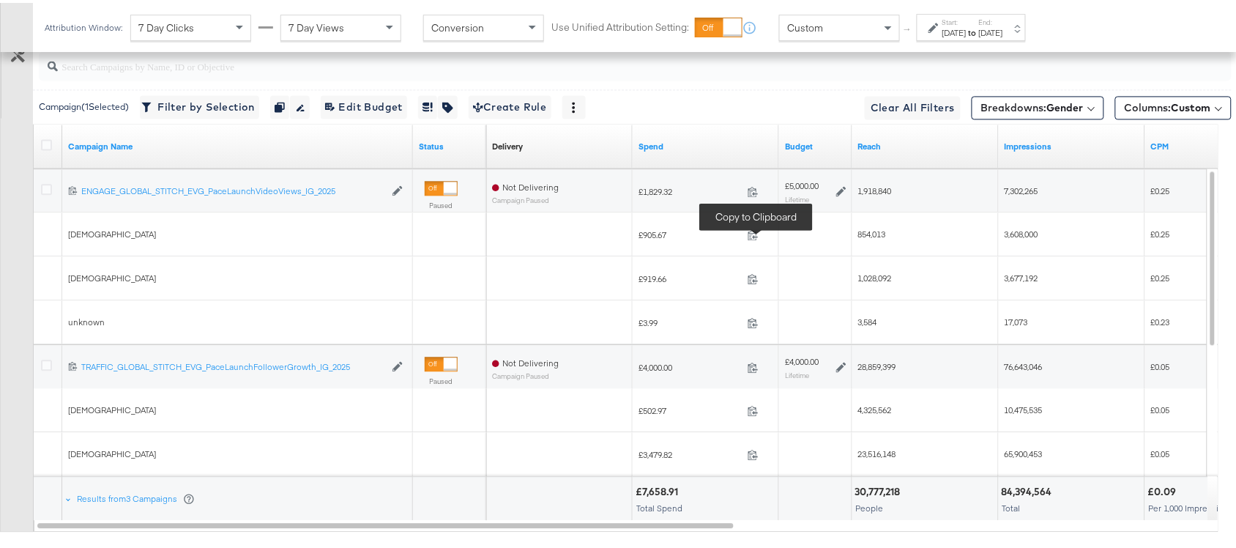
click at [745, 238] on span at bounding box center [756, 233] width 31 height 11
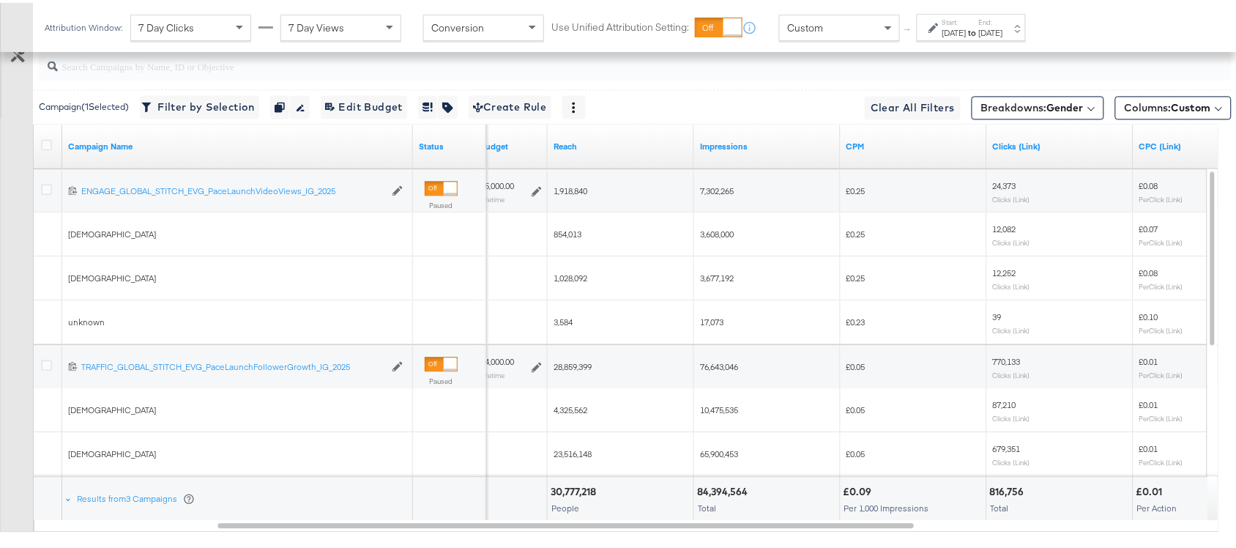
click at [575, 275] on span "1,028,092" at bounding box center [570, 274] width 34 height 11
click at [565, 236] on span "854,013" at bounding box center [567, 230] width 28 height 11
click at [721, 231] on span "3,608,000" at bounding box center [717, 230] width 34 height 11
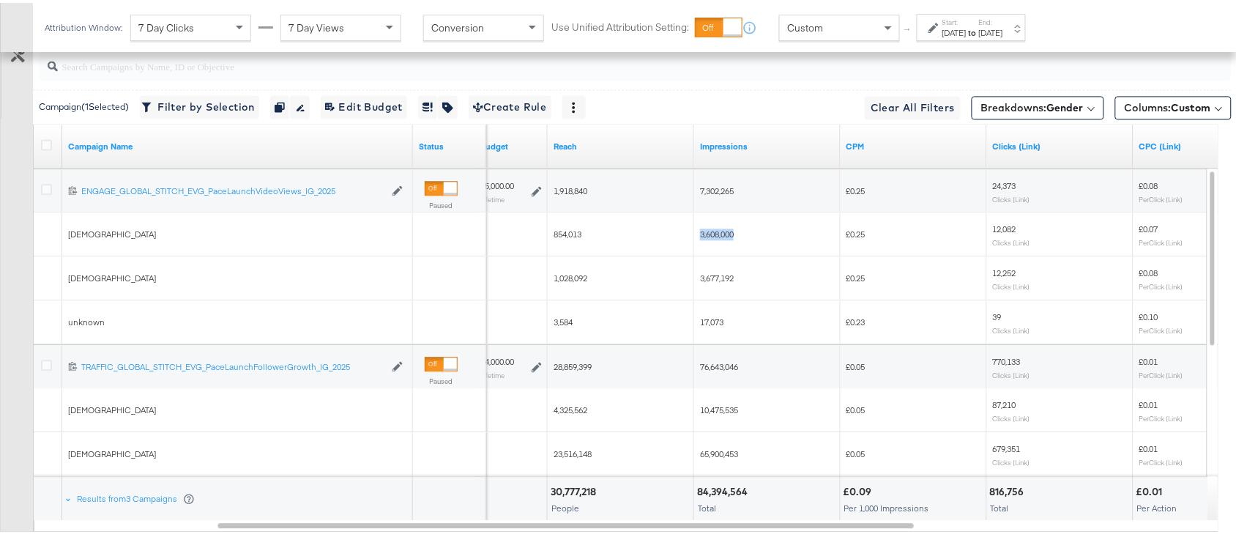
click at [721, 231] on span "3,608,000" at bounding box center [717, 230] width 34 height 11
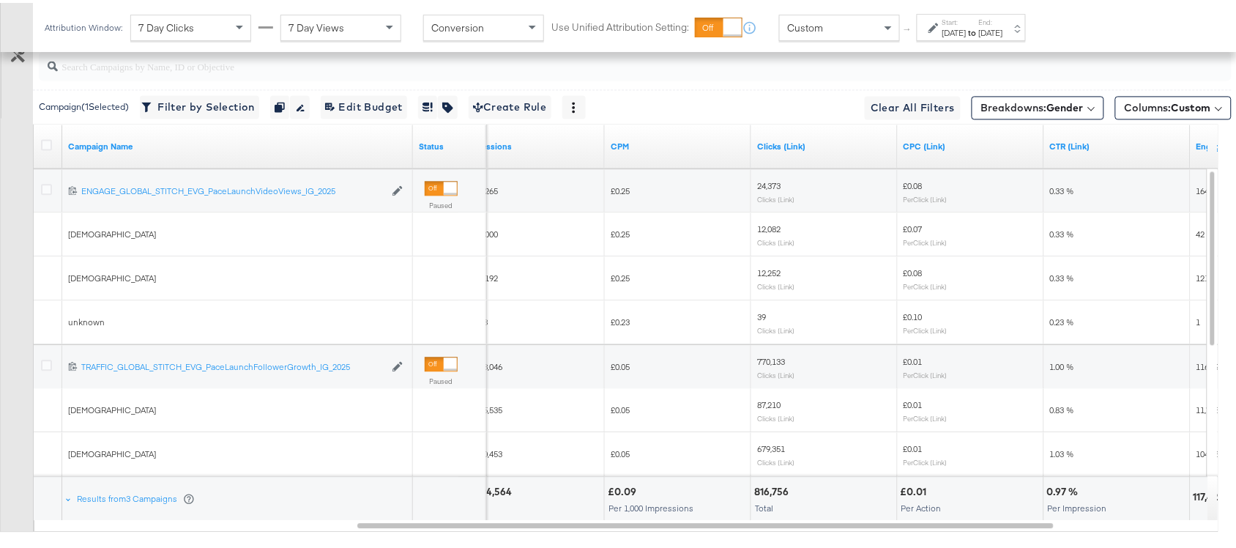
click at [769, 228] on span "12,082" at bounding box center [768, 225] width 23 height 11
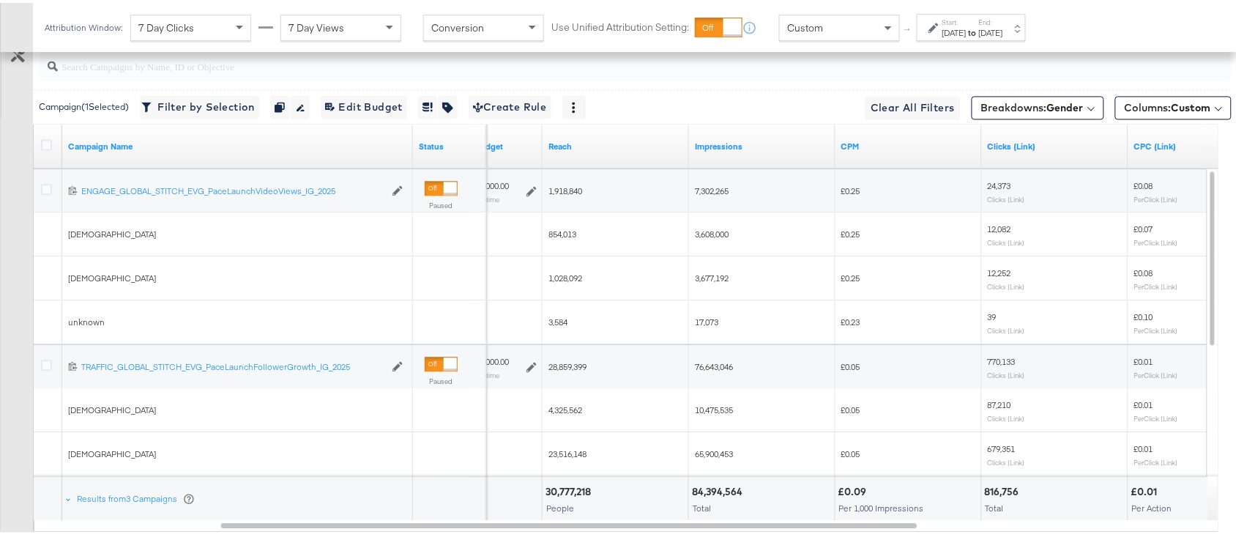
click at [707, 232] on span "3,608,000" at bounding box center [712, 230] width 34 height 11
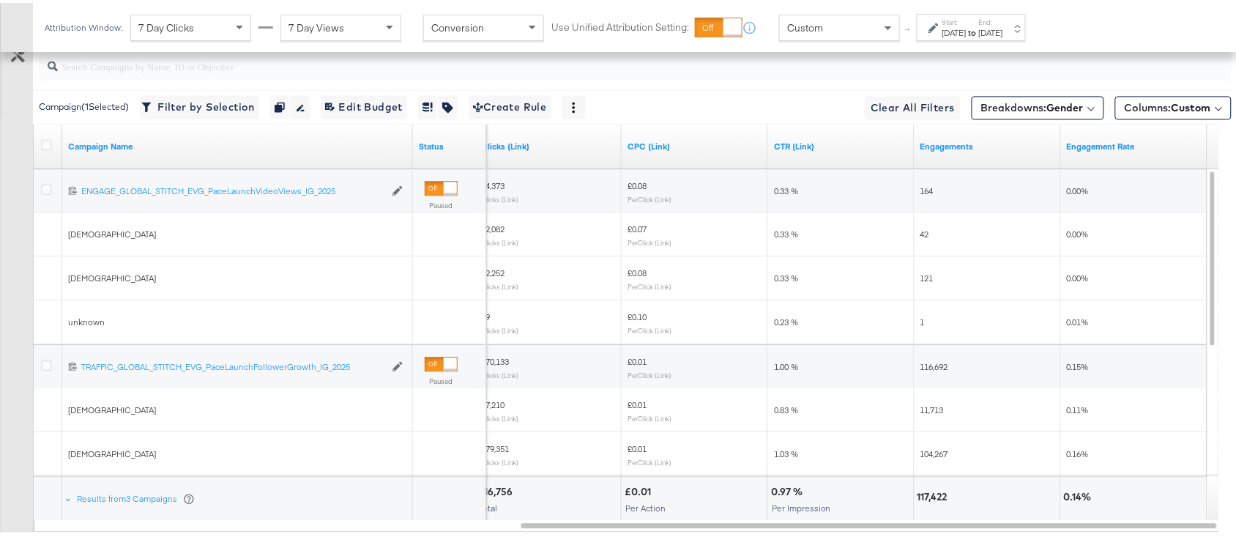
click at [917, 238] on div "42" at bounding box center [987, 231] width 146 height 23
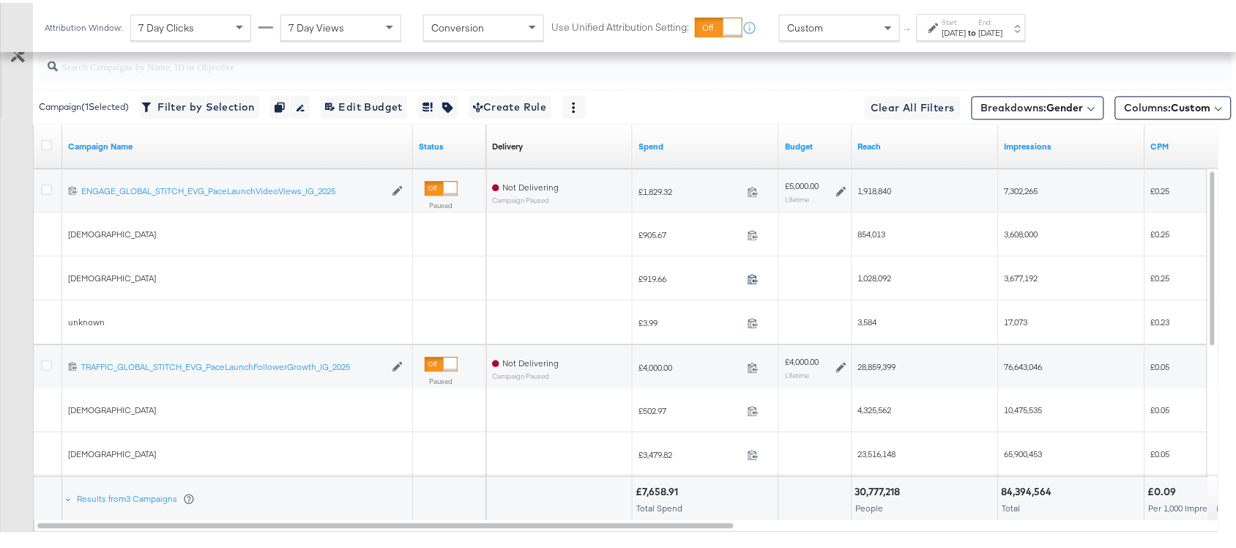
click at [749, 280] on icon at bounding box center [752, 275] width 11 height 11
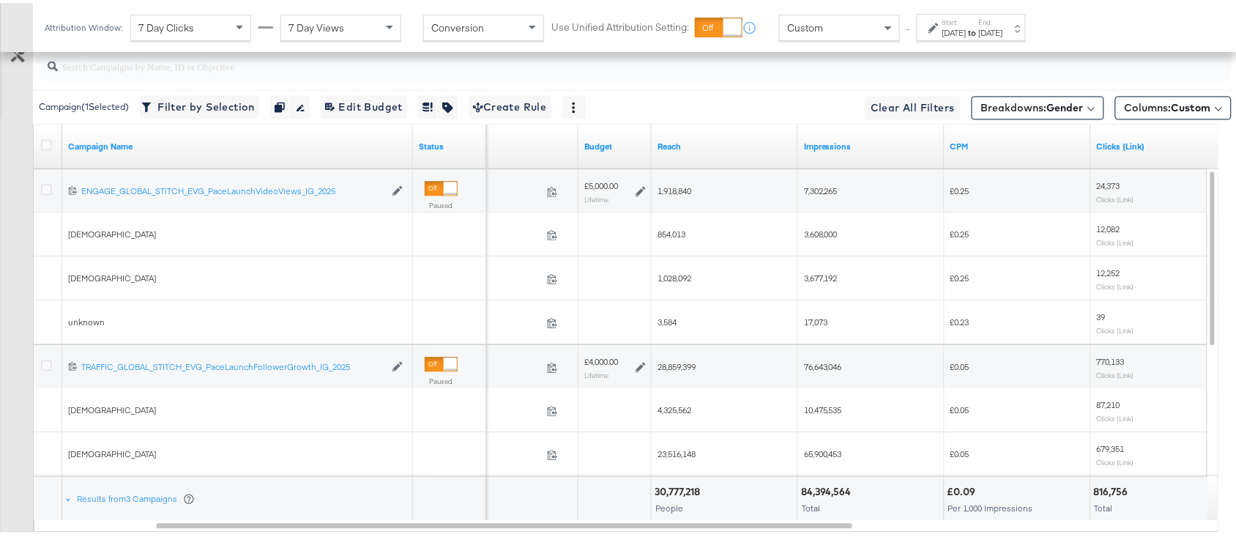
click at [674, 279] on span "1,028,092" at bounding box center [674, 274] width 34 height 11
click at [824, 274] on span "3,677,192" at bounding box center [821, 274] width 34 height 11
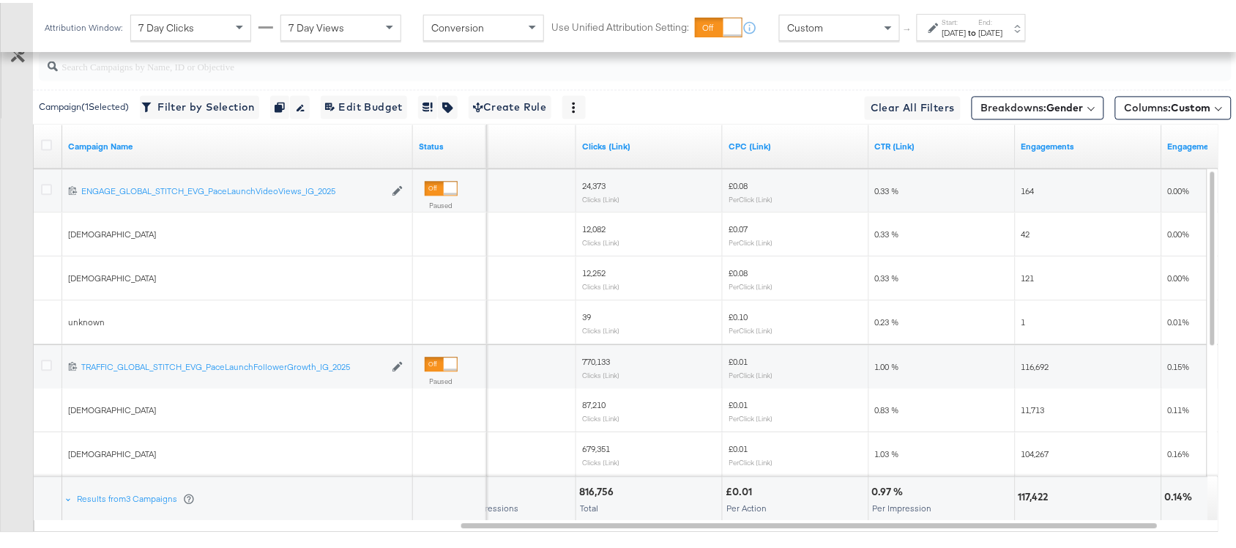
click at [587, 272] on span "12,252" at bounding box center [593, 269] width 23 height 11
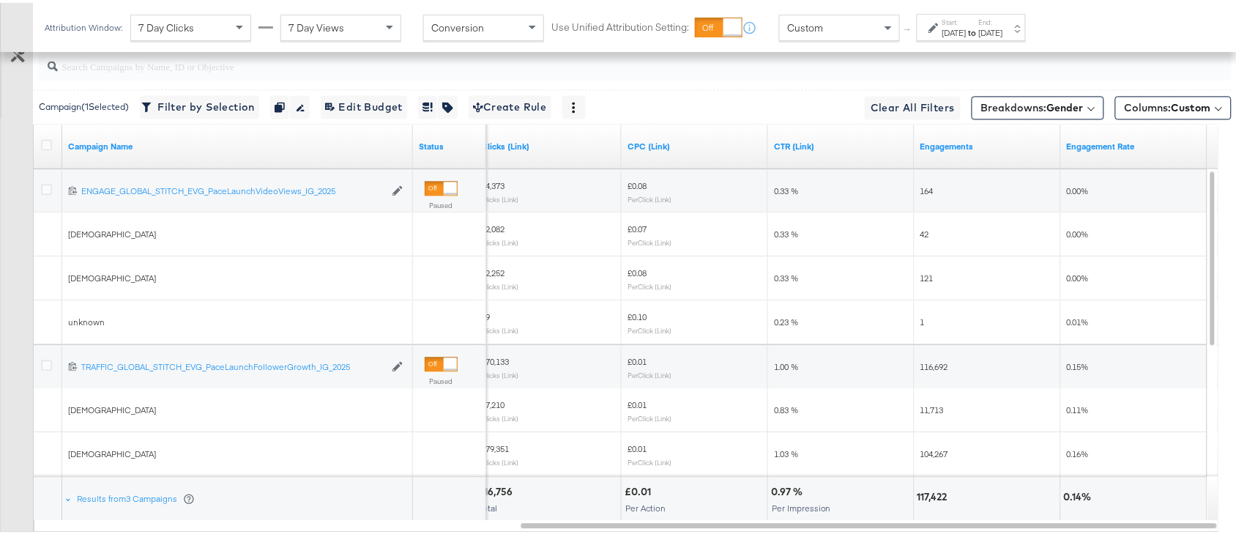
click at [924, 278] on span "121" at bounding box center [926, 274] width 13 height 11
click at [1042, 94] on div "Breakdowns: Gender" at bounding box center [1037, 102] width 132 height 29
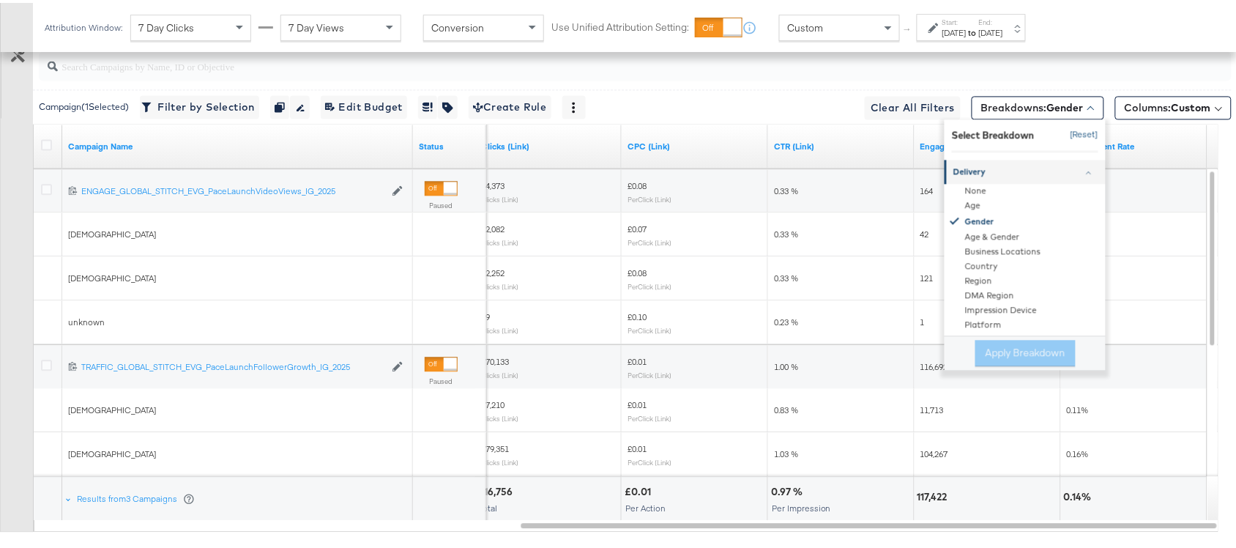
click at [1069, 127] on button "[Reset]" at bounding box center [1079, 131] width 37 height 23
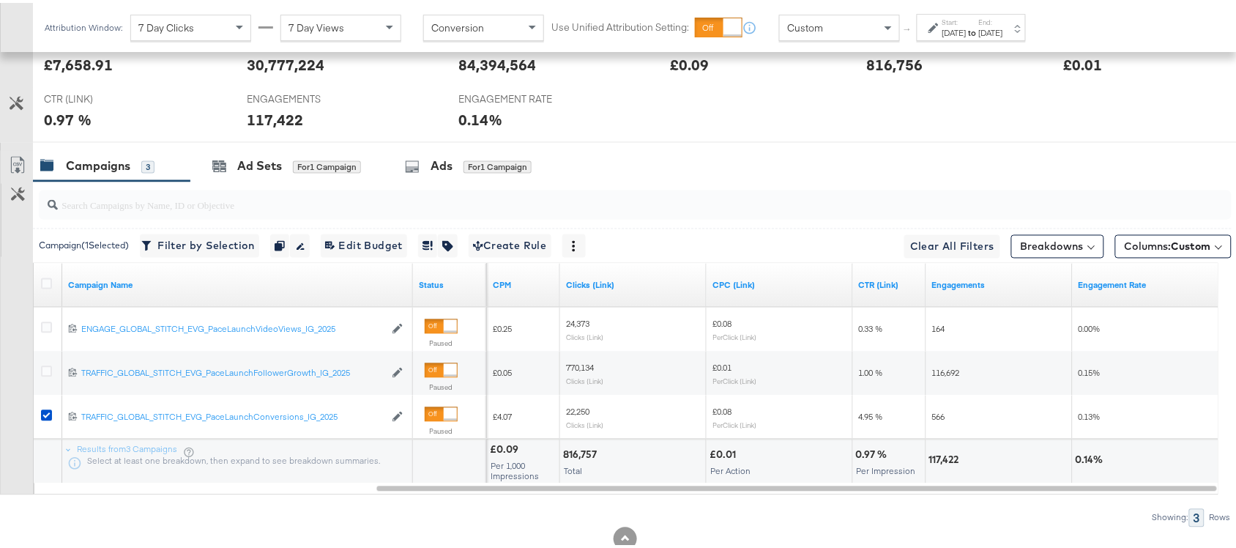
scroll to position [763, 0]
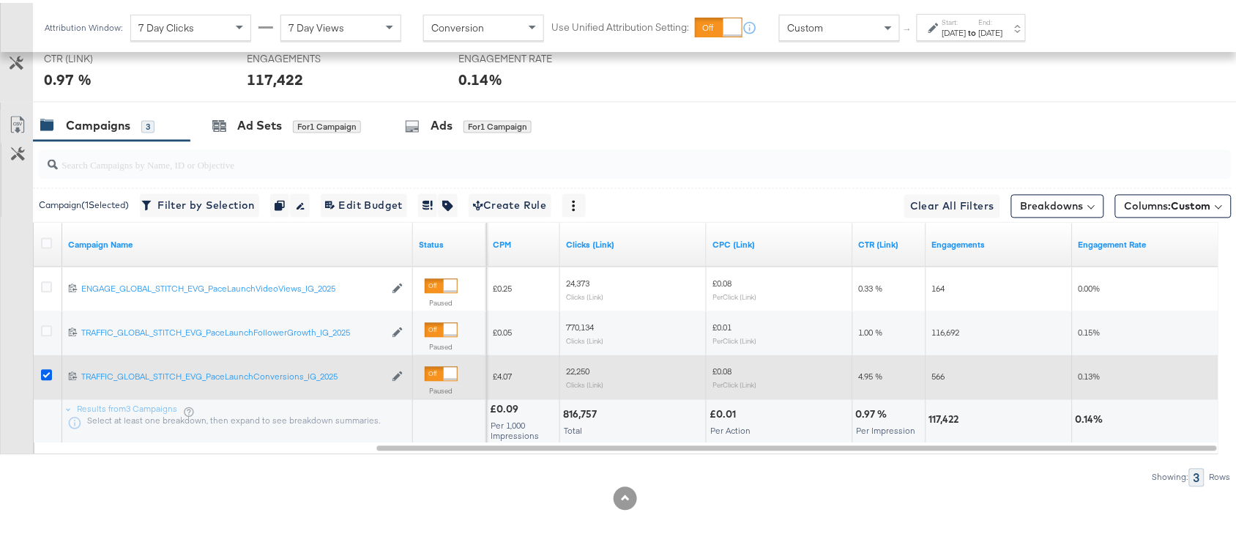
click at [45, 372] on icon at bounding box center [46, 372] width 11 height 11
click at [0, 0] on input "checkbox" at bounding box center [0, 0] width 0 height 0
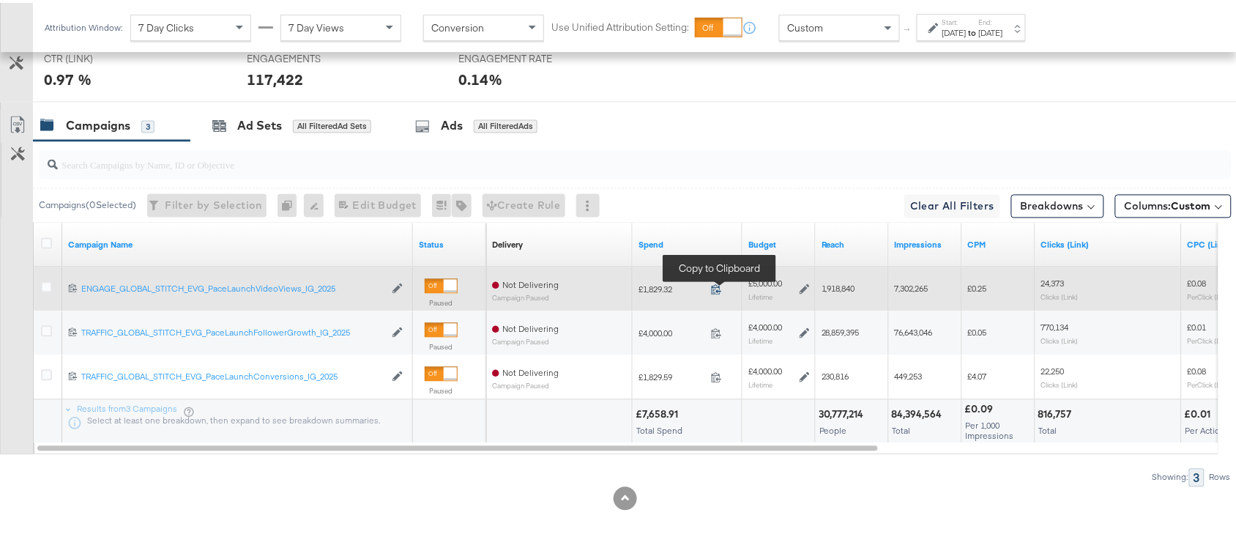
click at [718, 284] on icon at bounding box center [716, 286] width 11 height 11
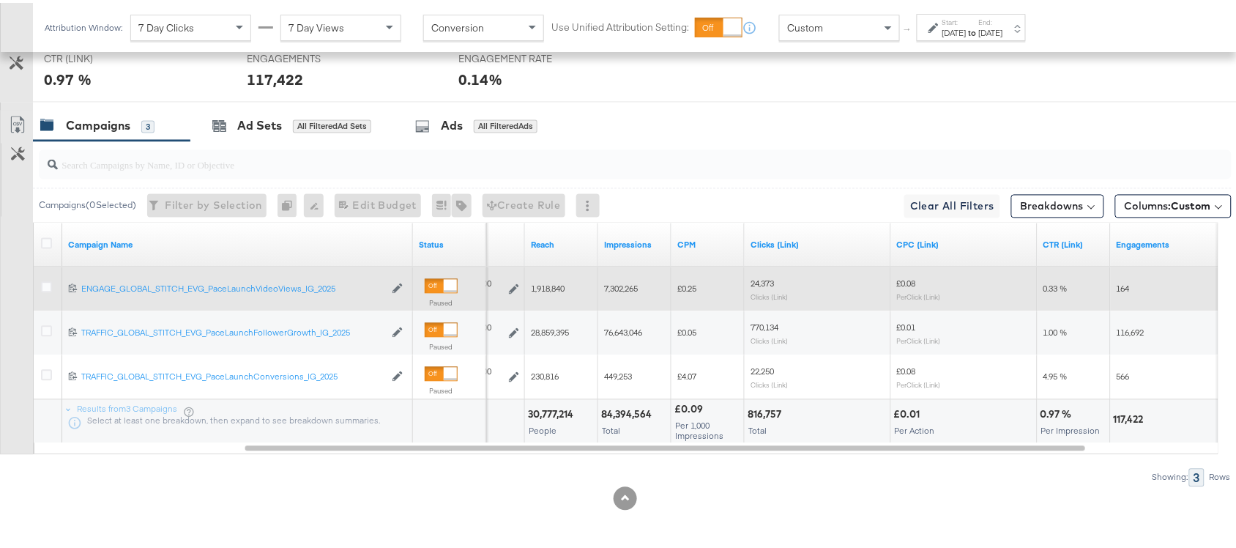
click at [558, 291] on span "1,918,840" at bounding box center [548, 285] width 34 height 11
click at [633, 286] on span "7,302,265" at bounding box center [621, 285] width 34 height 11
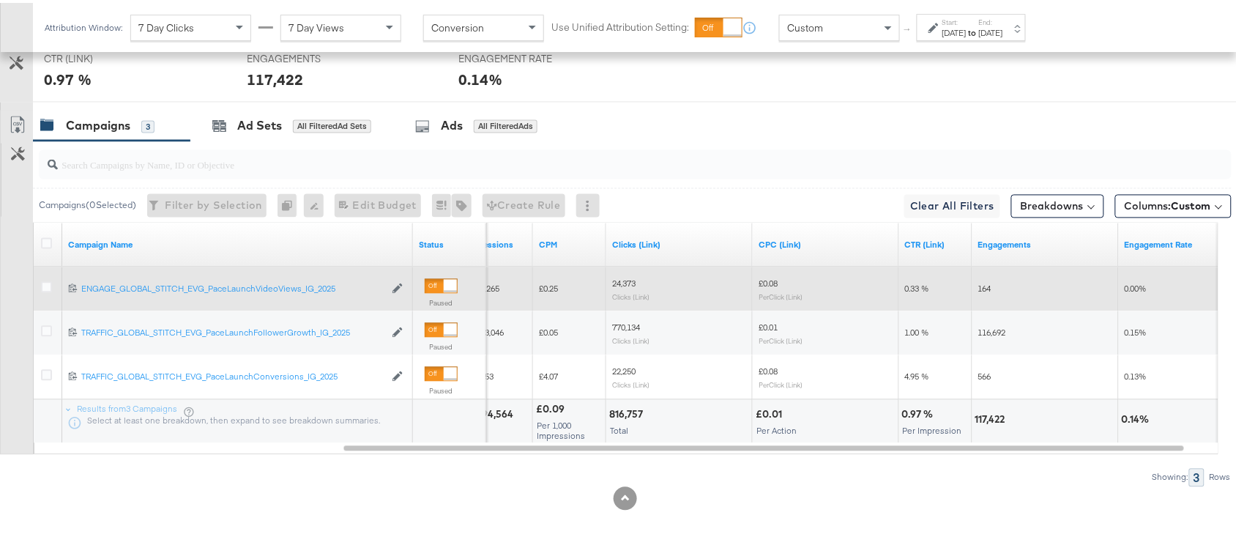
click at [619, 282] on span "24,373" at bounding box center [623, 280] width 23 height 11
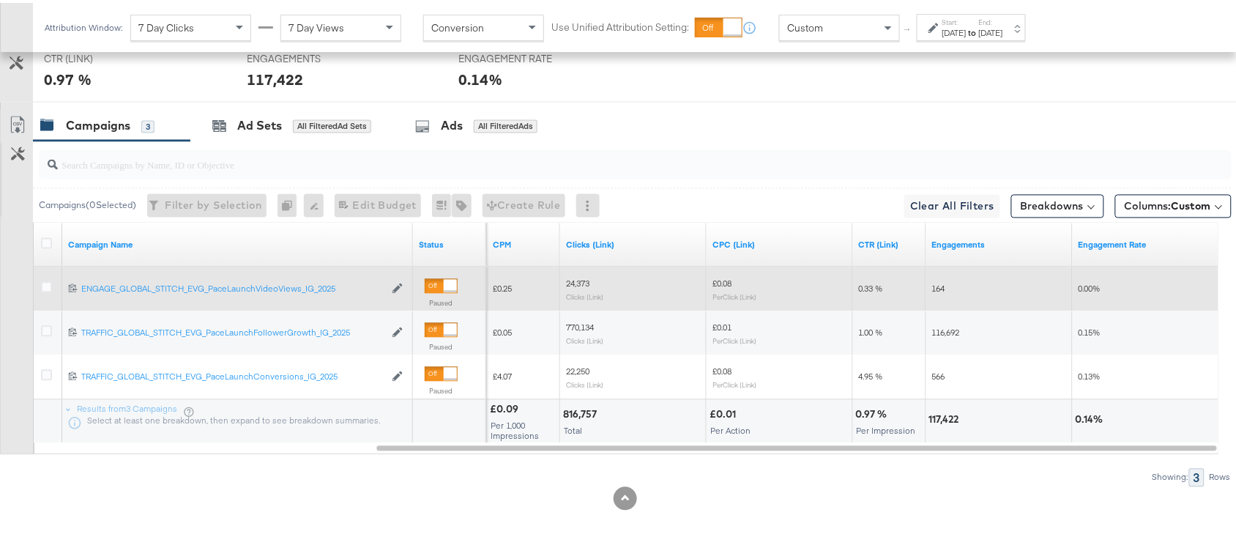
click at [934, 290] on span "164" at bounding box center [938, 285] width 13 height 11
